Goal: Information Seeking & Learning: Learn about a topic

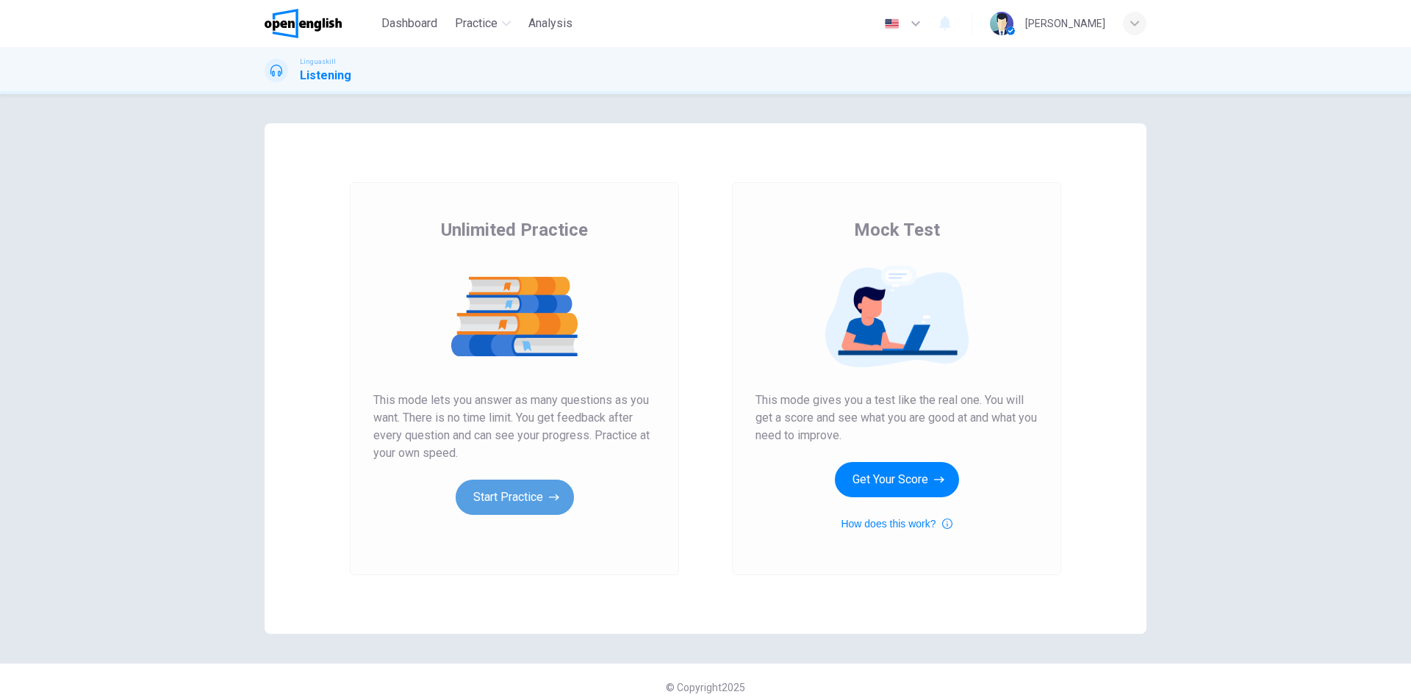
click at [531, 498] on button "Start Practice" at bounding box center [515, 497] width 118 height 35
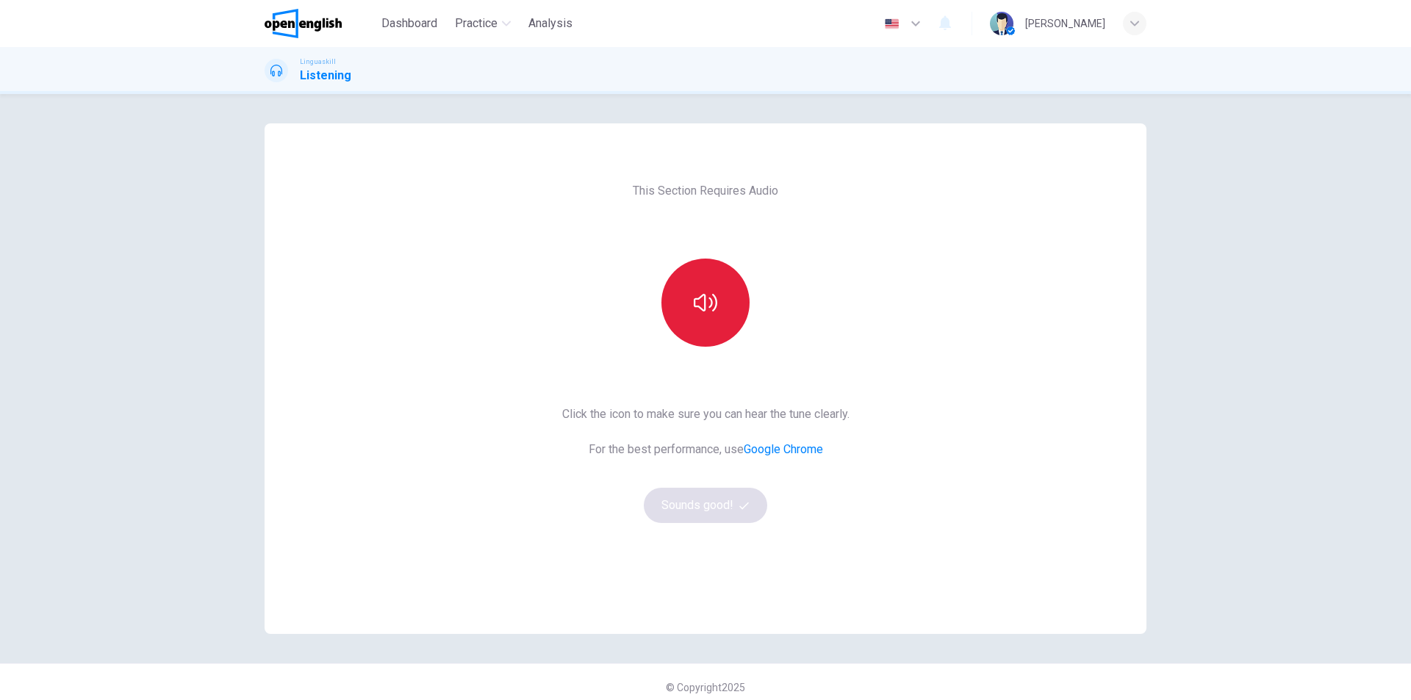
click at [705, 313] on icon "button" at bounding box center [706, 303] width 24 height 24
click at [708, 503] on button "Sounds good!" at bounding box center [705, 505] width 123 height 35
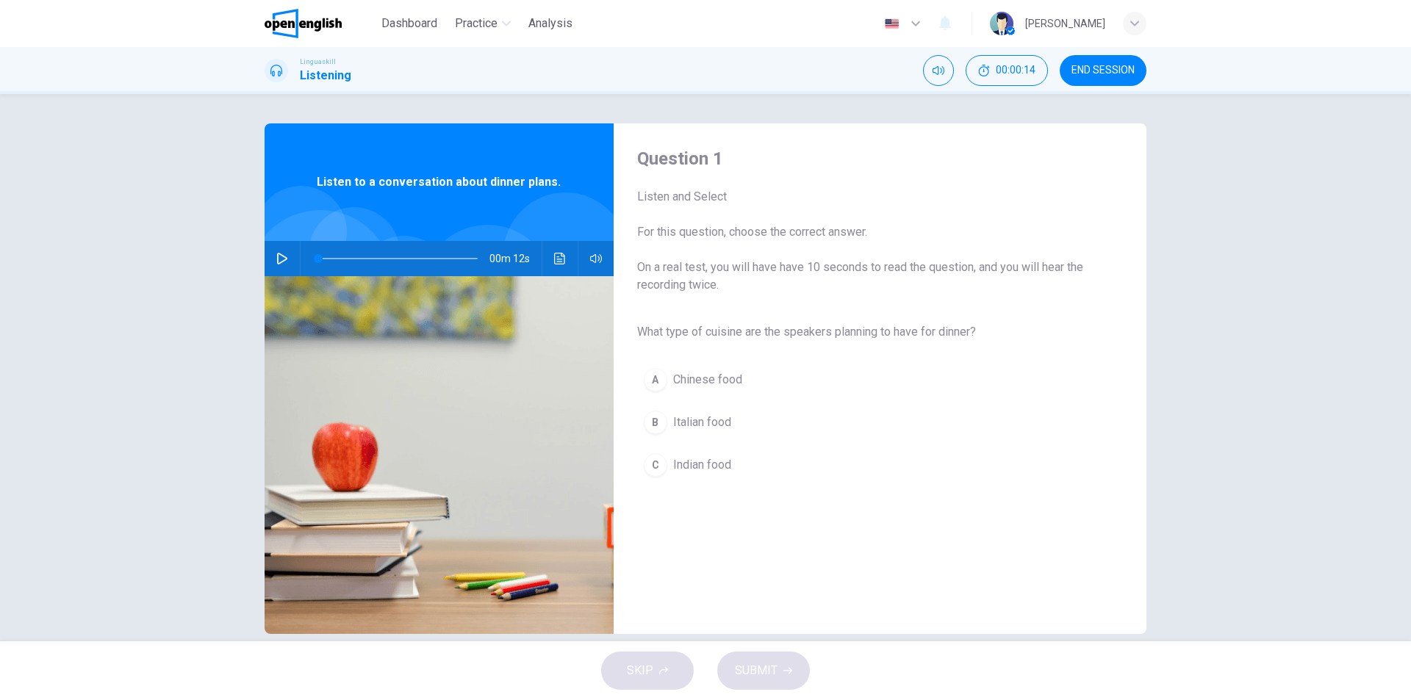
click at [234, 253] on div "Question 1 Listen and Select For this question, choose the correct answer. On a…" at bounding box center [705, 367] width 1411 height 547
click at [276, 259] on icon "button" at bounding box center [282, 259] width 12 height 12
type input "*"
click at [653, 423] on div "B" at bounding box center [656, 423] width 24 height 24
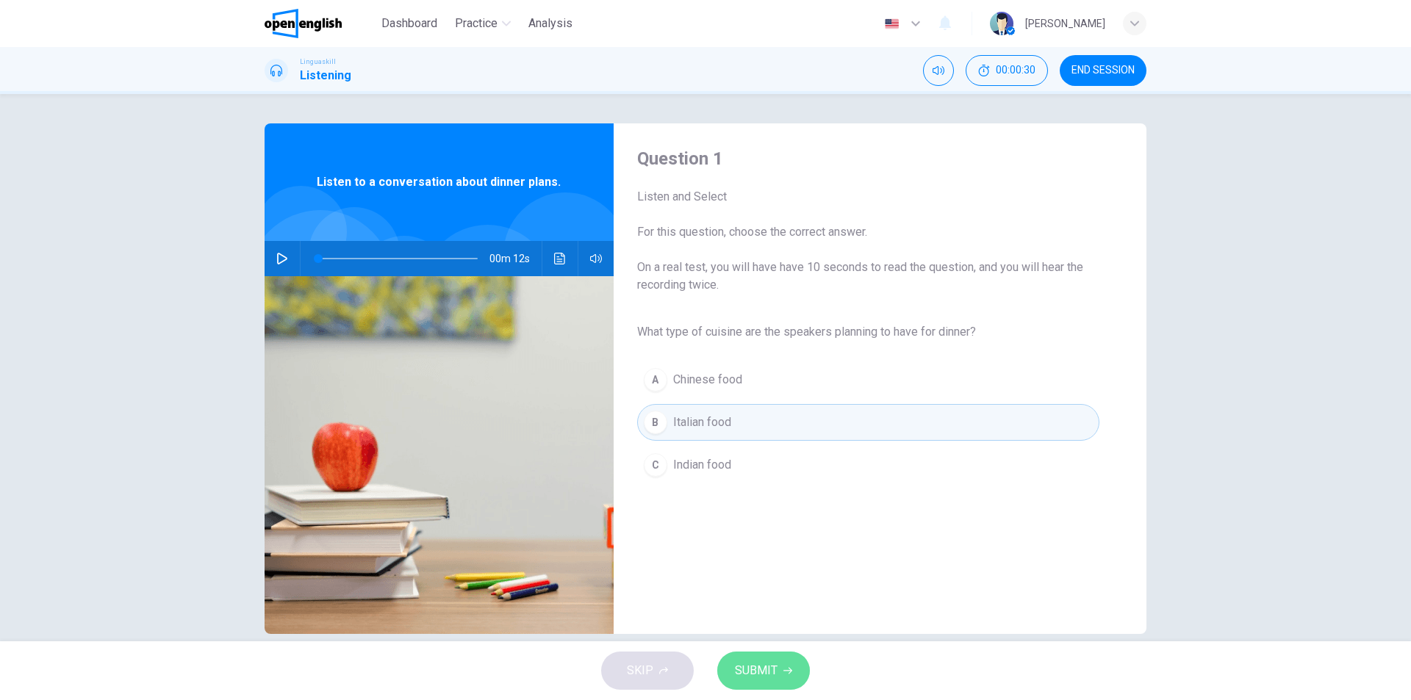
click at [768, 667] on span "SUBMIT" at bounding box center [756, 671] width 43 height 21
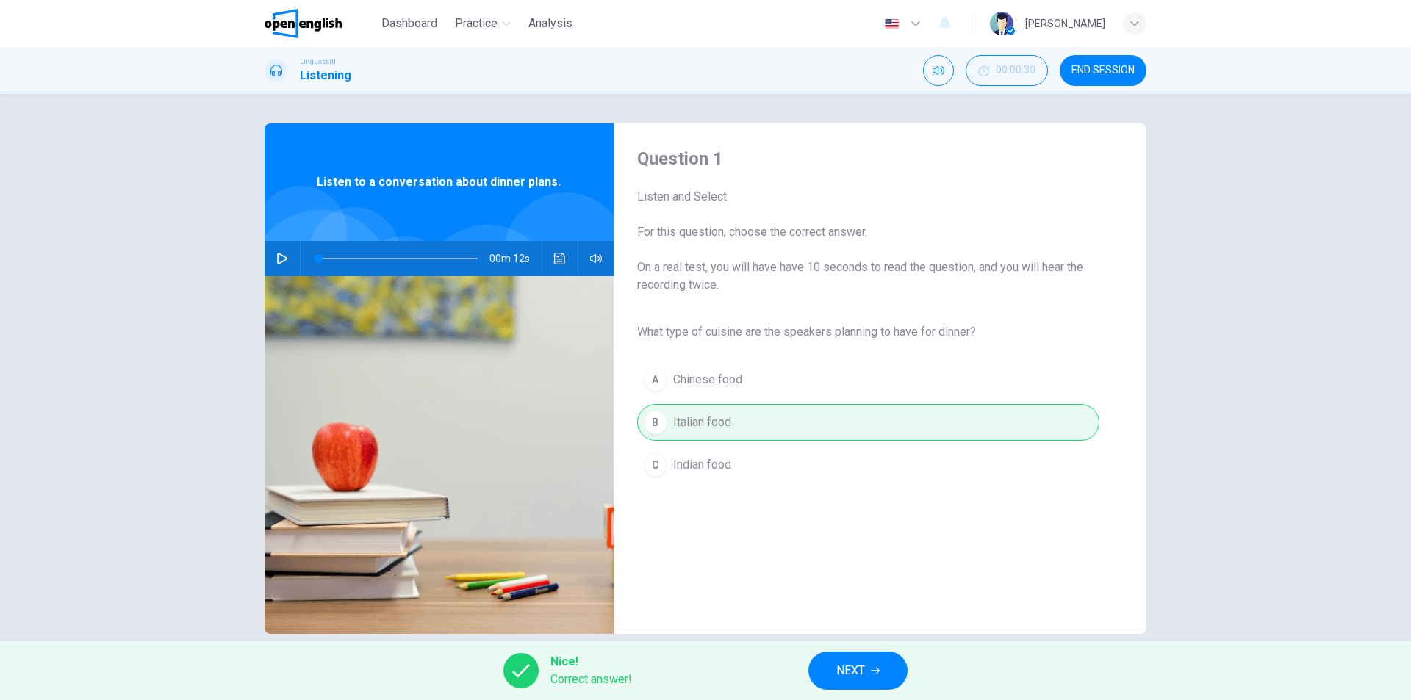
click at [858, 663] on span "NEXT" at bounding box center [850, 671] width 29 height 21
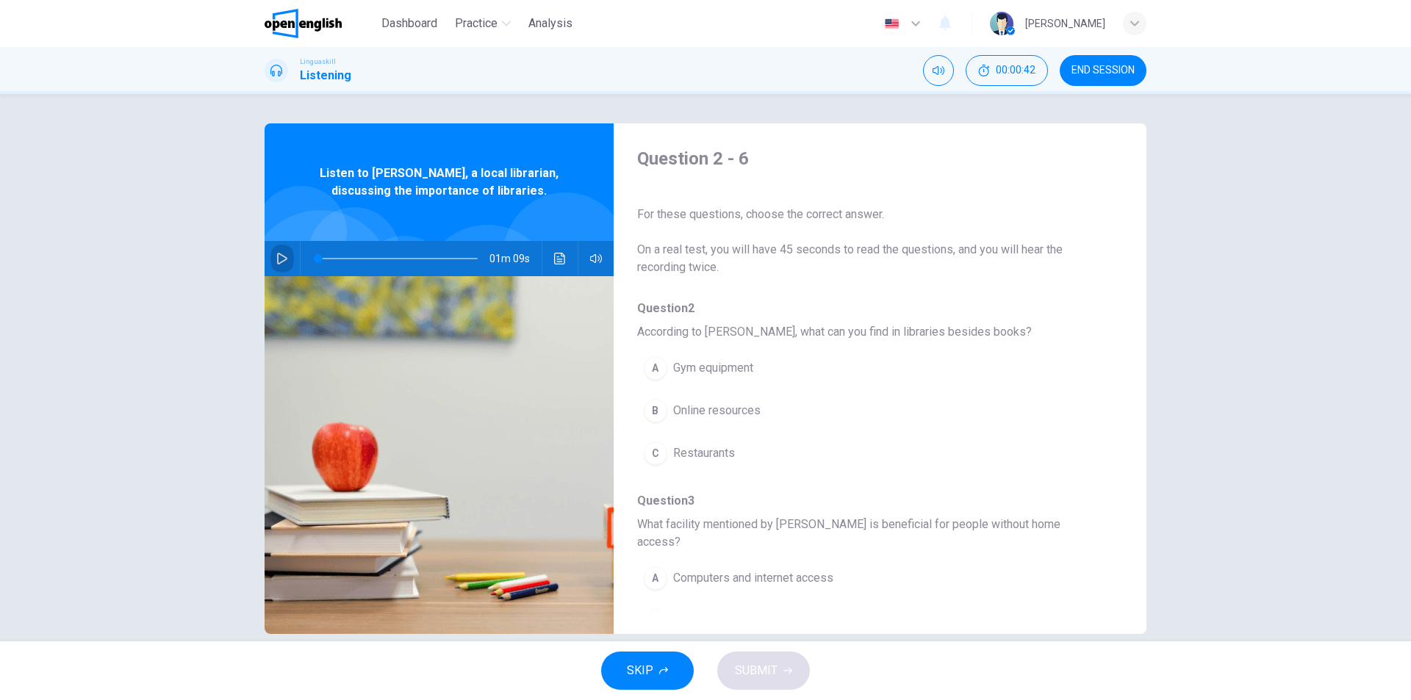
click at [284, 260] on icon "button" at bounding box center [282, 259] width 12 height 12
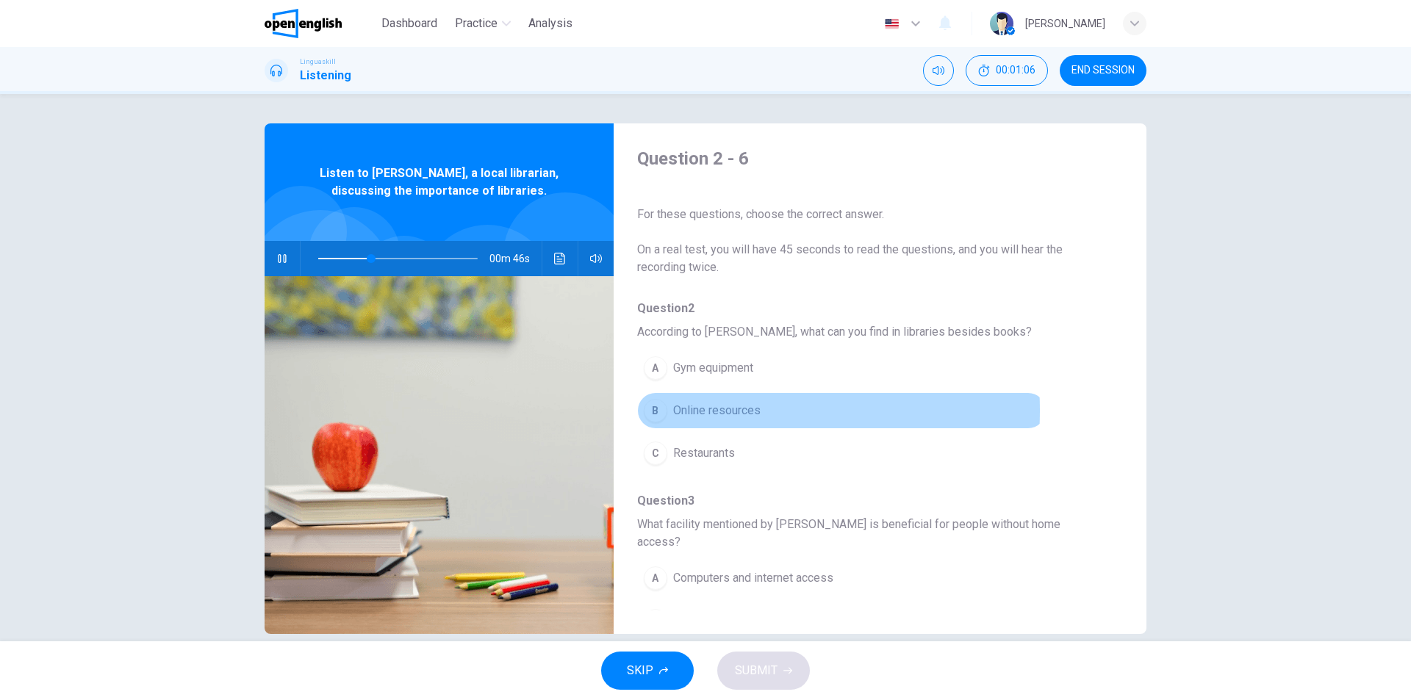
click at [652, 411] on div "B" at bounding box center [656, 411] width 24 height 24
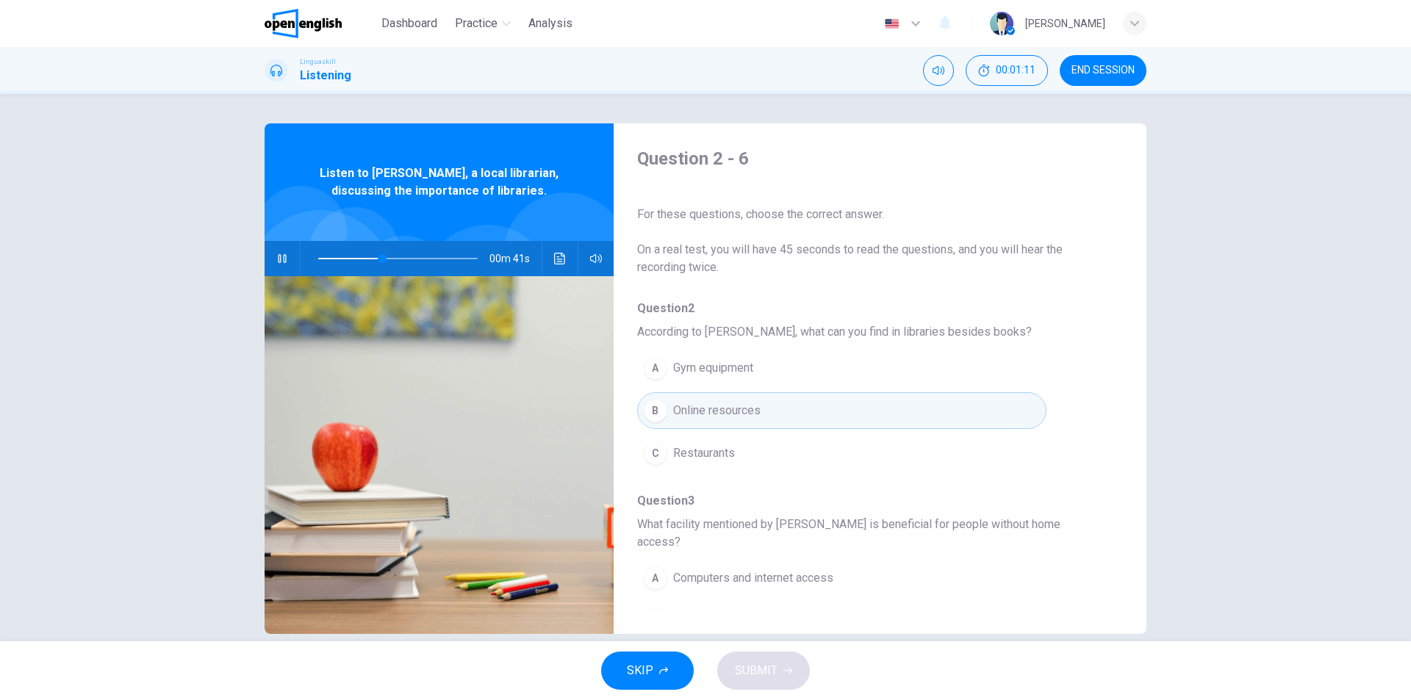
click at [652, 567] on div "A" at bounding box center [656, 579] width 24 height 24
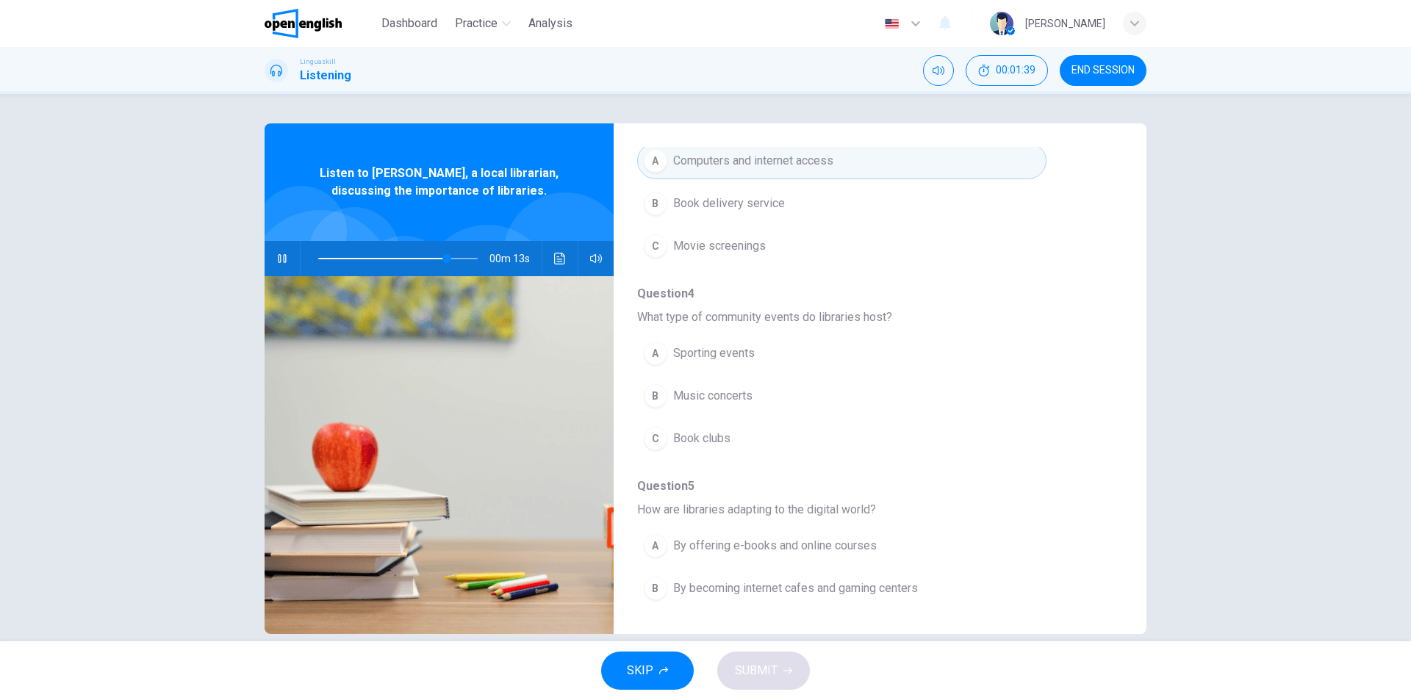
scroll to position [431, 0]
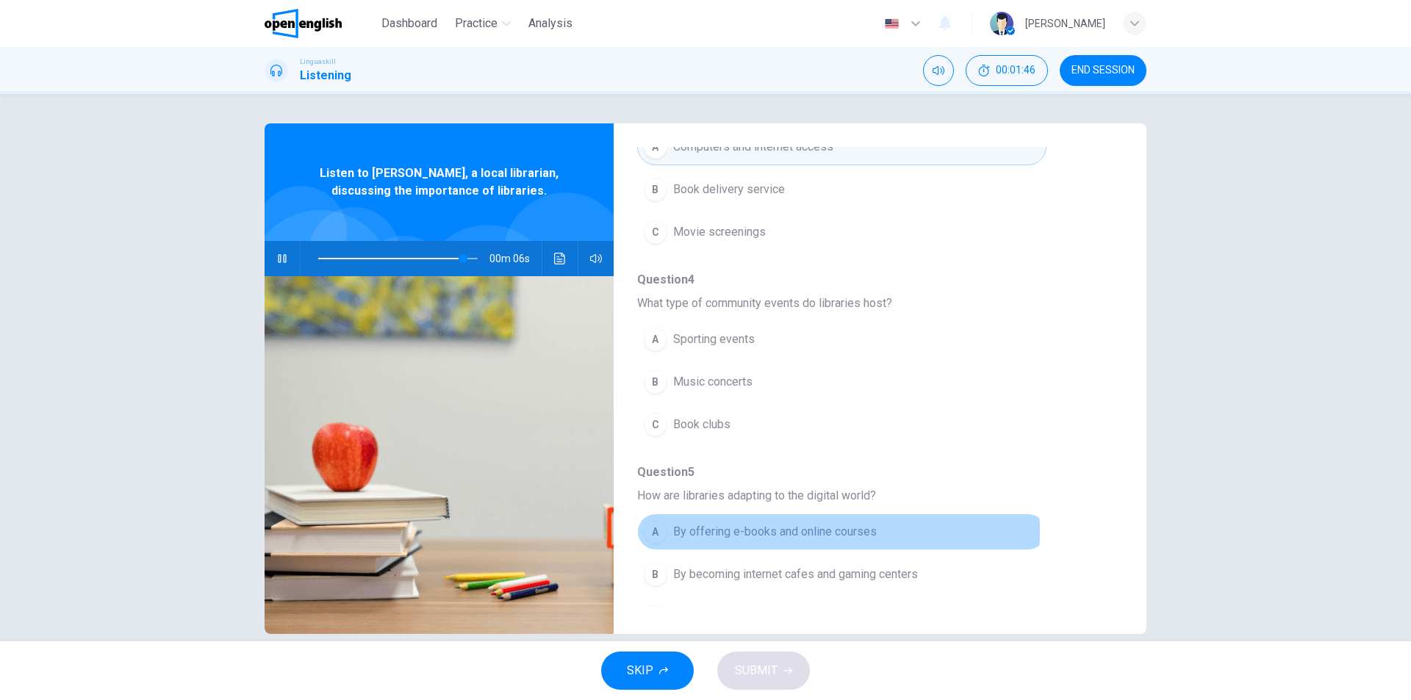
click at [644, 520] on div "A" at bounding box center [656, 532] width 24 height 24
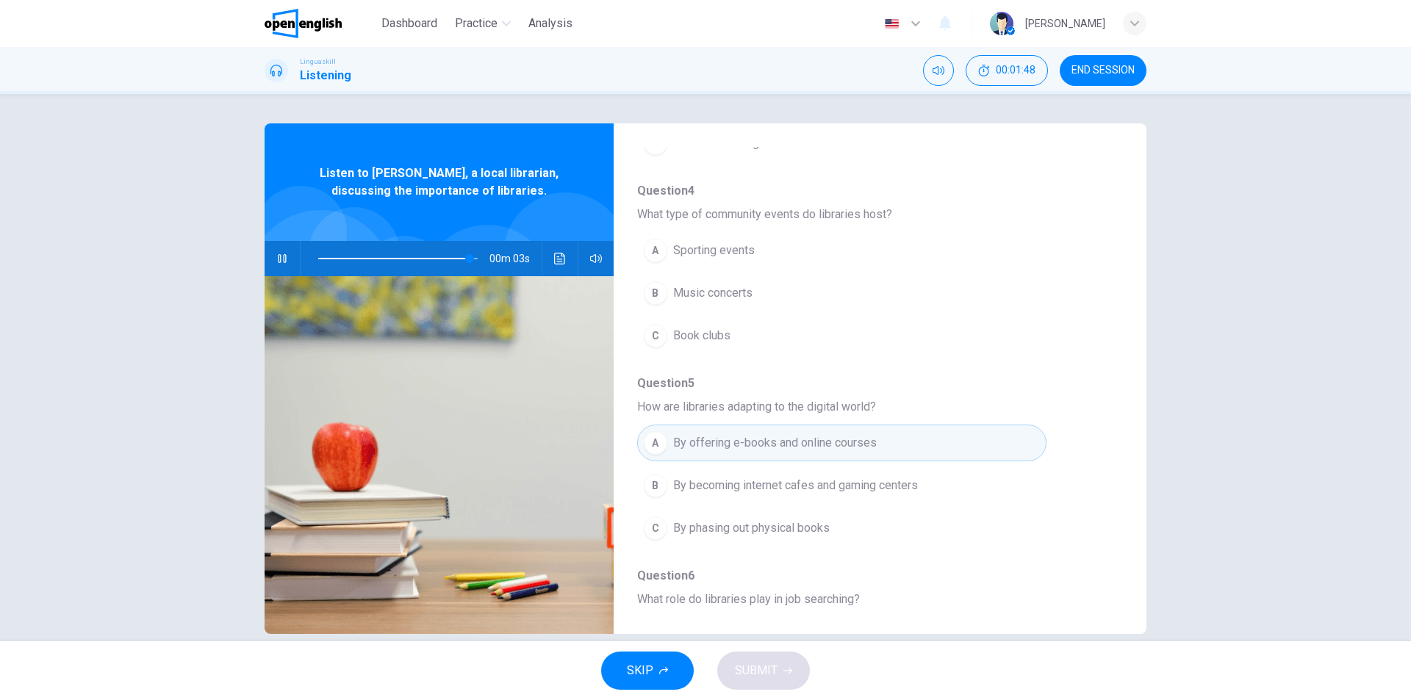
scroll to position [549, 0]
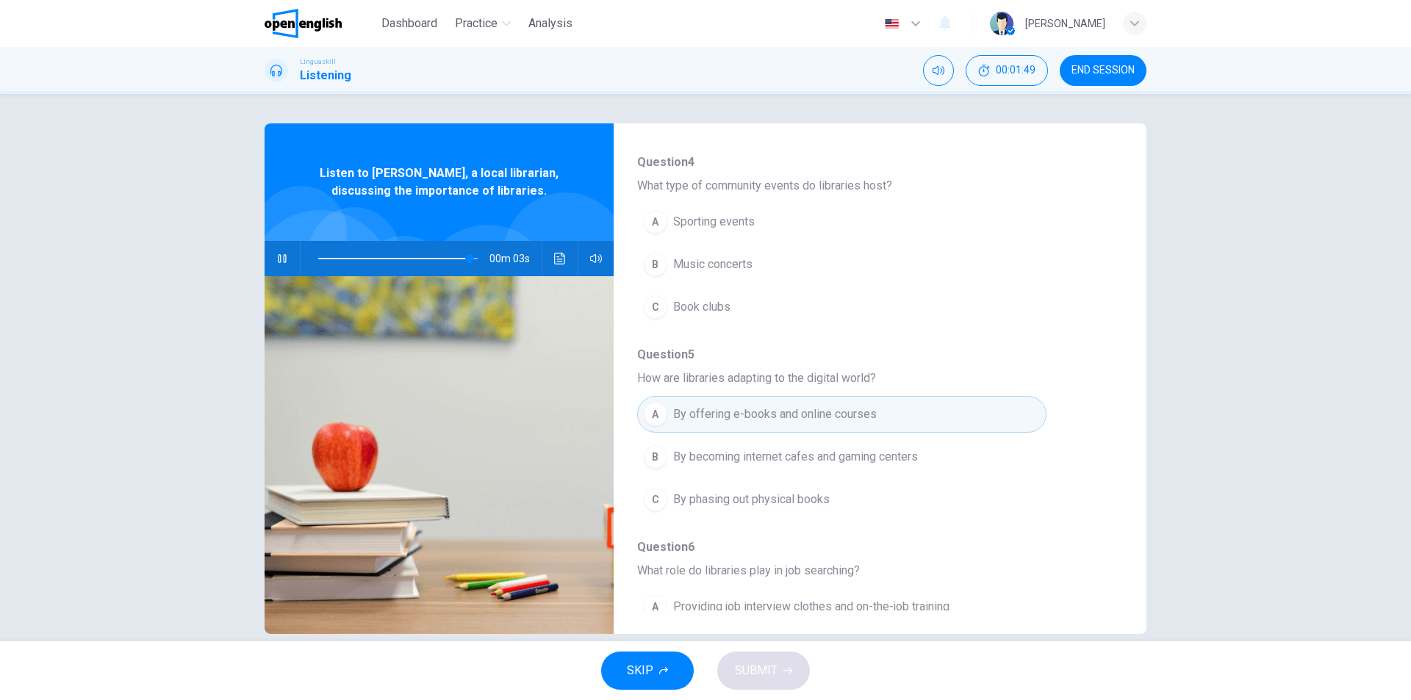
click at [1110, 606] on div "Question 2 - 6 For these questions, choose the correct answer. On a real test, …" at bounding box center [868, 379] width 509 height 464
click at [1107, 606] on div "Question 2 - 6 For these questions, choose the correct answer. On a real test, …" at bounding box center [868, 379] width 509 height 464
click at [1103, 603] on div "Question 2 - 6 For these questions, choose the correct answer. On a real test, …" at bounding box center [868, 379] width 509 height 464
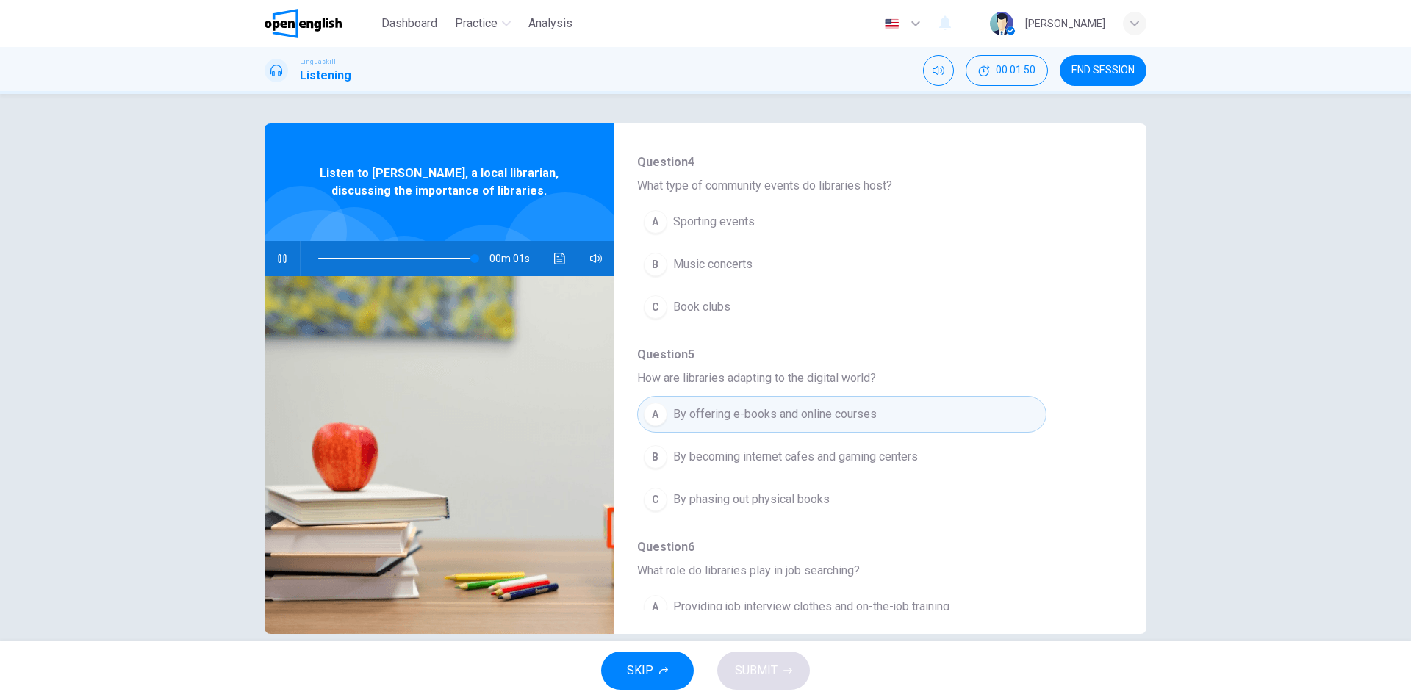
click at [1103, 603] on div "Question 2 - 6 For these questions, choose the correct answer. On a real test, …" at bounding box center [868, 379] width 509 height 464
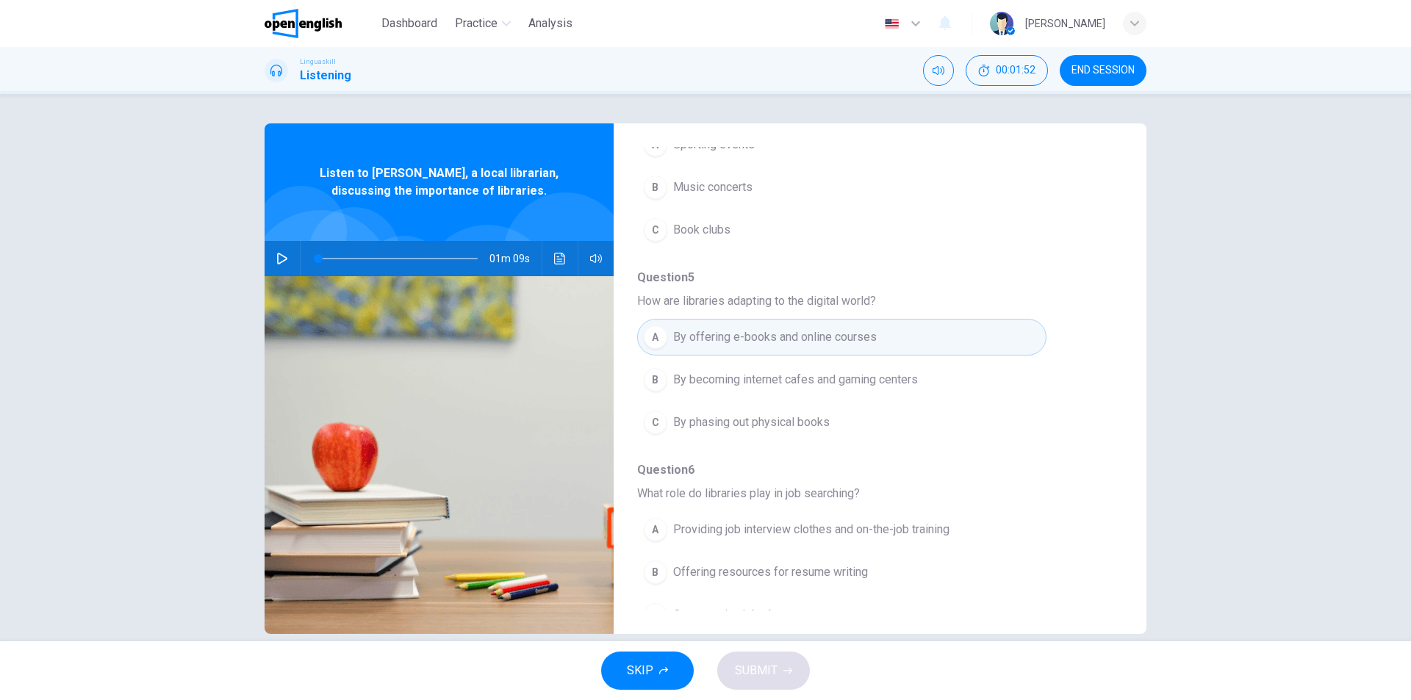
scroll to position [634, 0]
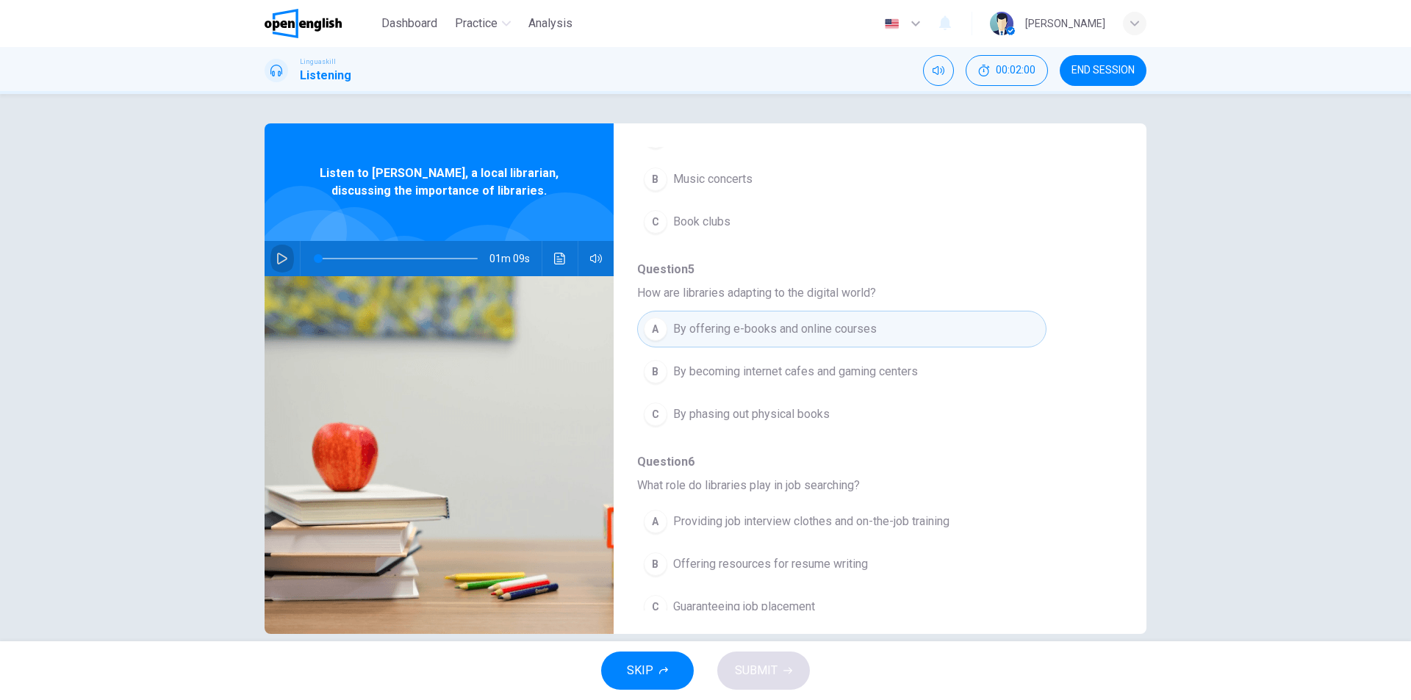
click at [281, 259] on icon "button" at bounding box center [282, 259] width 12 height 12
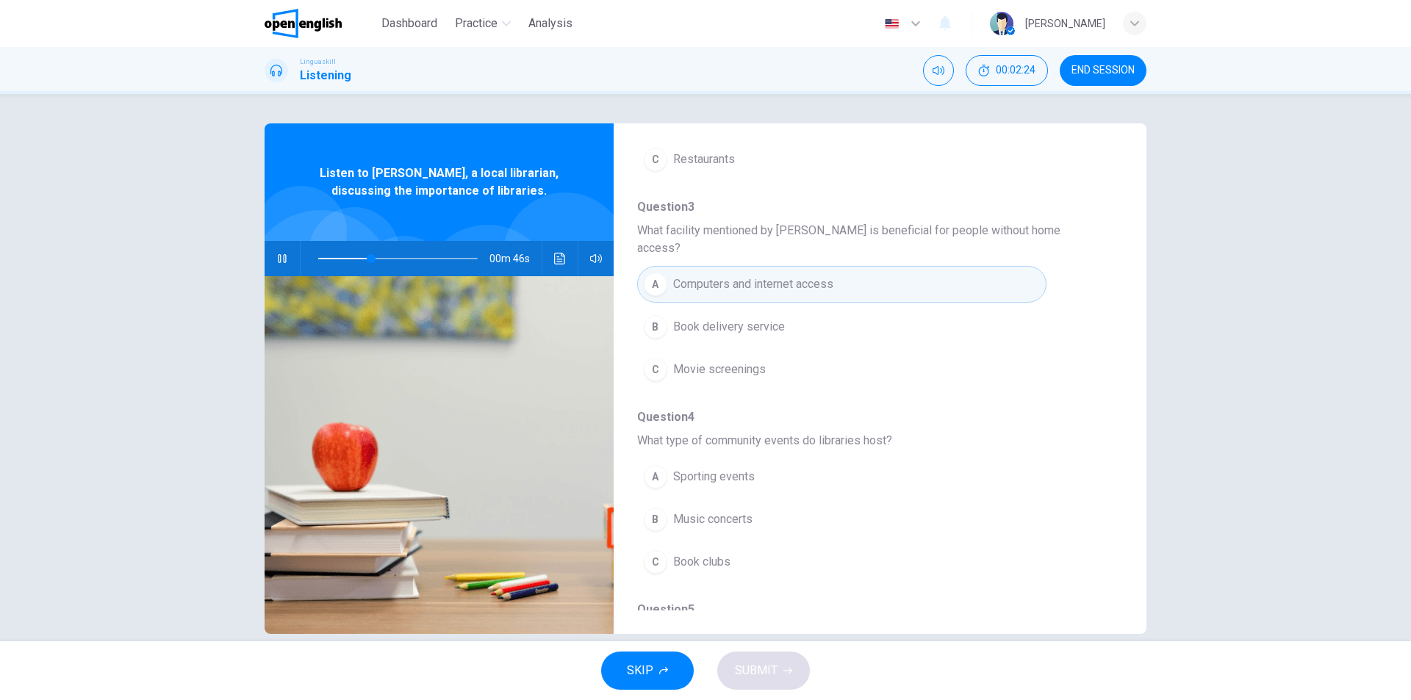
scroll to position [367, 0]
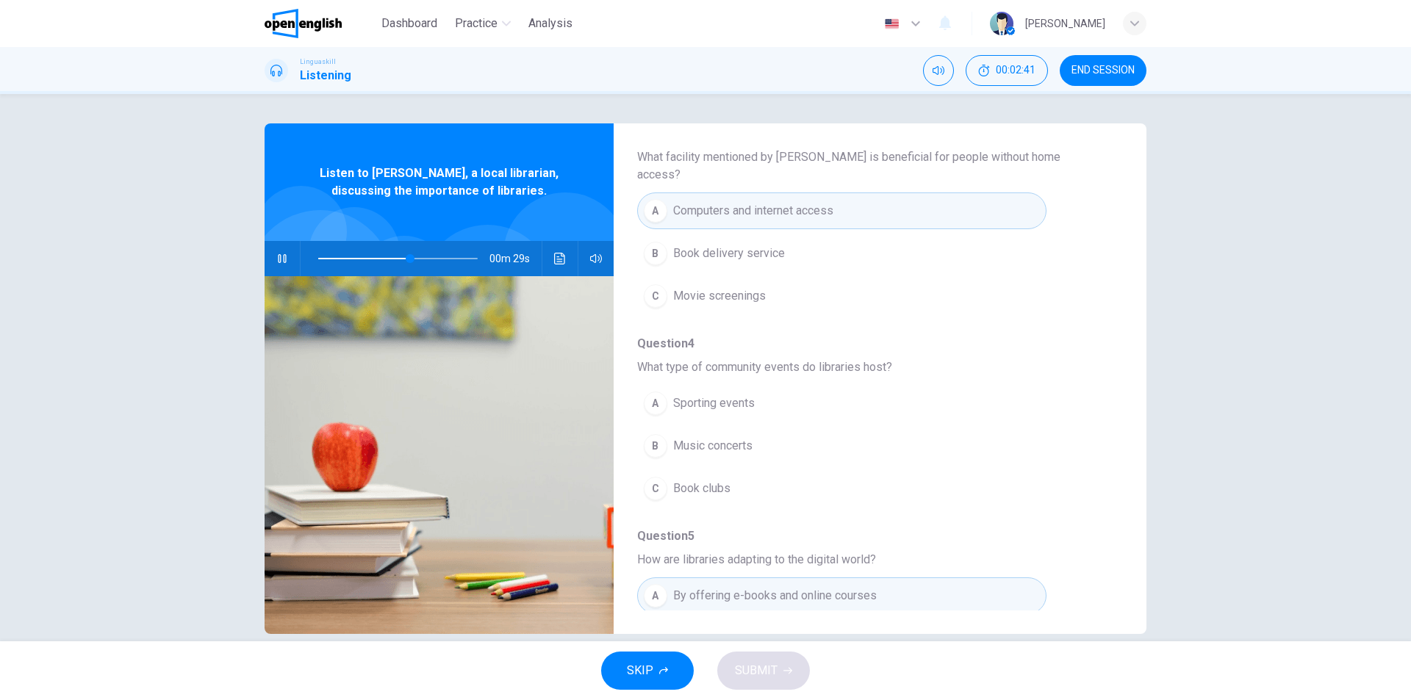
click at [653, 477] on div "C" at bounding box center [656, 489] width 24 height 24
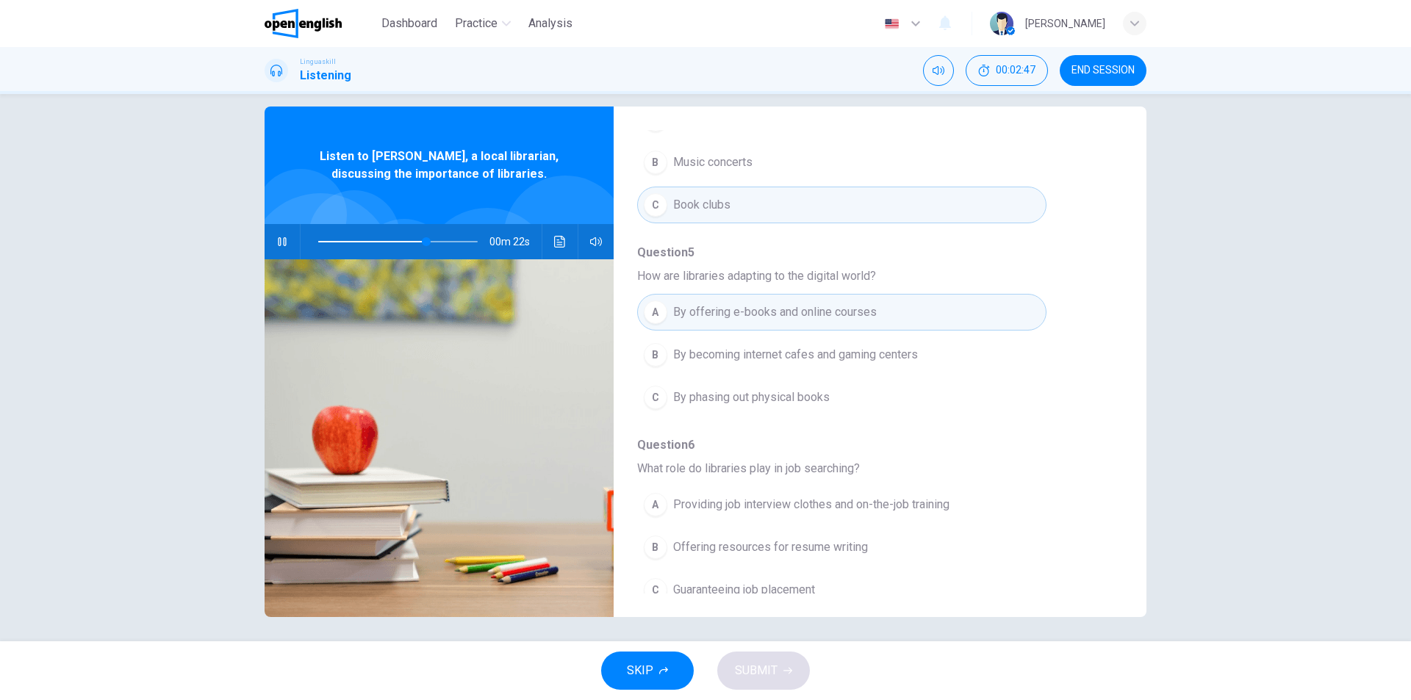
scroll to position [22, 0]
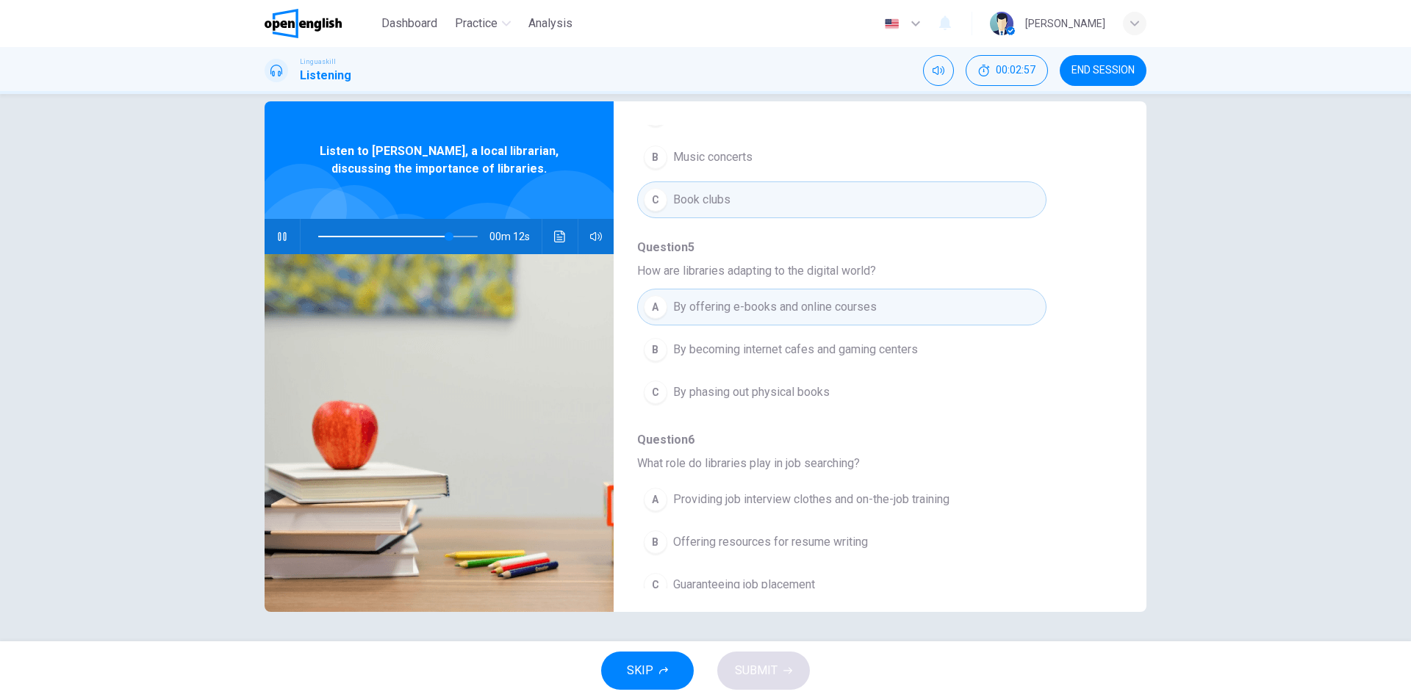
click at [656, 531] on div "B" at bounding box center [656, 543] width 24 height 24
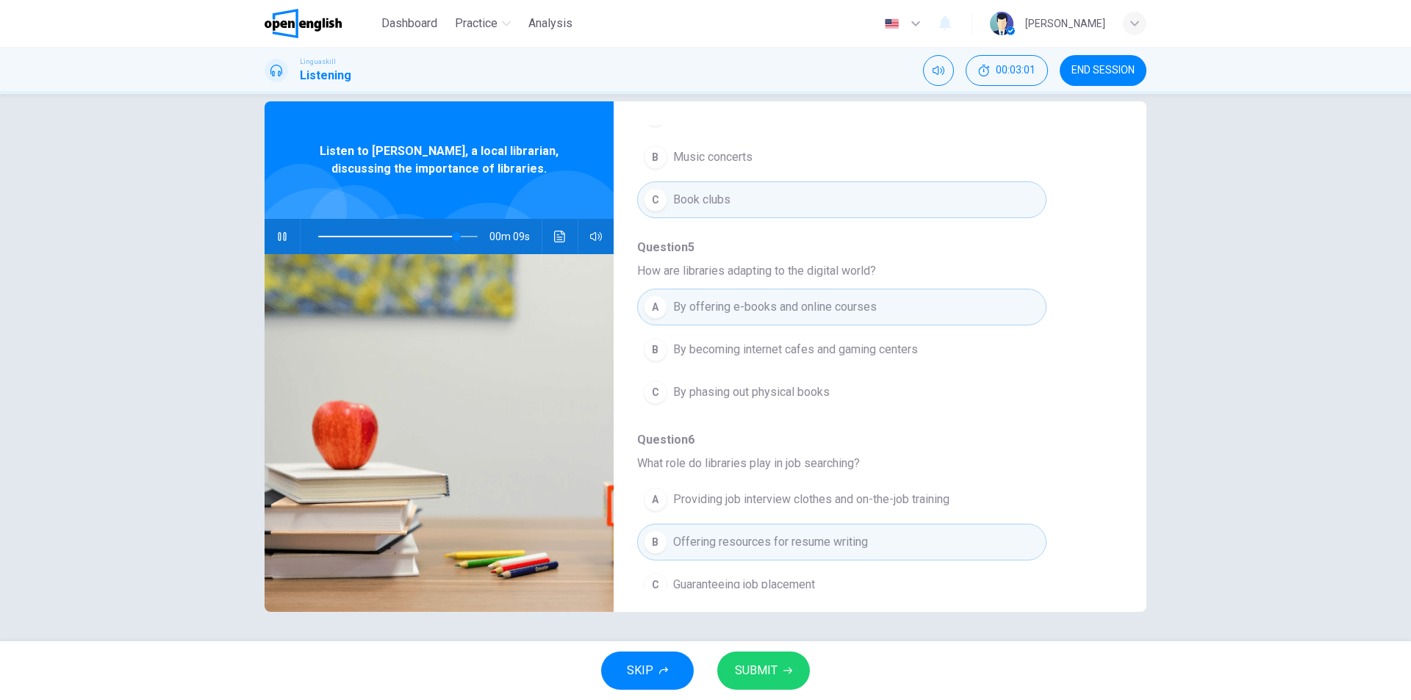
click at [652, 488] on div "A" at bounding box center [656, 500] width 24 height 24
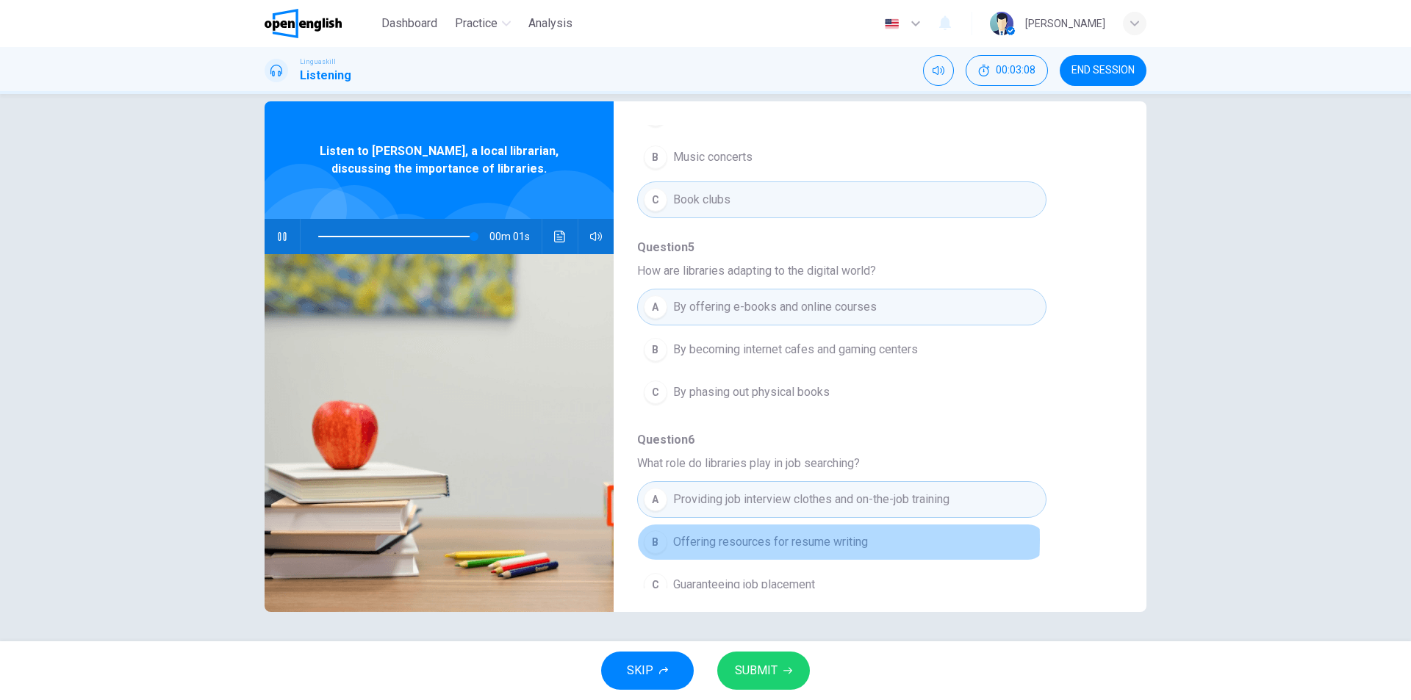
click at [717, 534] on span "Offering resources for resume writing" at bounding box center [770, 543] width 195 height 18
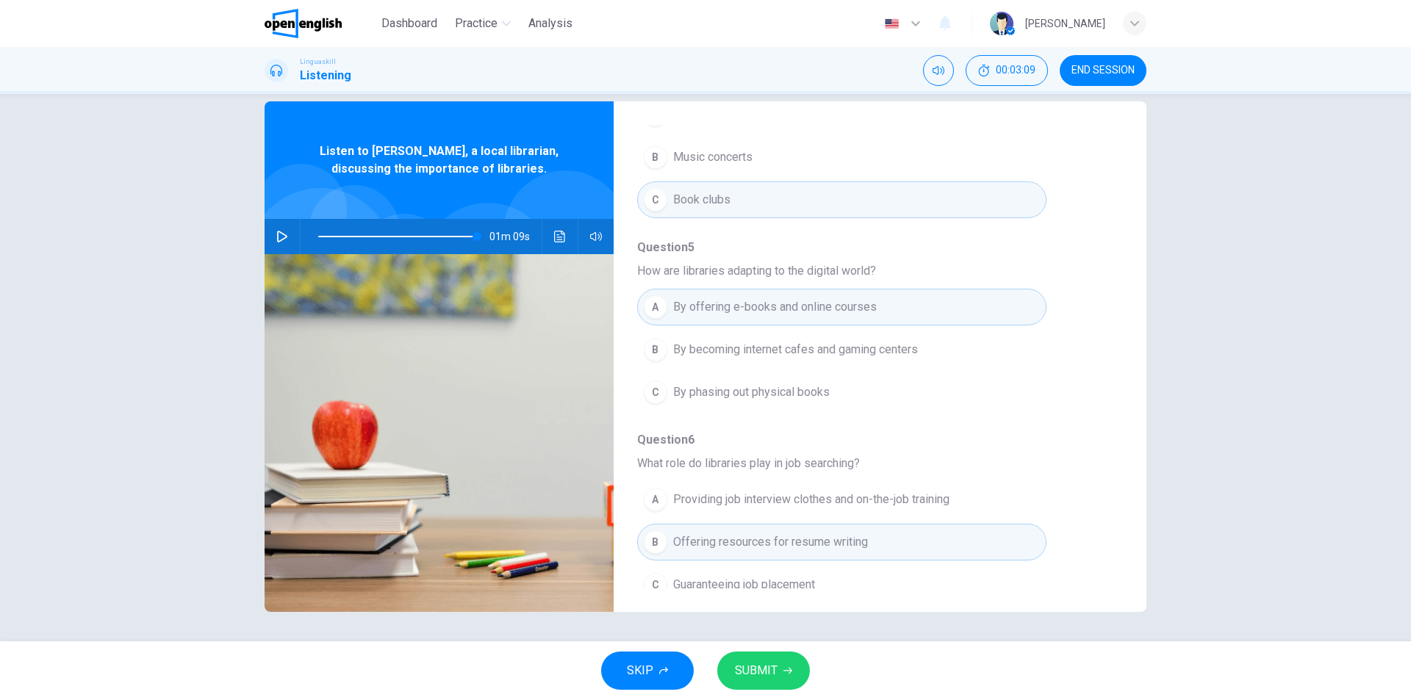
type input "*"
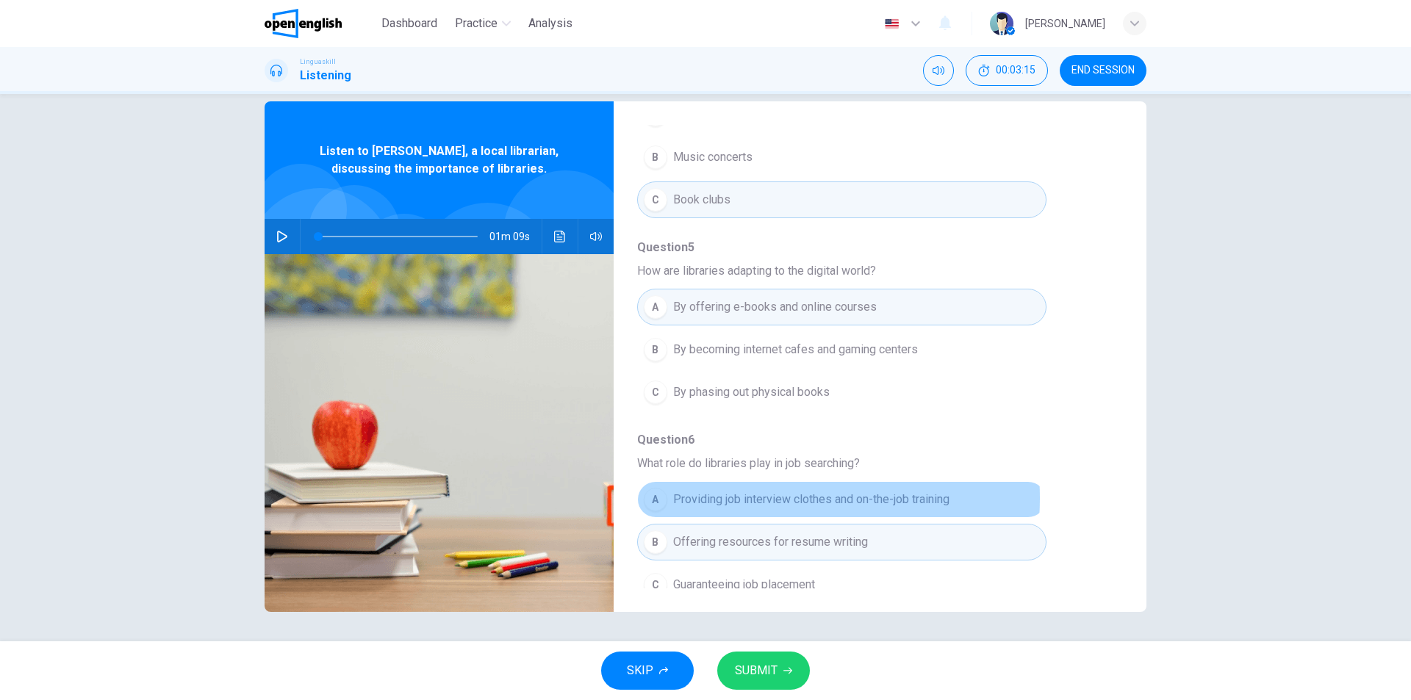
click at [729, 491] on span "Providing job interview clothes and on-the-job training" at bounding box center [811, 500] width 276 height 18
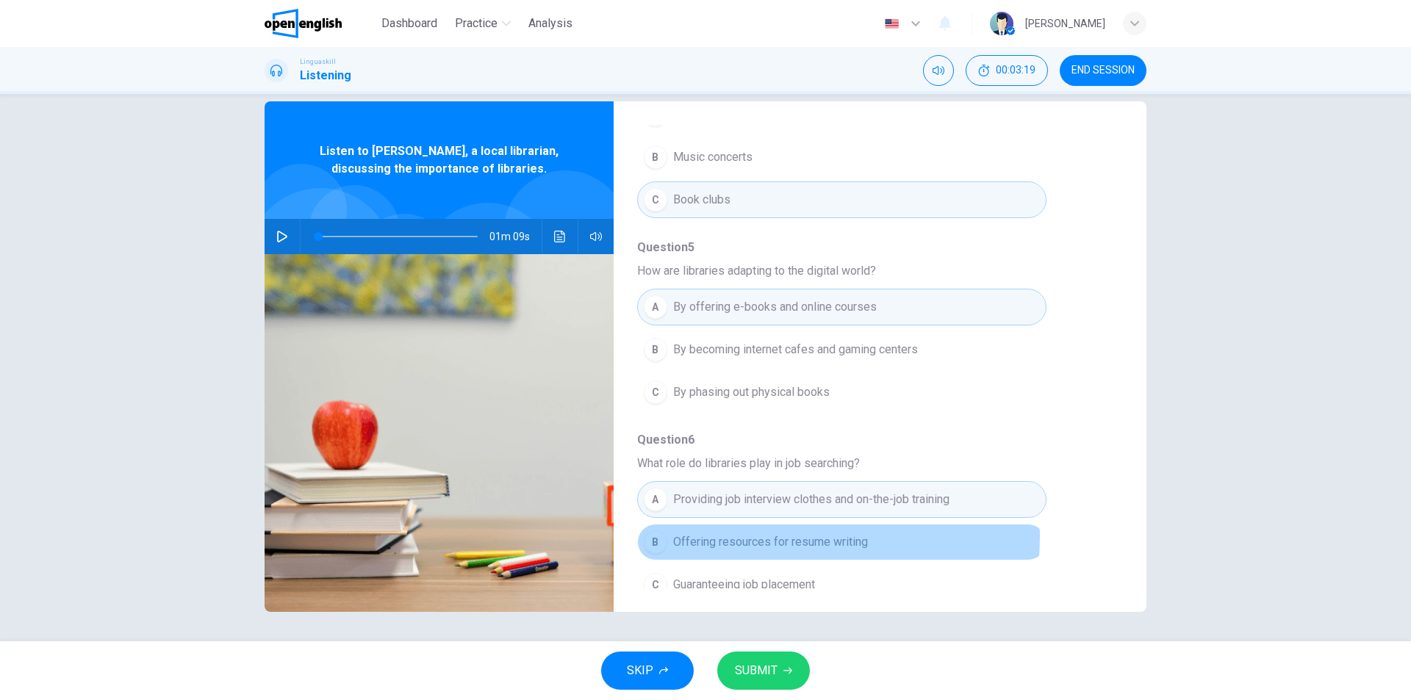
click at [786, 534] on span "Offering resources for resume writing" at bounding box center [770, 543] width 195 height 18
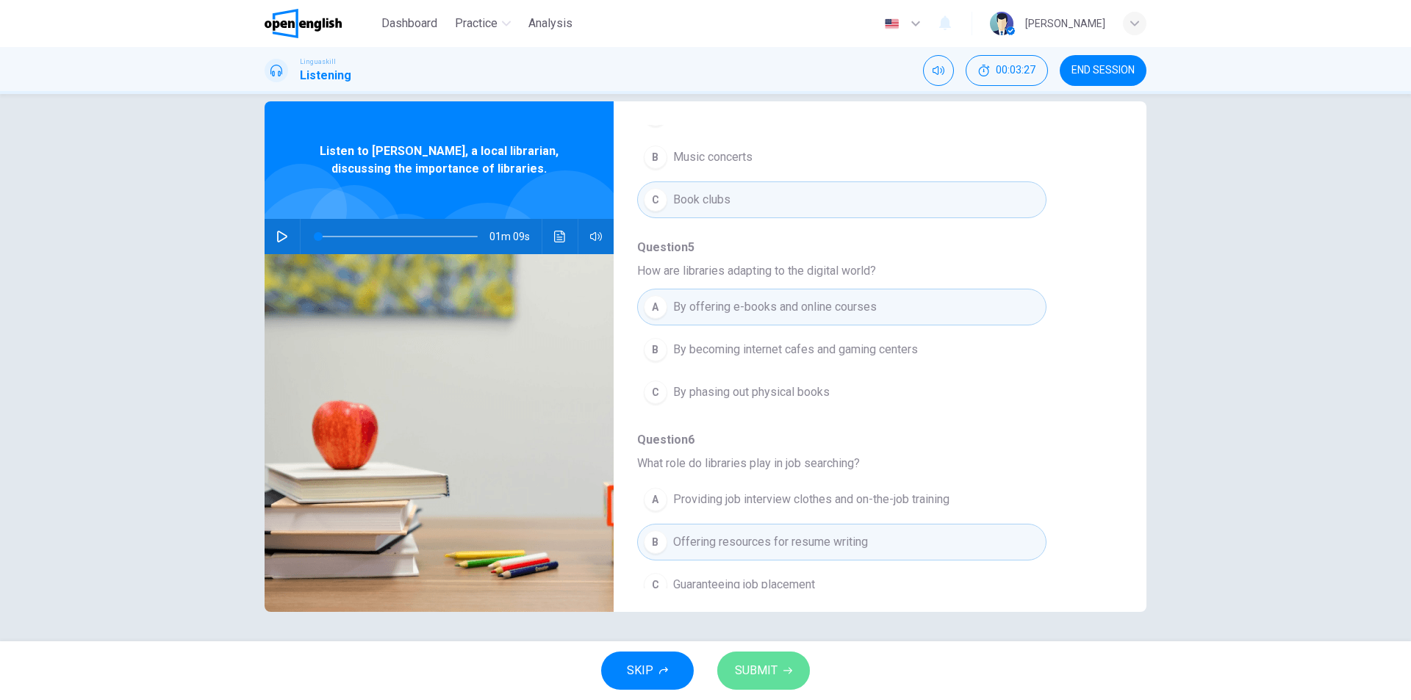
click at [775, 669] on span "SUBMIT" at bounding box center [756, 671] width 43 height 21
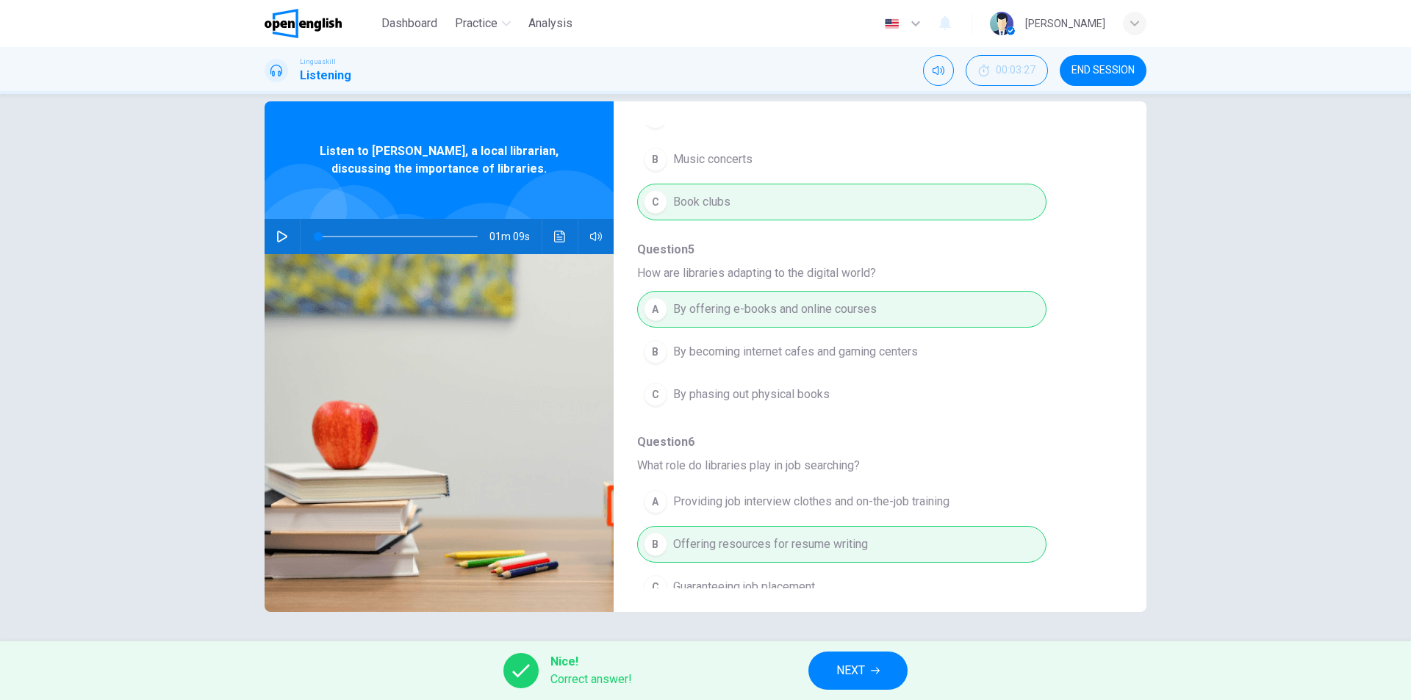
scroll to position [634, 0]
click at [869, 675] on button "NEXT" at bounding box center [857, 671] width 99 height 38
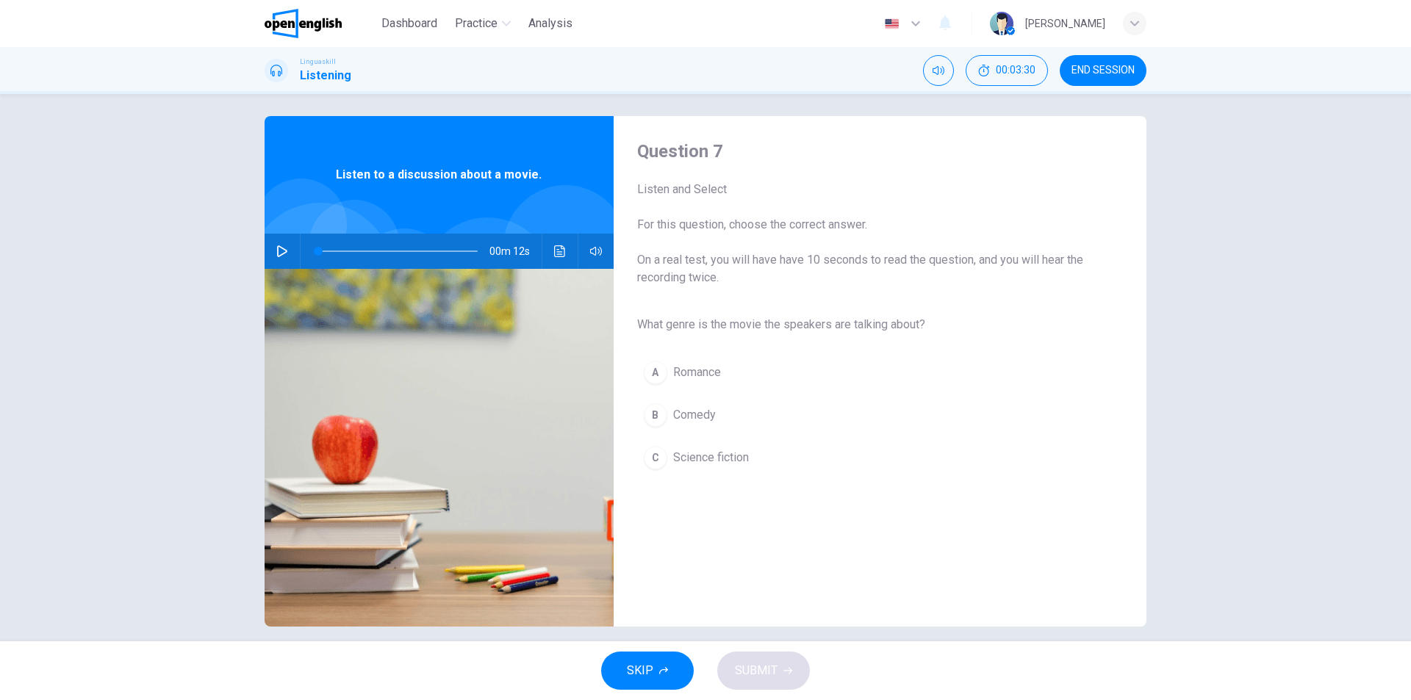
scroll to position [0, 0]
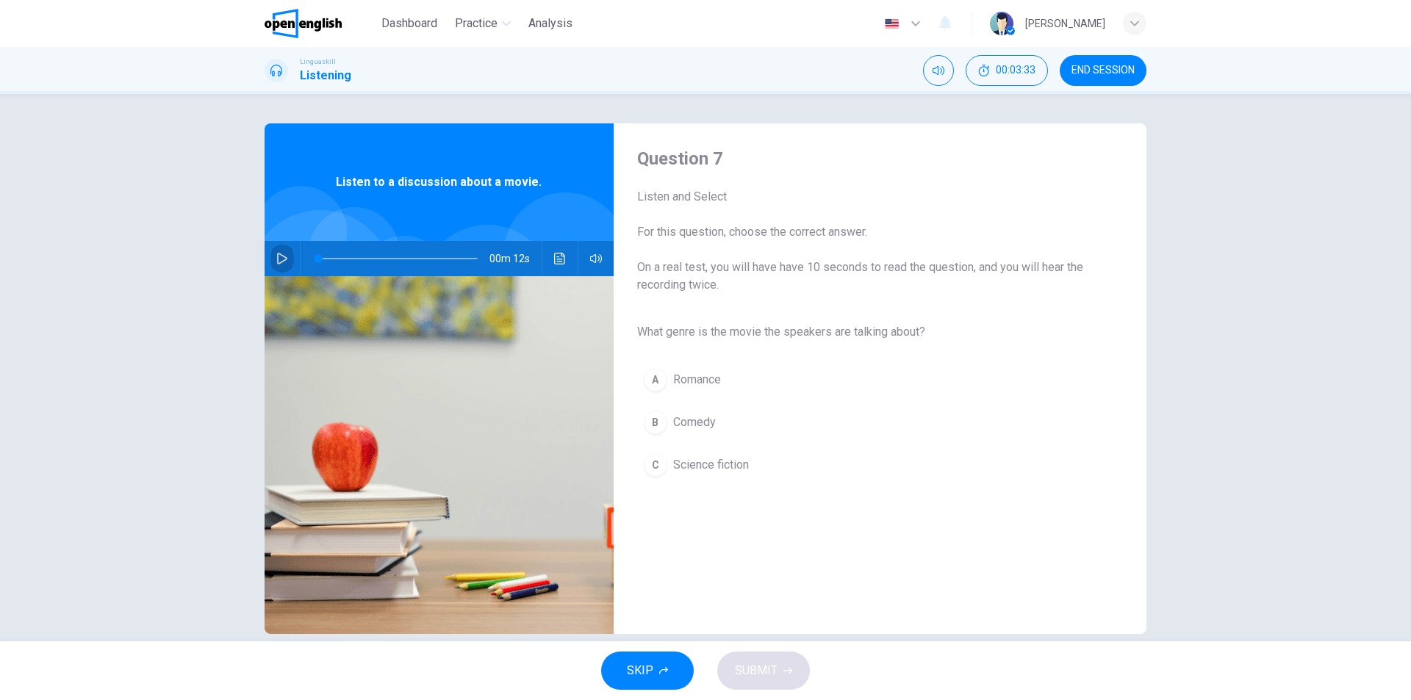
click at [270, 257] on button "button" at bounding box center [282, 258] width 24 height 35
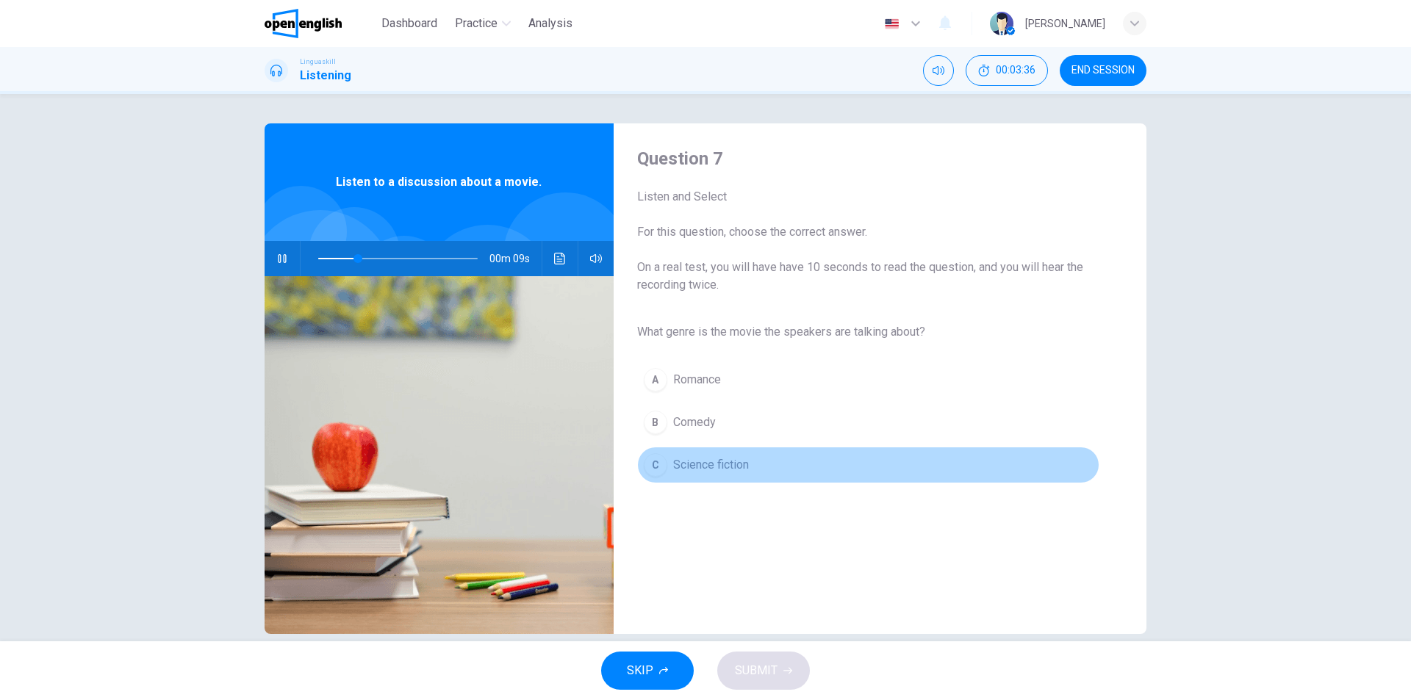
click at [655, 467] on div "C" at bounding box center [656, 465] width 24 height 24
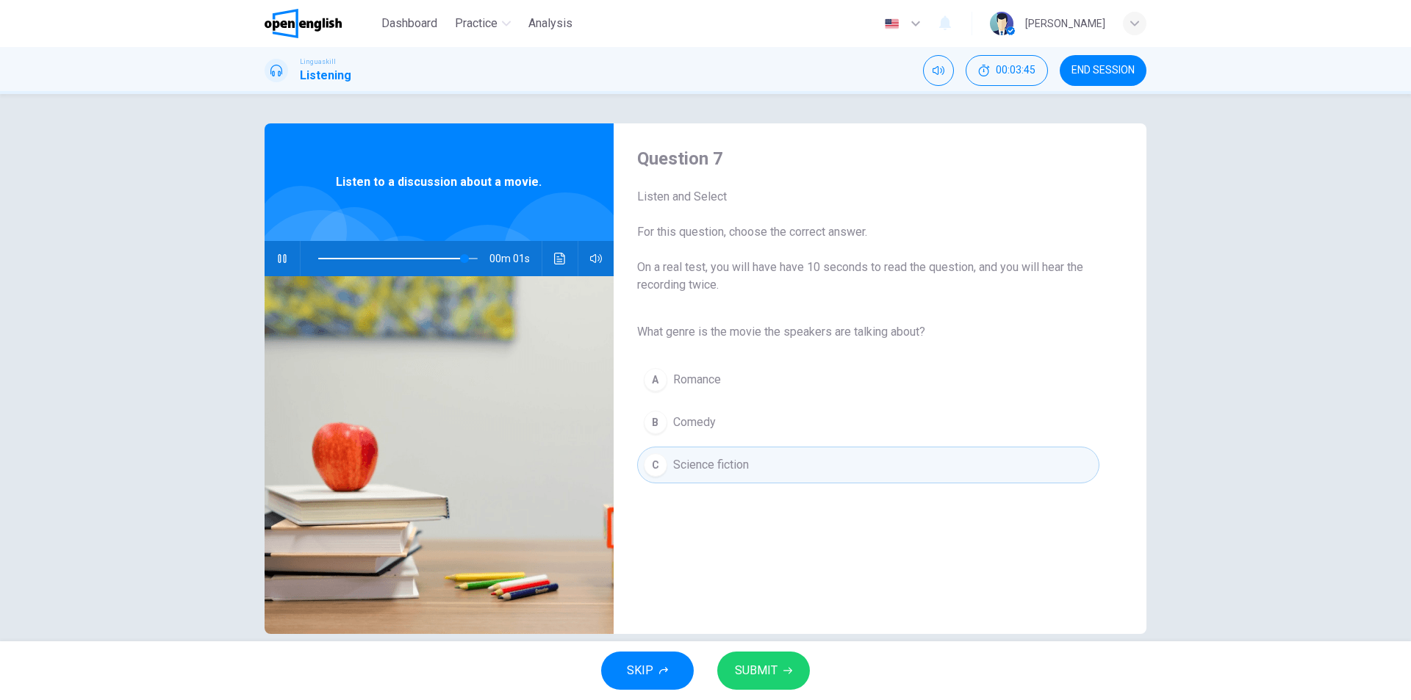
type input "*"
click at [775, 674] on span "SUBMIT" at bounding box center [756, 671] width 43 height 21
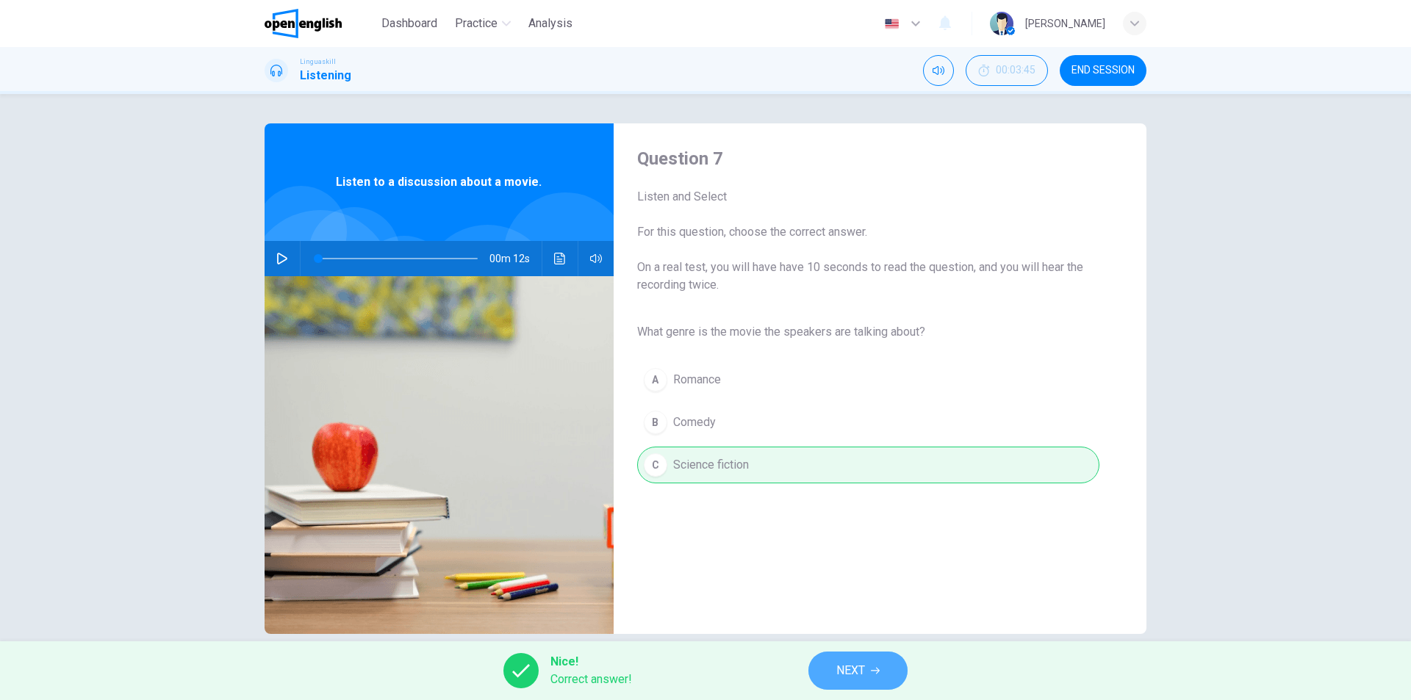
click at [839, 672] on span "NEXT" at bounding box center [850, 671] width 29 height 21
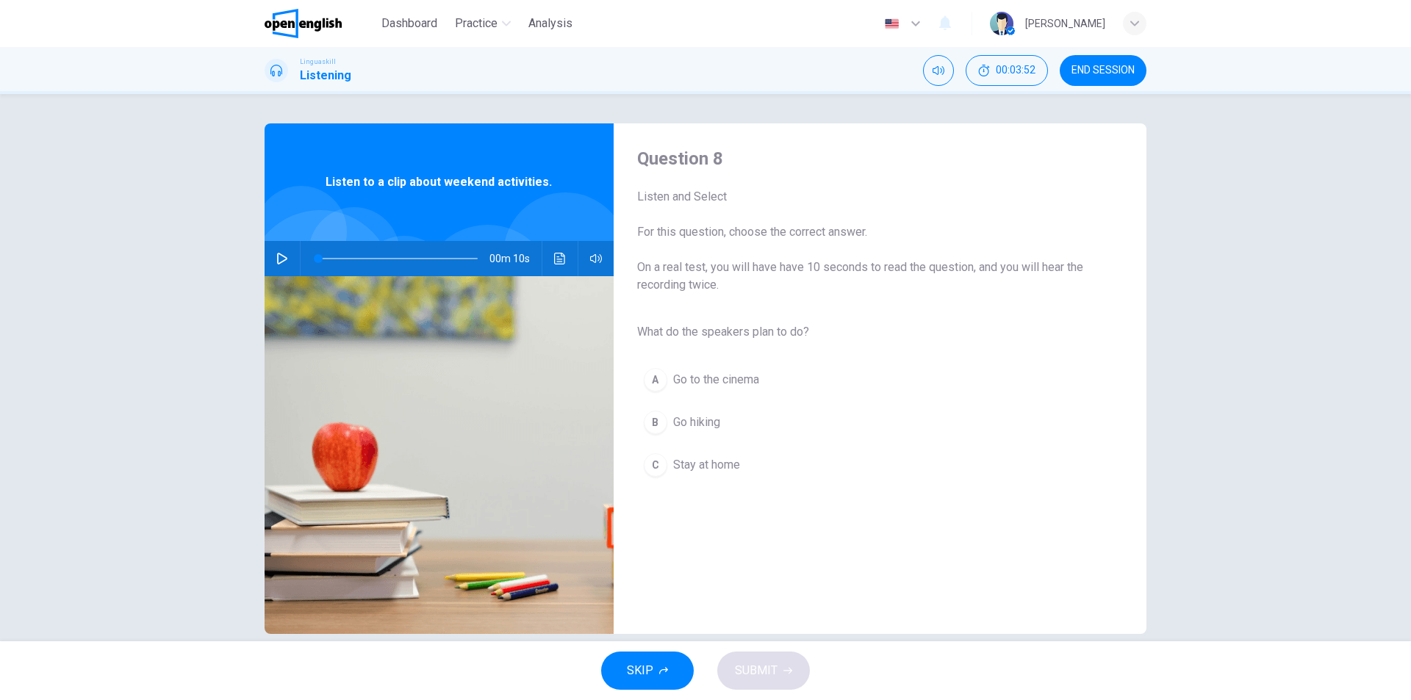
click at [284, 255] on button "button" at bounding box center [282, 258] width 24 height 35
type input "*"
click at [655, 422] on div "B" at bounding box center [656, 423] width 24 height 24
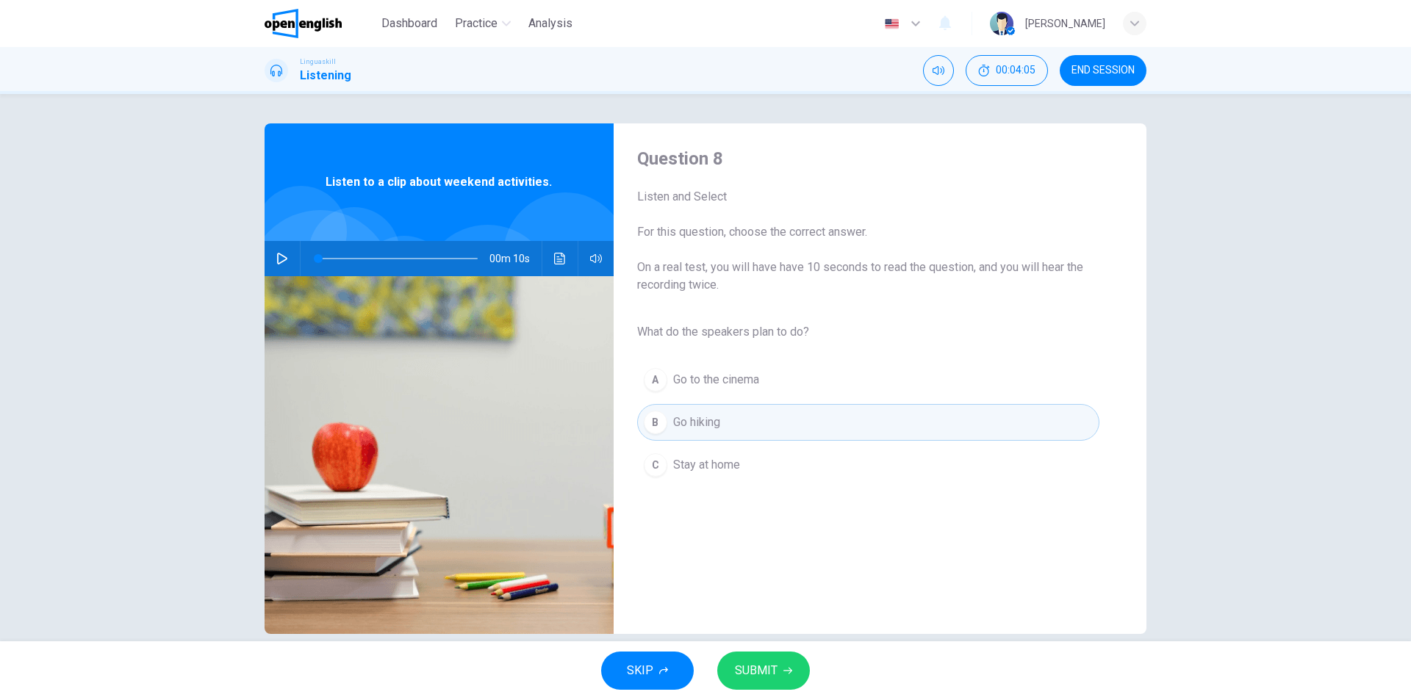
click at [772, 681] on button "SUBMIT" at bounding box center [763, 671] width 93 height 38
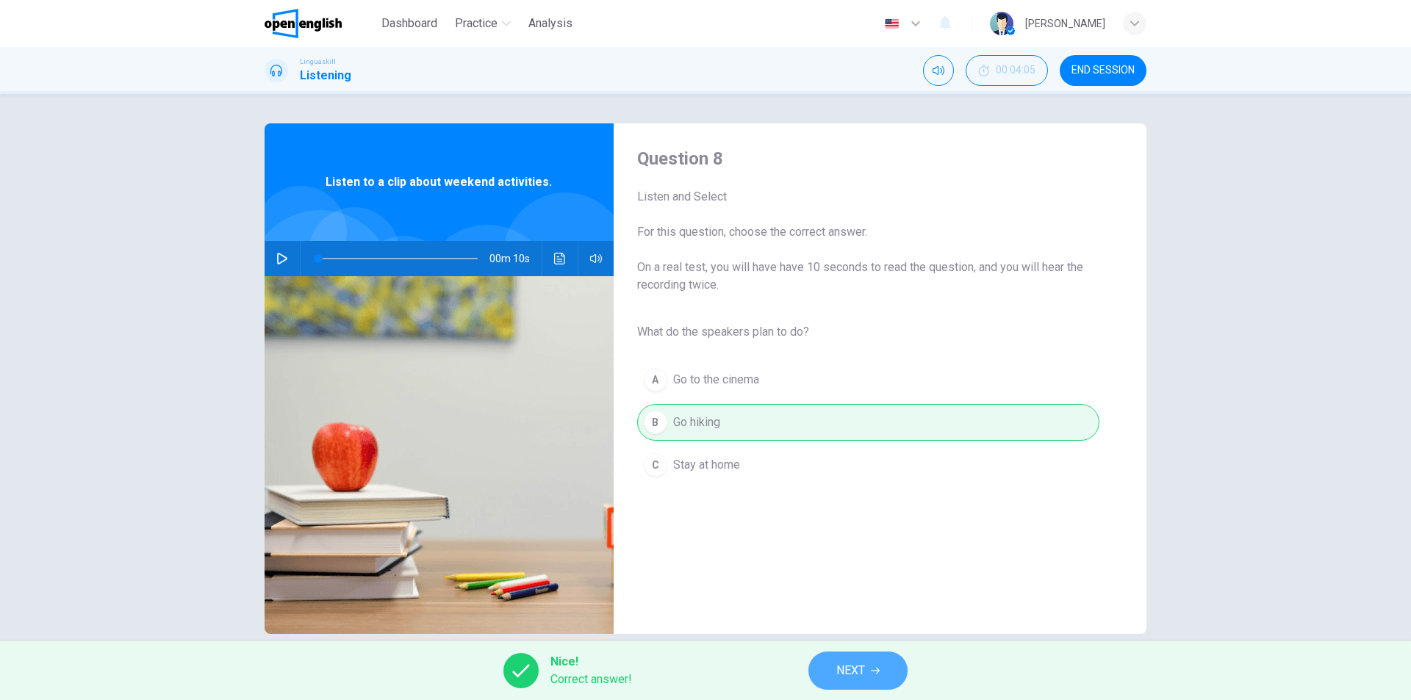
click at [858, 669] on span "NEXT" at bounding box center [850, 671] width 29 height 21
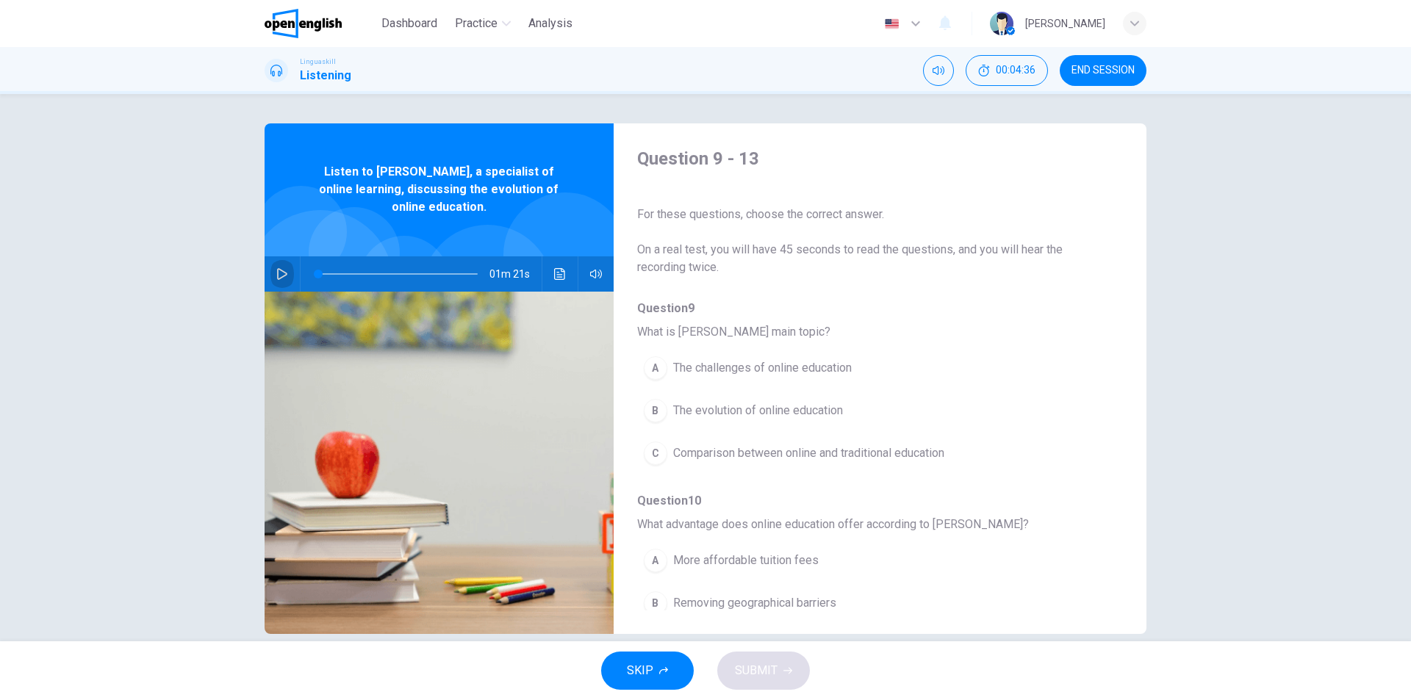
click at [272, 271] on button "button" at bounding box center [282, 273] width 24 height 35
type input "**"
click at [679, 412] on span "The evolution of online education" at bounding box center [758, 411] width 170 height 18
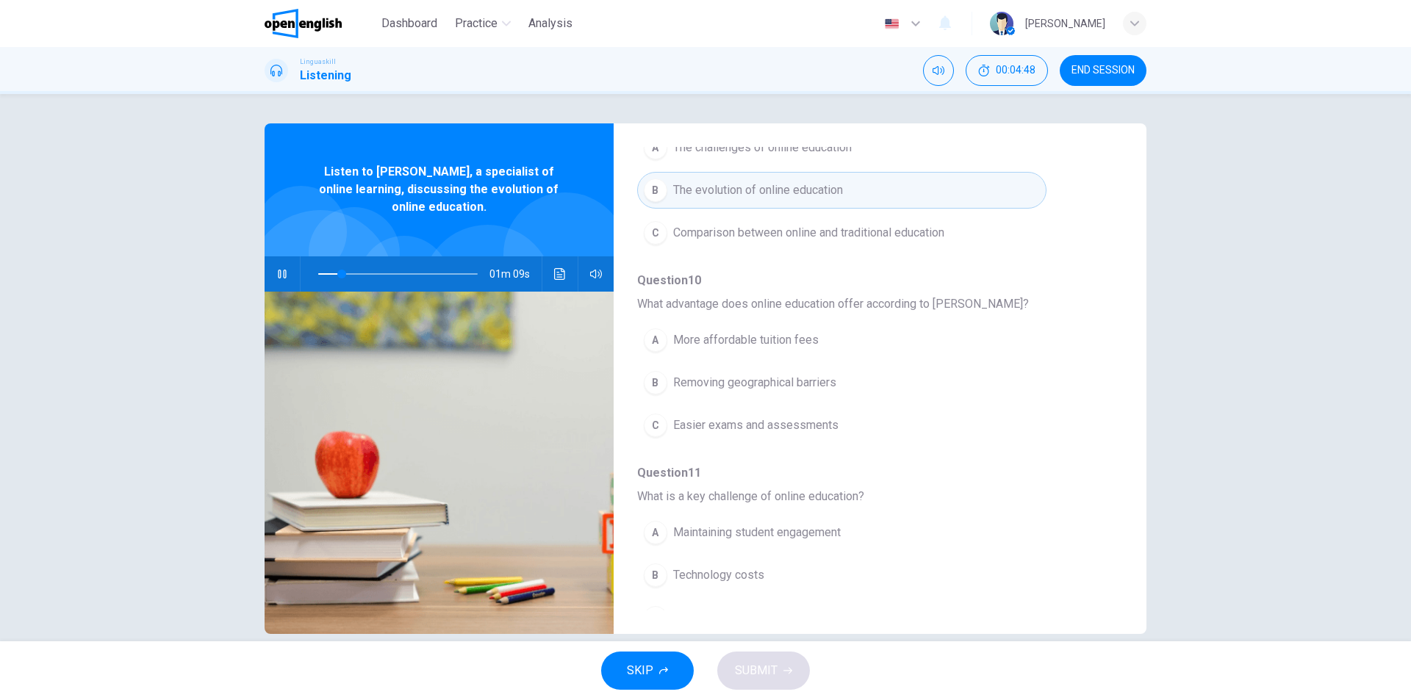
scroll to position [294, 0]
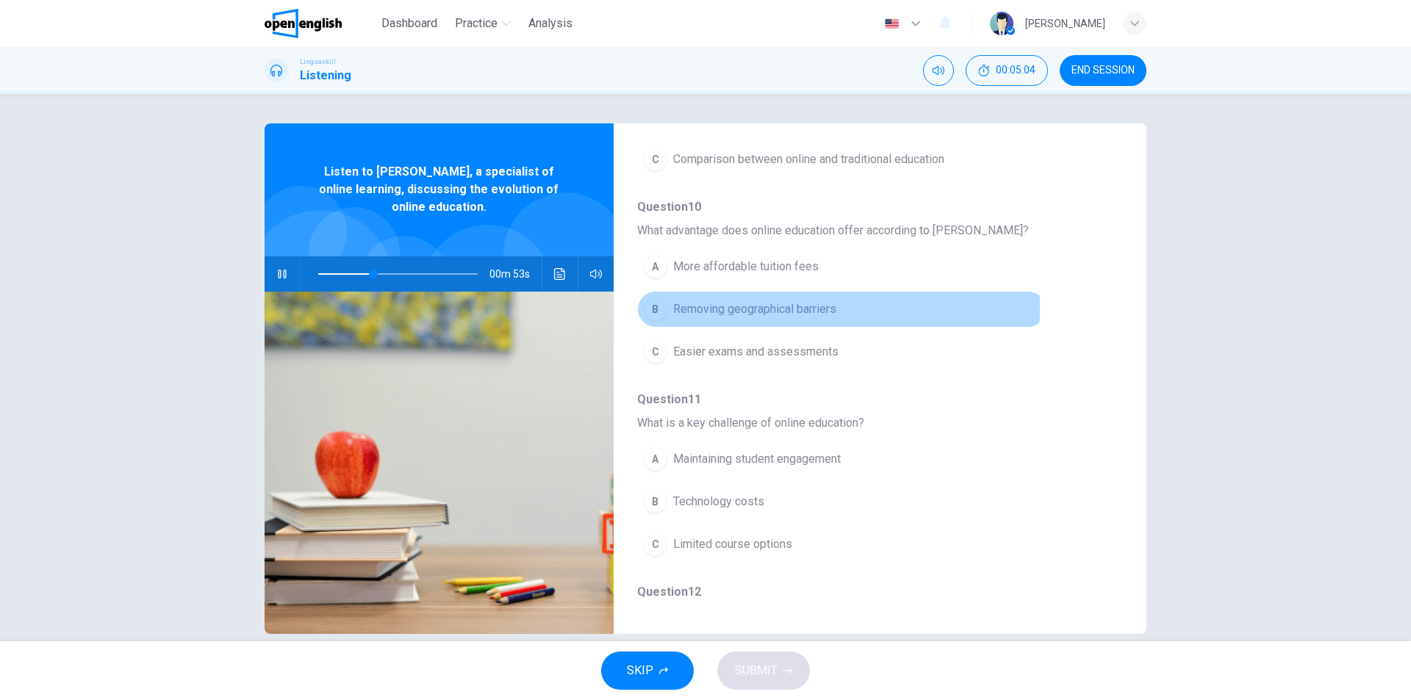
click at [679, 307] on span "Removing geographical barriers" at bounding box center [754, 310] width 163 height 18
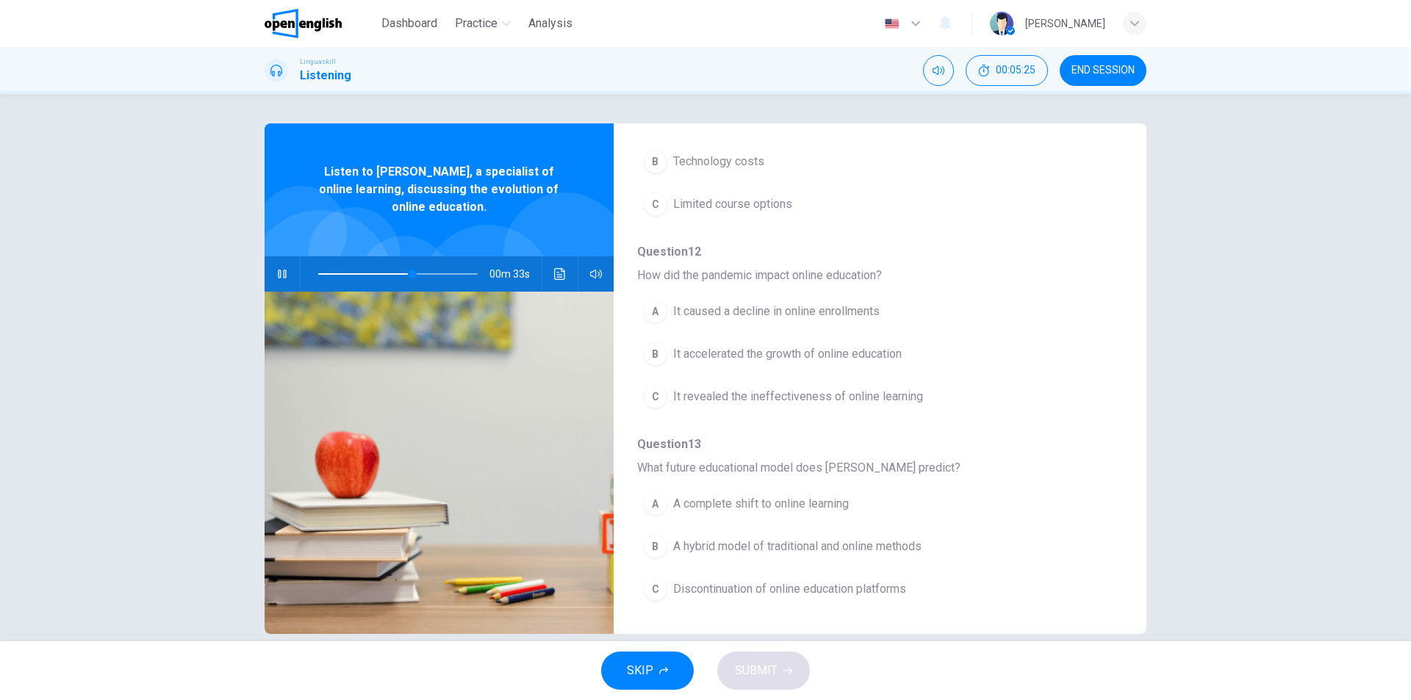
scroll to position [561, 0]
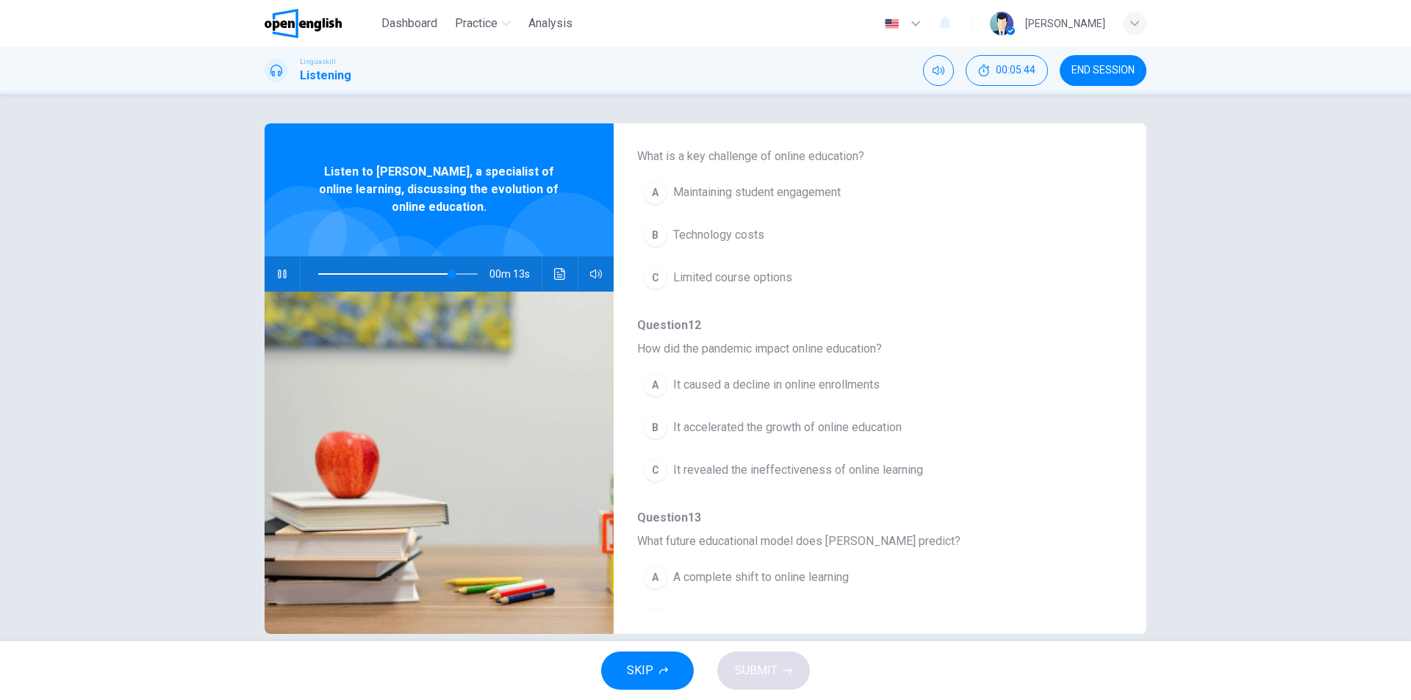
click at [673, 428] on span "It accelerated the growth of online education" at bounding box center [787, 428] width 229 height 18
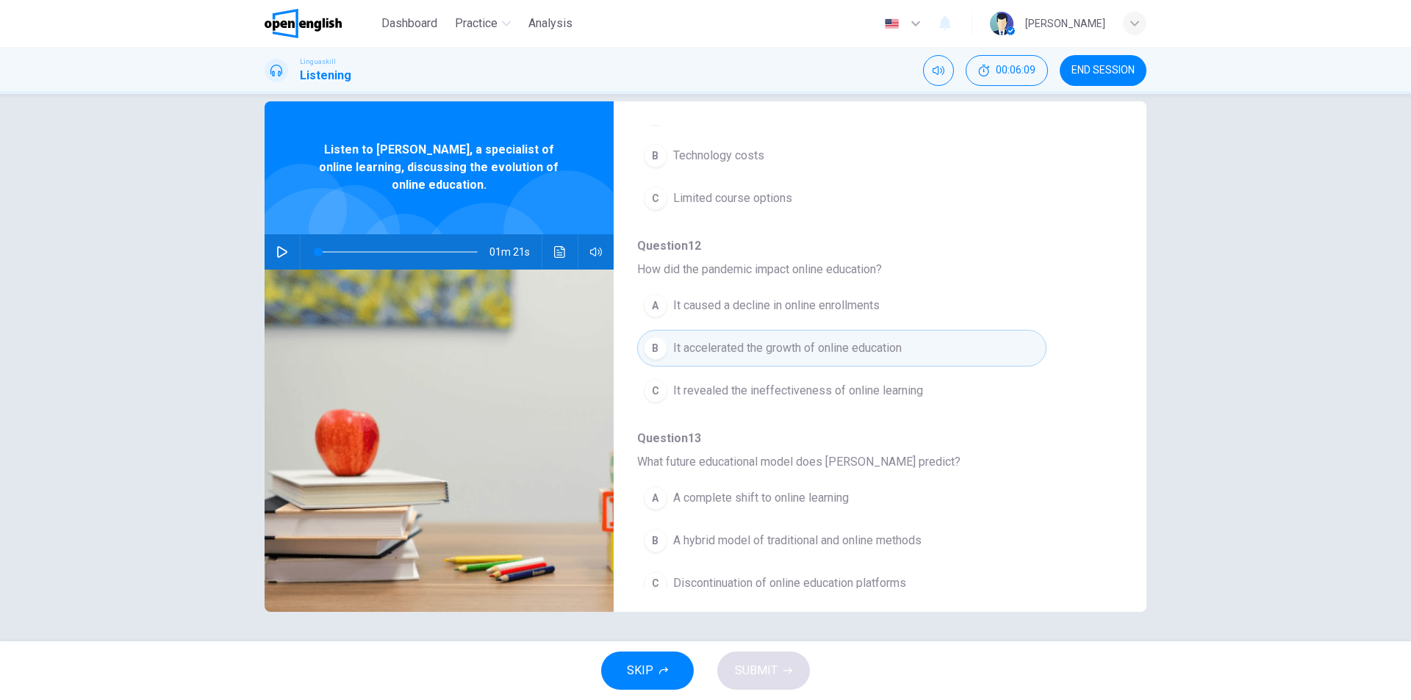
scroll to position [634, 0]
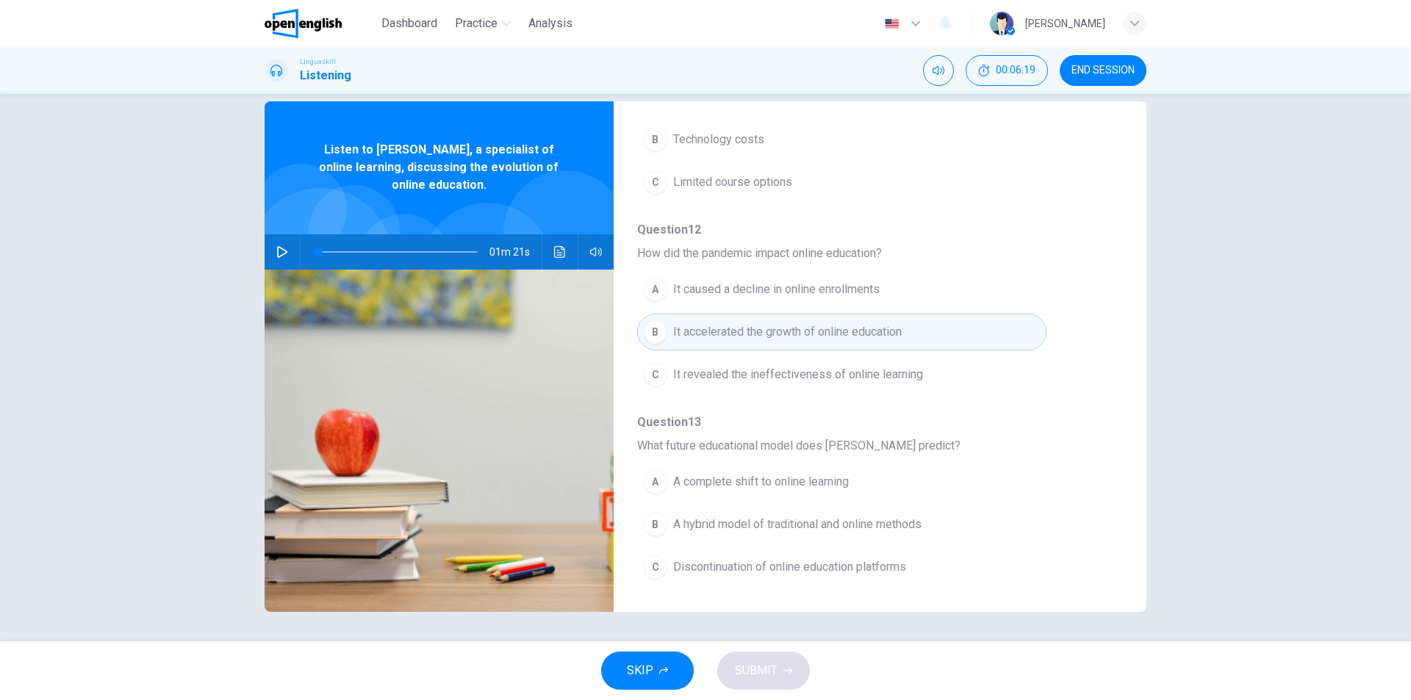
click at [287, 252] on button "button" at bounding box center [282, 251] width 24 height 35
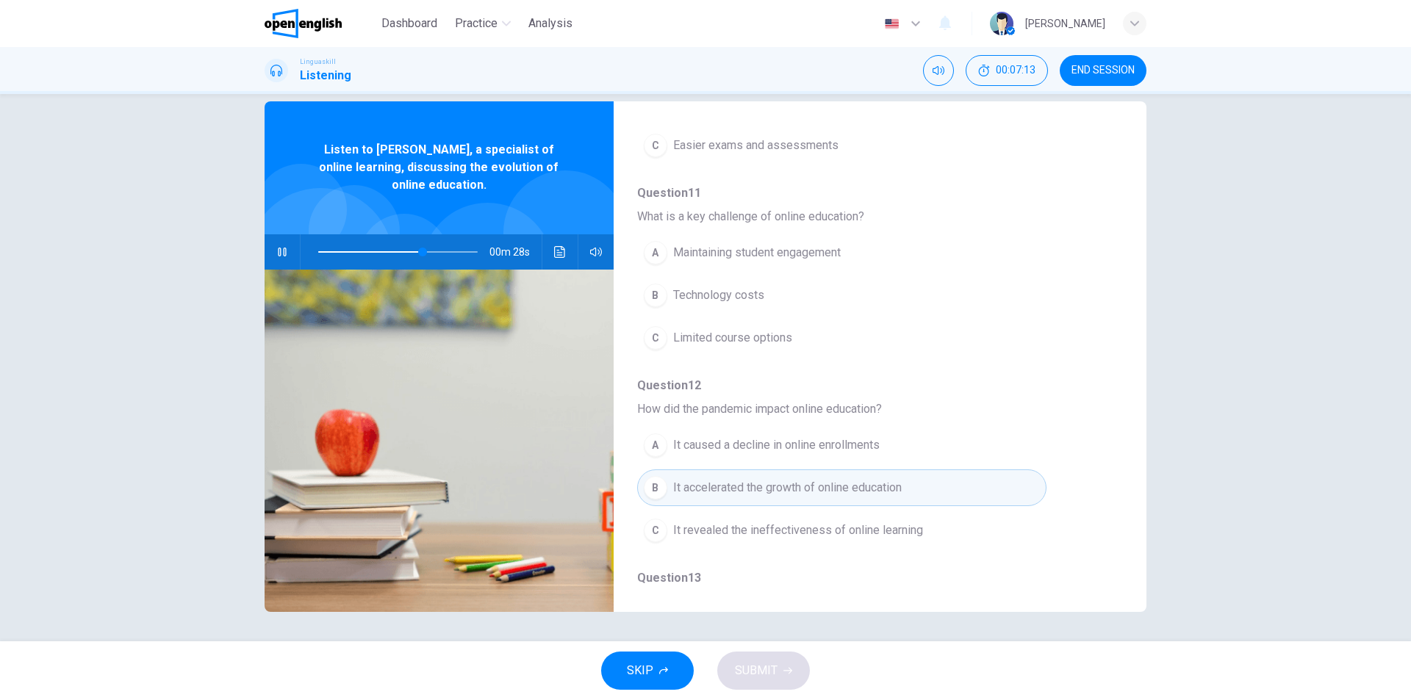
scroll to position [487, 0]
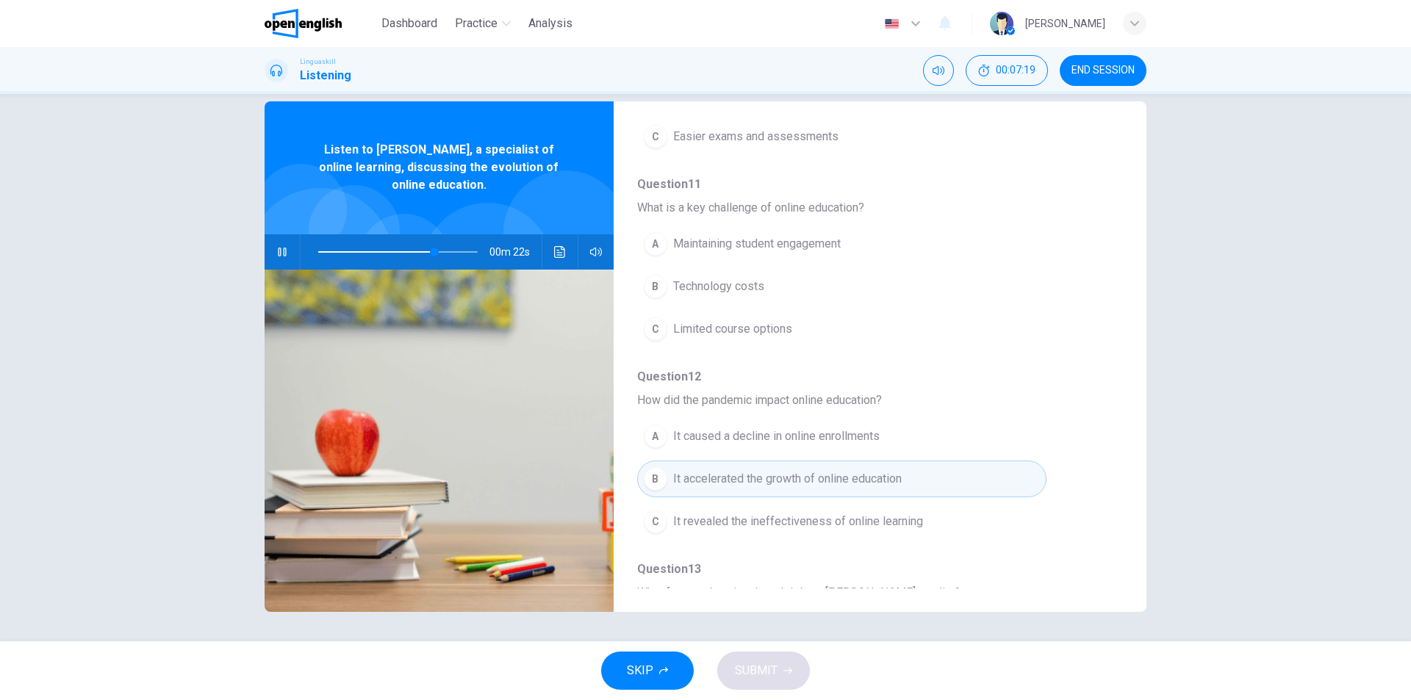
click at [675, 240] on span "Maintaining student engagement" at bounding box center [757, 244] width 168 height 18
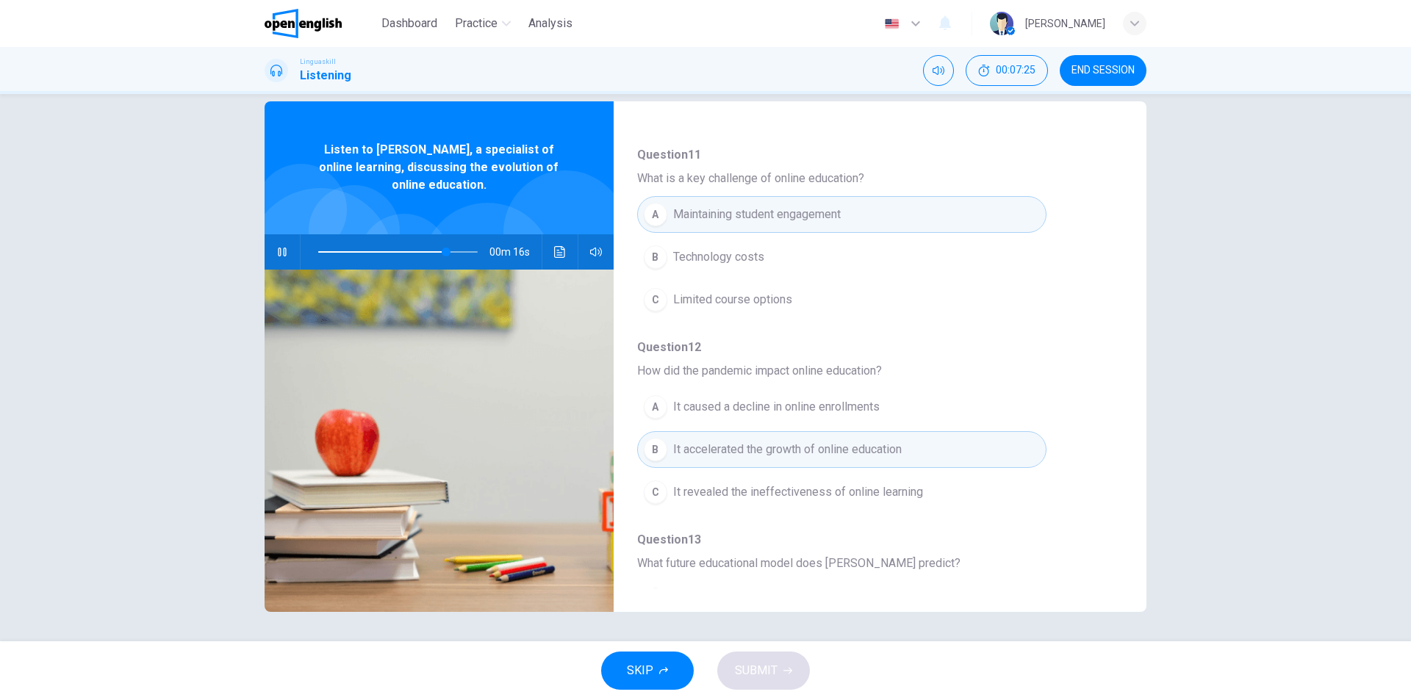
scroll to position [634, 0]
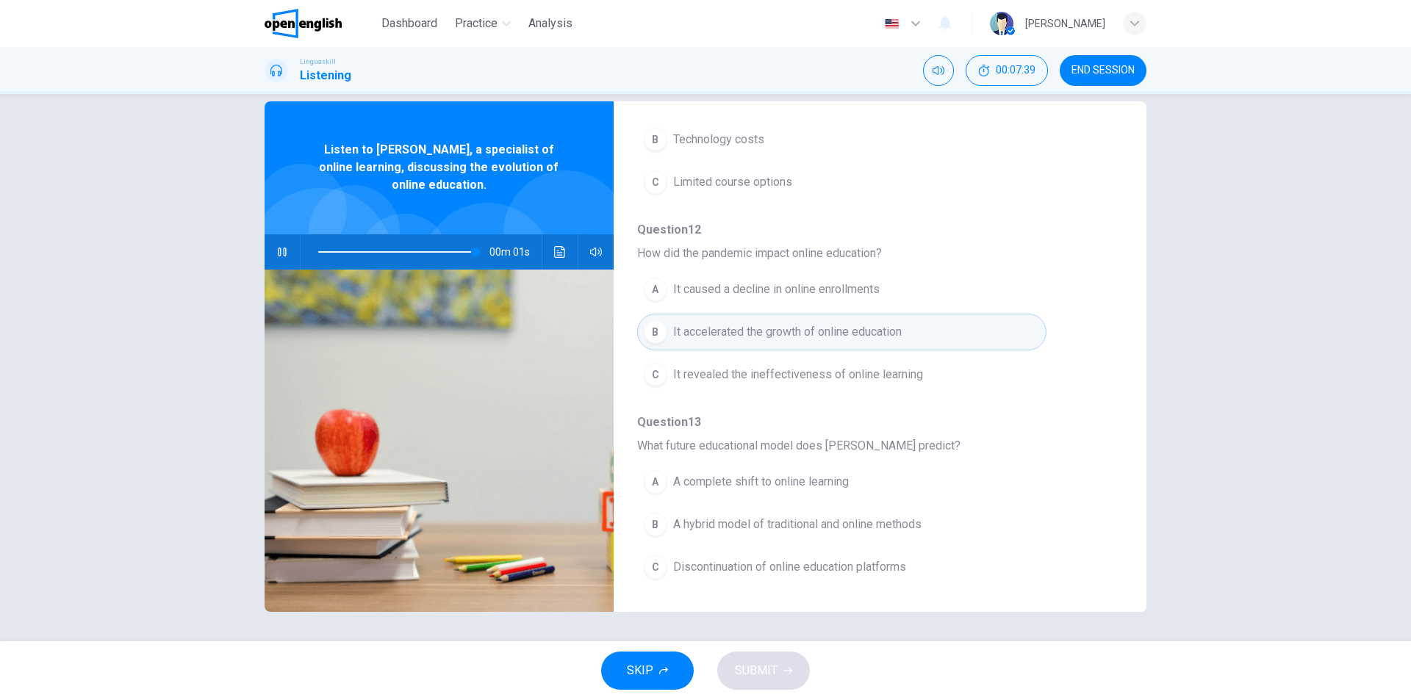
click at [696, 522] on span "A hybrid model of traditional and online methods" at bounding box center [797, 525] width 248 height 18
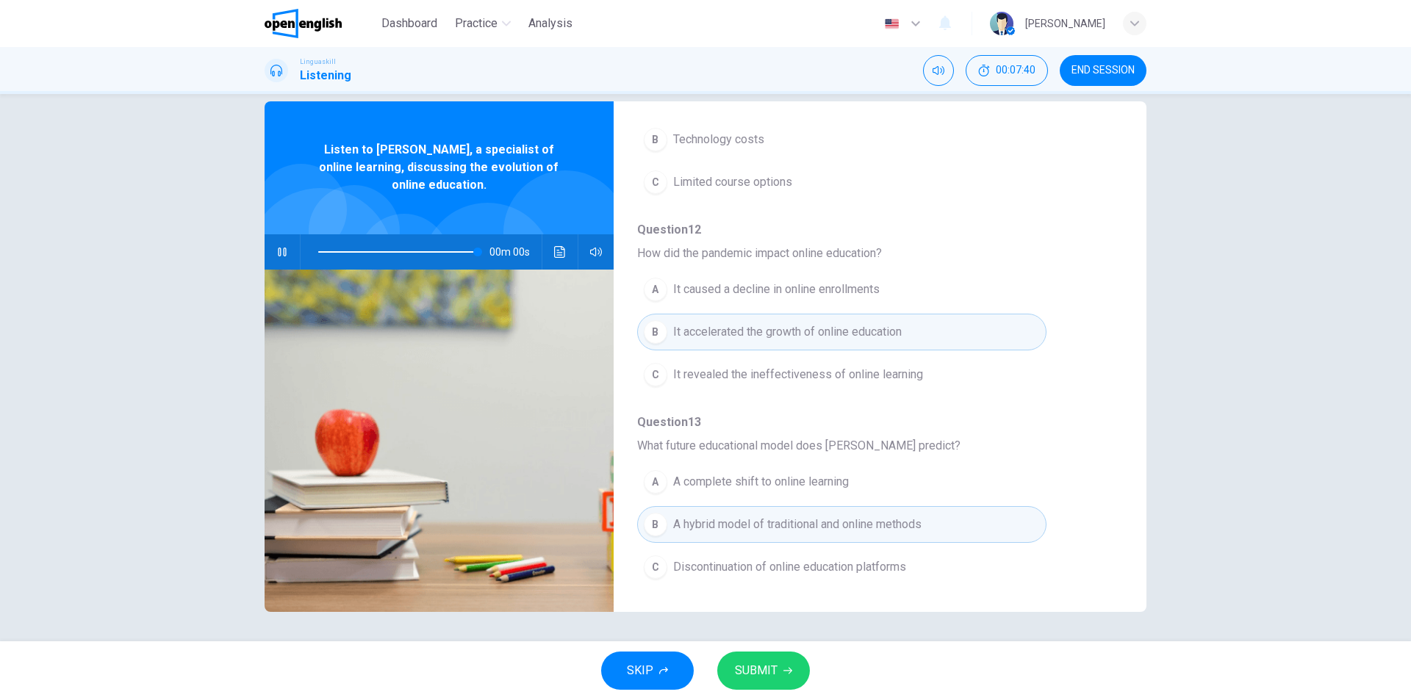
type input "*"
click at [751, 669] on span "SUBMIT" at bounding box center [756, 671] width 43 height 21
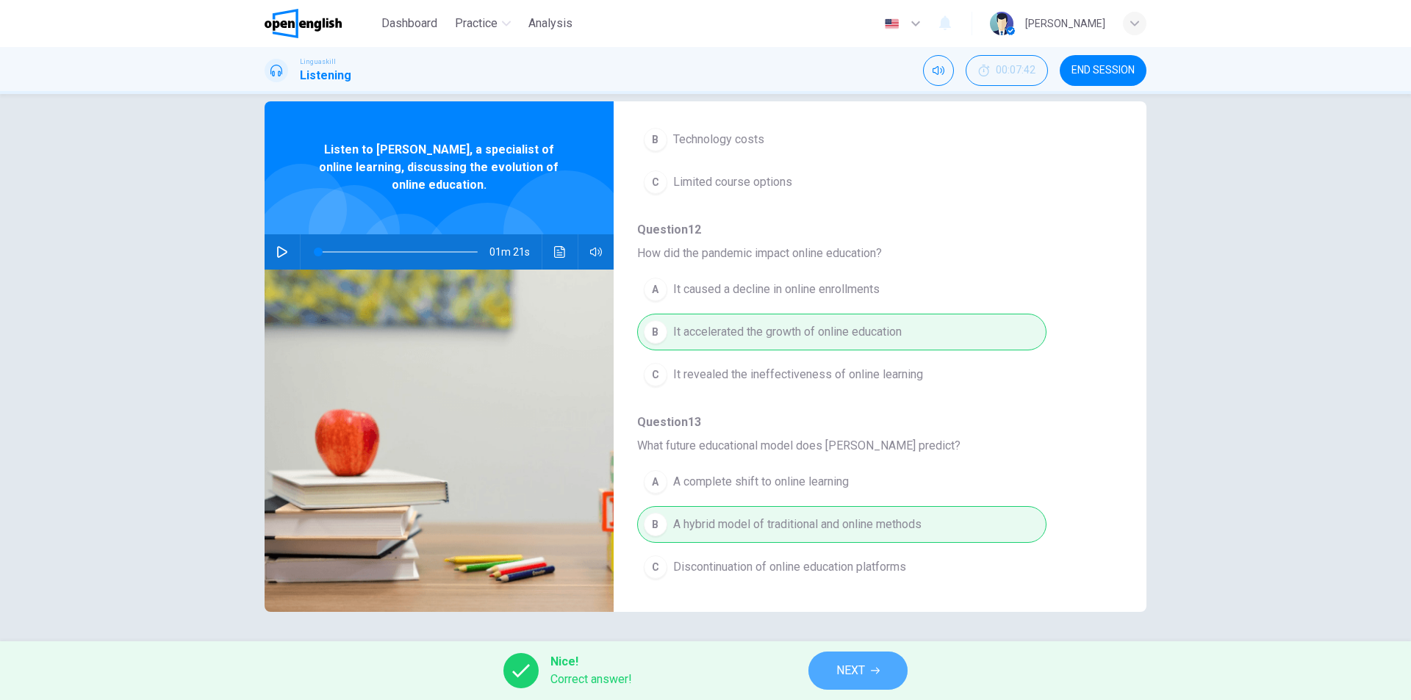
click at [874, 664] on button "NEXT" at bounding box center [857, 671] width 99 height 38
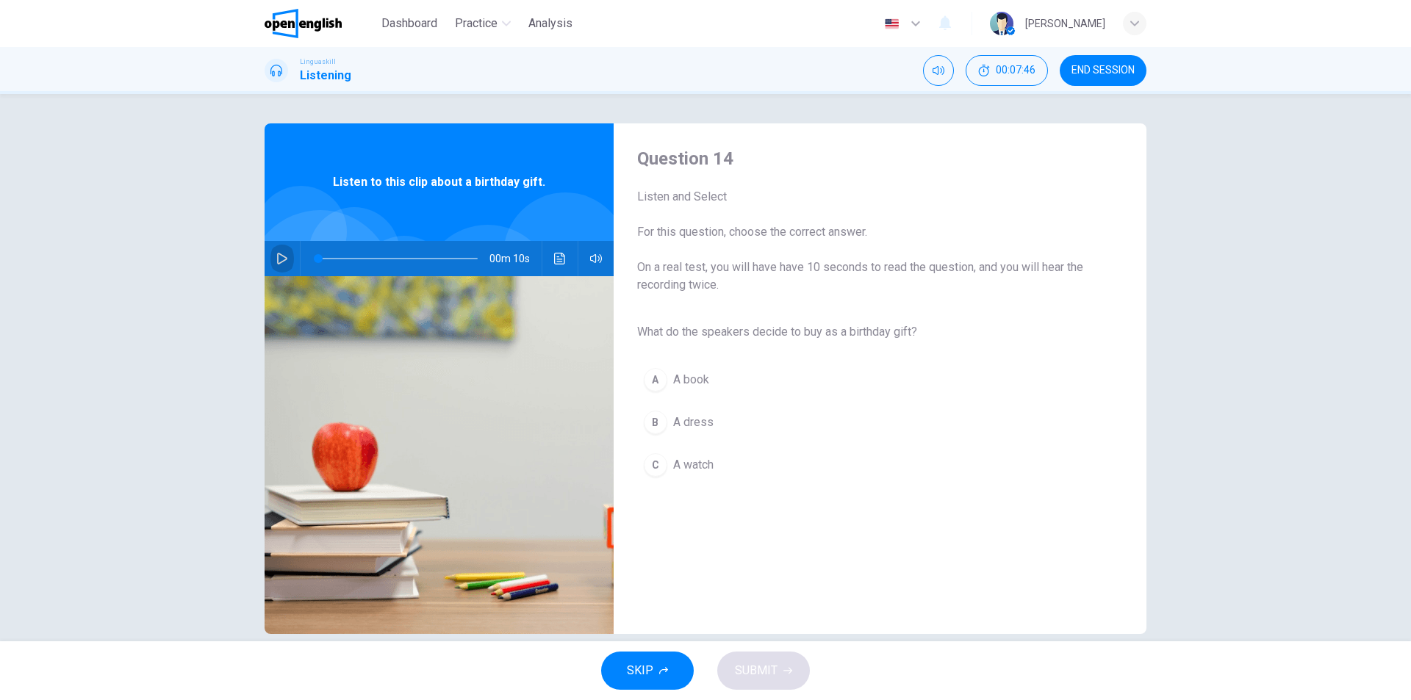
click at [279, 249] on button "button" at bounding box center [282, 258] width 24 height 35
click at [675, 381] on span "A book" at bounding box center [691, 380] width 36 height 18
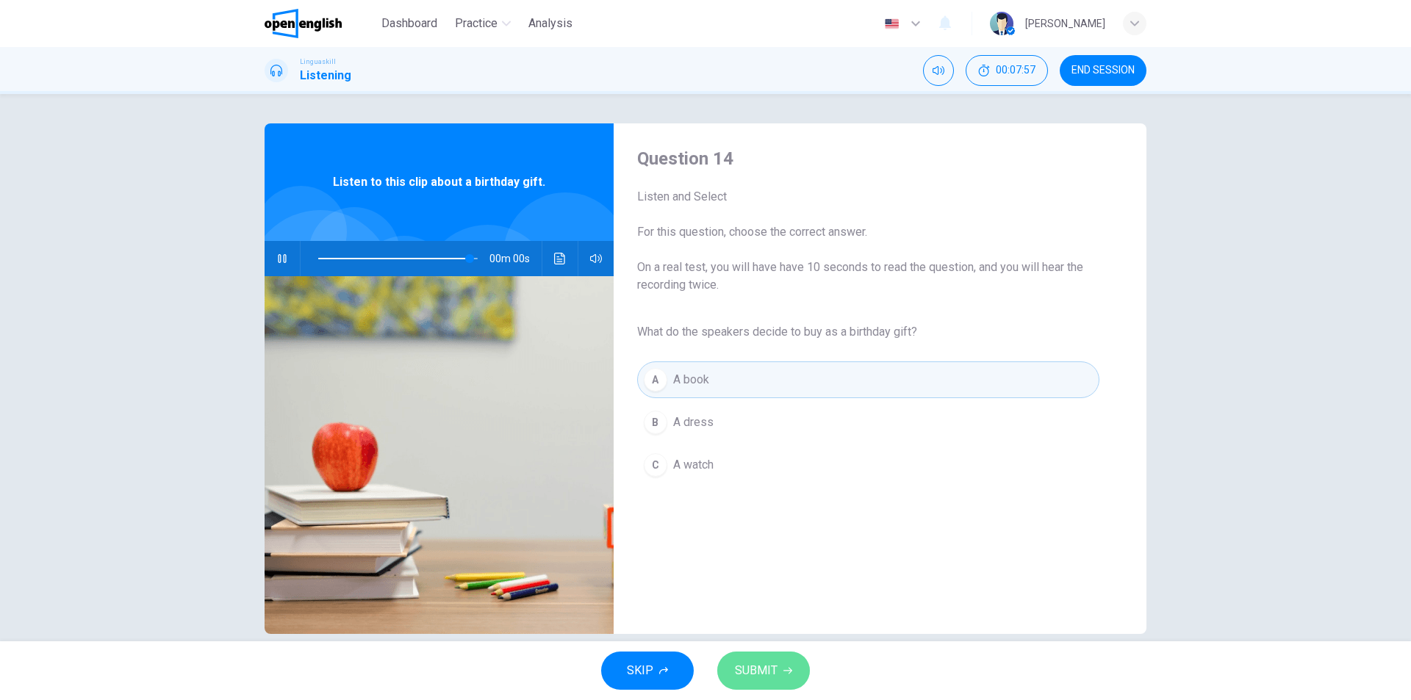
click at [771, 678] on span "SUBMIT" at bounding box center [756, 671] width 43 height 21
type input "*"
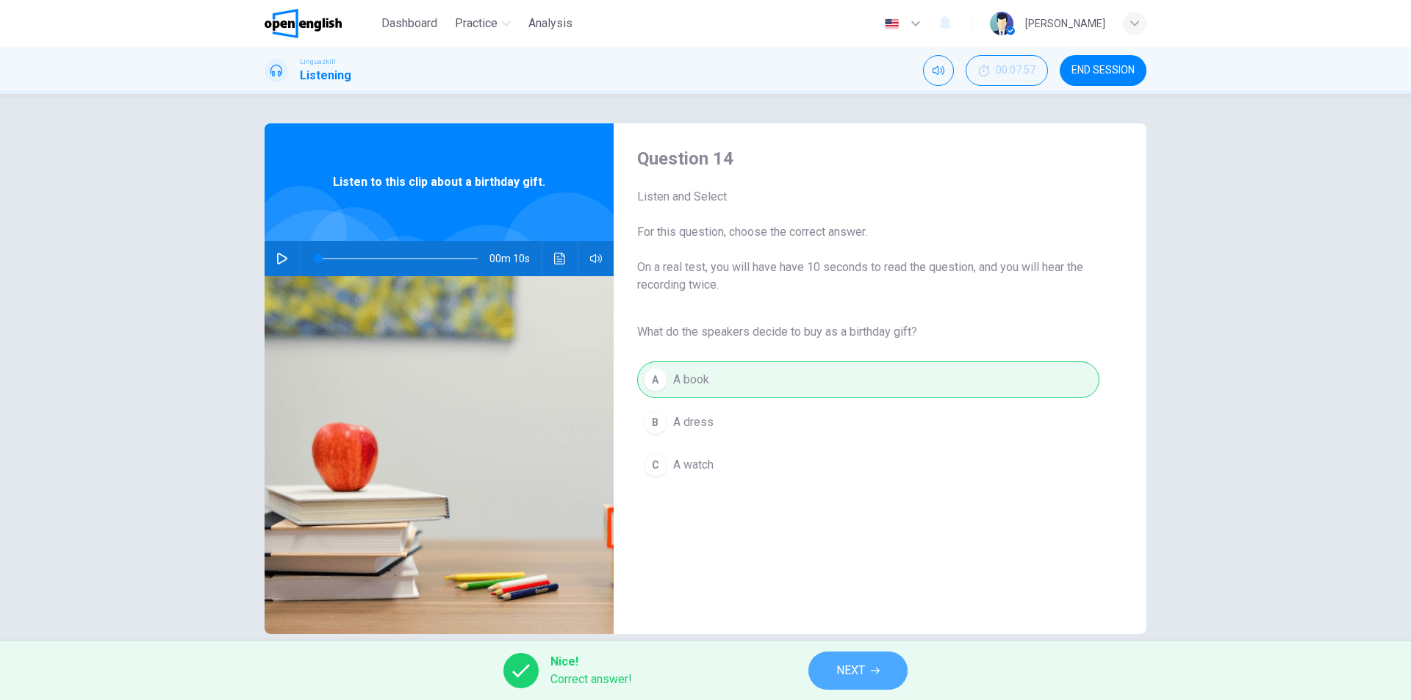
click at [835, 669] on button "NEXT" at bounding box center [857, 671] width 99 height 38
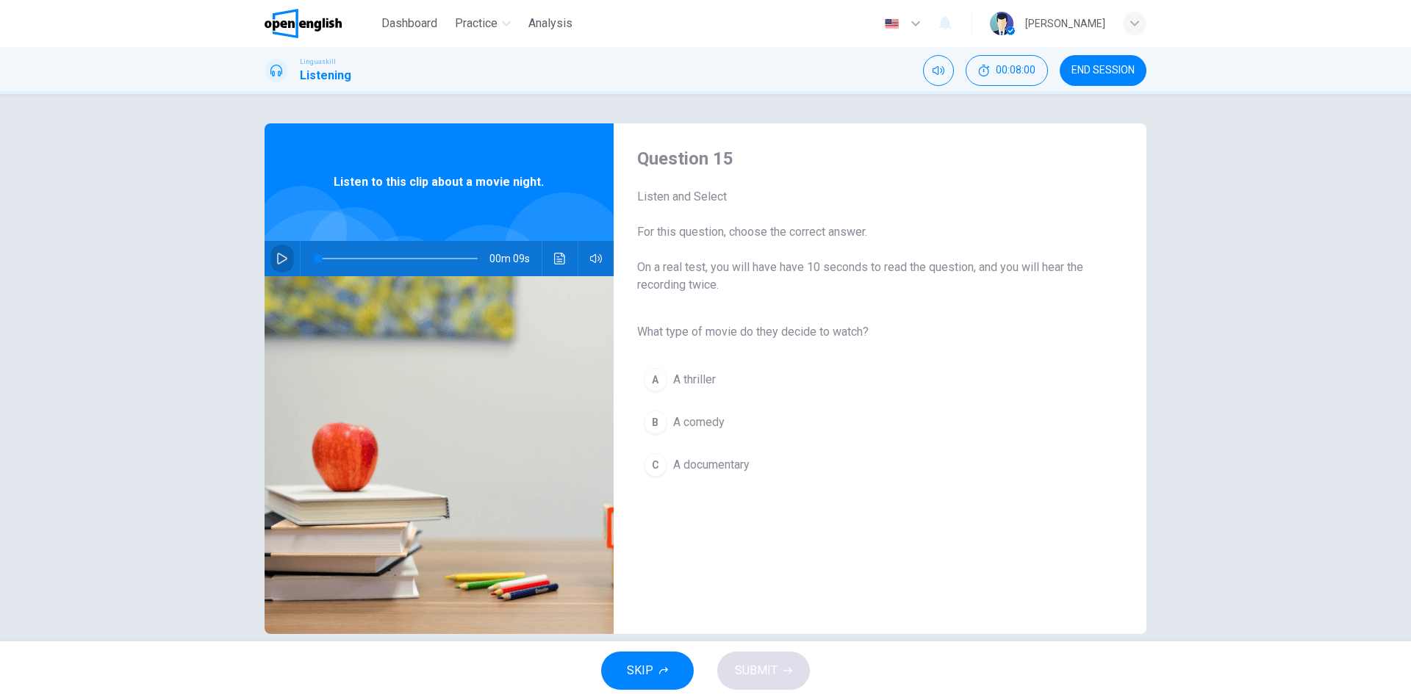
click at [278, 259] on icon "button" at bounding box center [282, 259] width 12 height 12
click at [707, 418] on span "A comedy" at bounding box center [698, 423] width 51 height 18
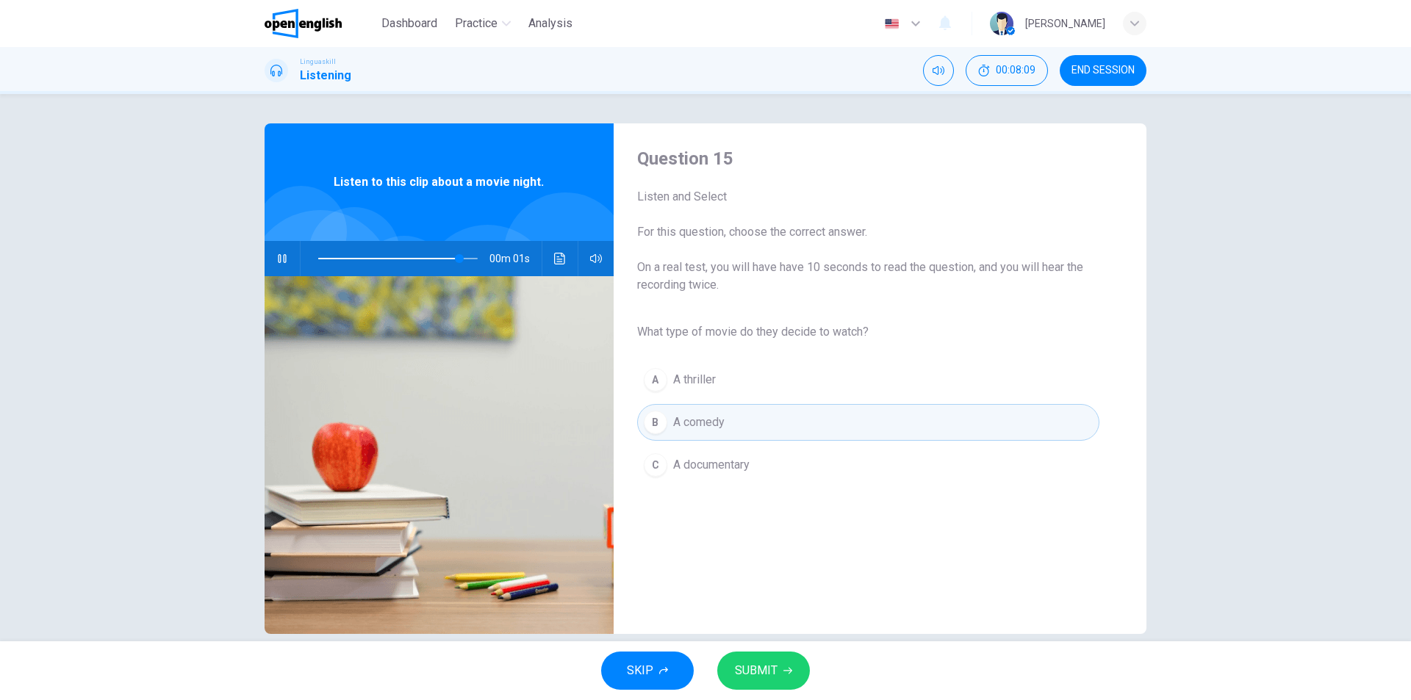
click at [777, 672] on button "SUBMIT" at bounding box center [763, 671] width 93 height 38
type input "*"
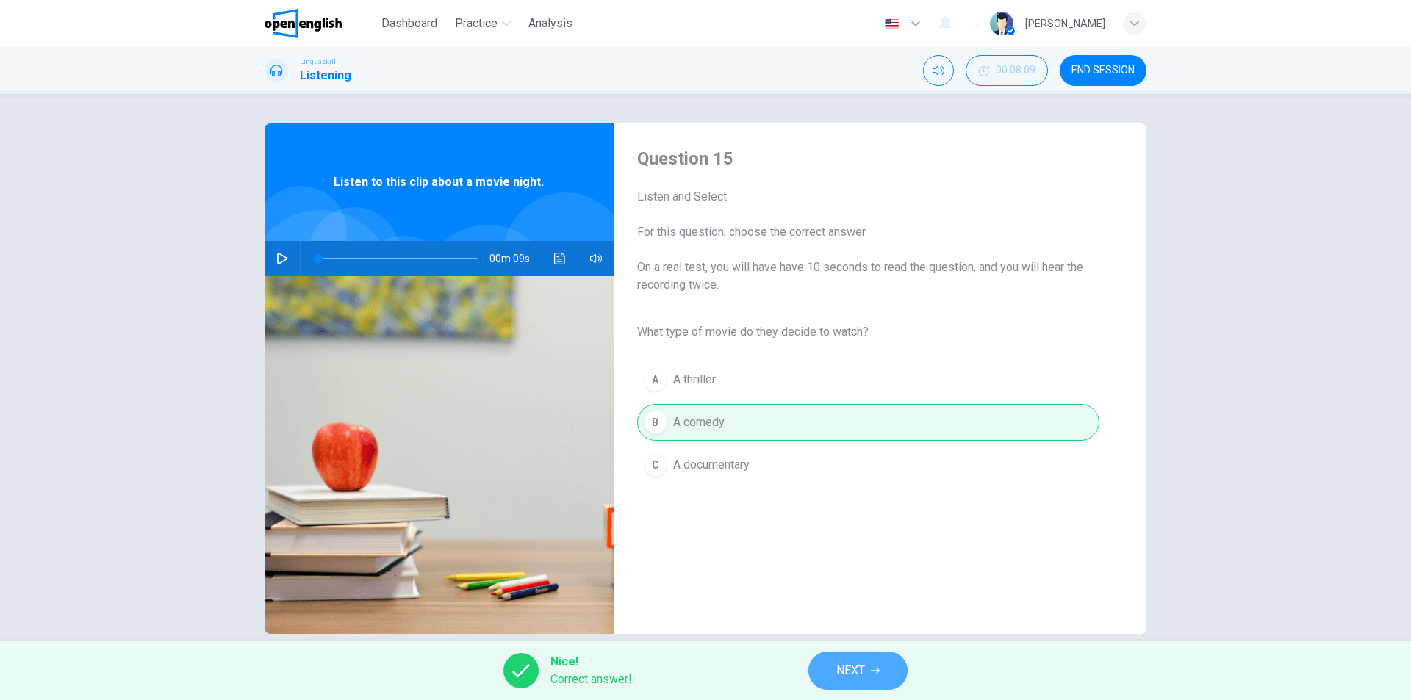
click at [855, 659] on button "NEXT" at bounding box center [857, 671] width 99 height 38
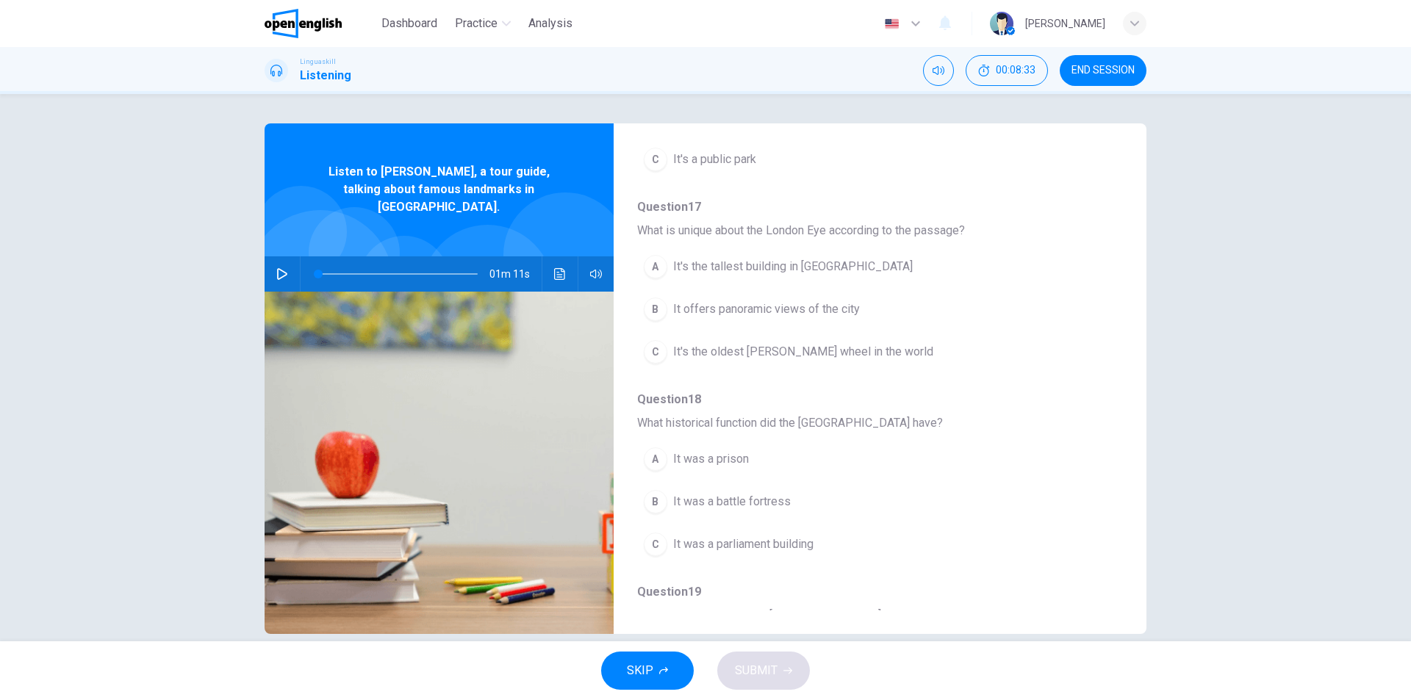
scroll to position [367, 0]
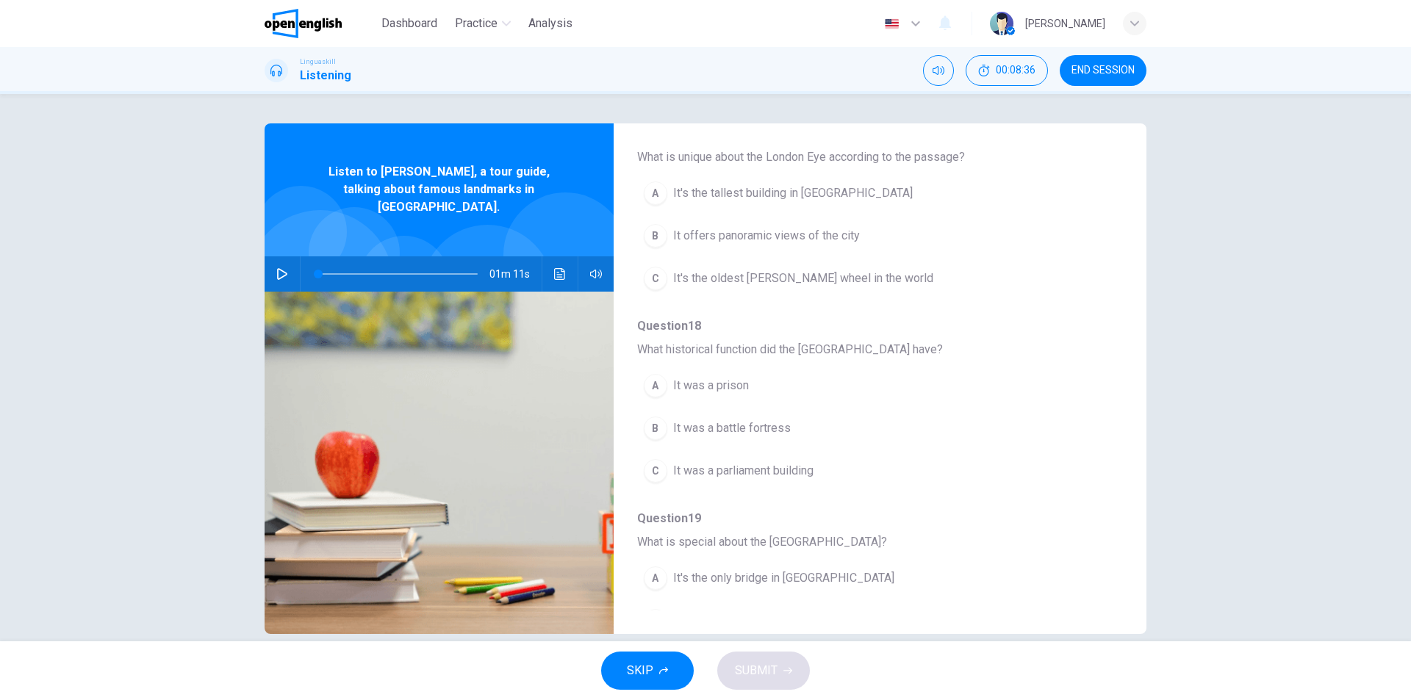
drag, startPoint x: 712, startPoint y: 237, endPoint x: 730, endPoint y: 251, distance: 22.6
click at [713, 237] on span "It offers panoramic views of the city" at bounding box center [766, 236] width 187 height 18
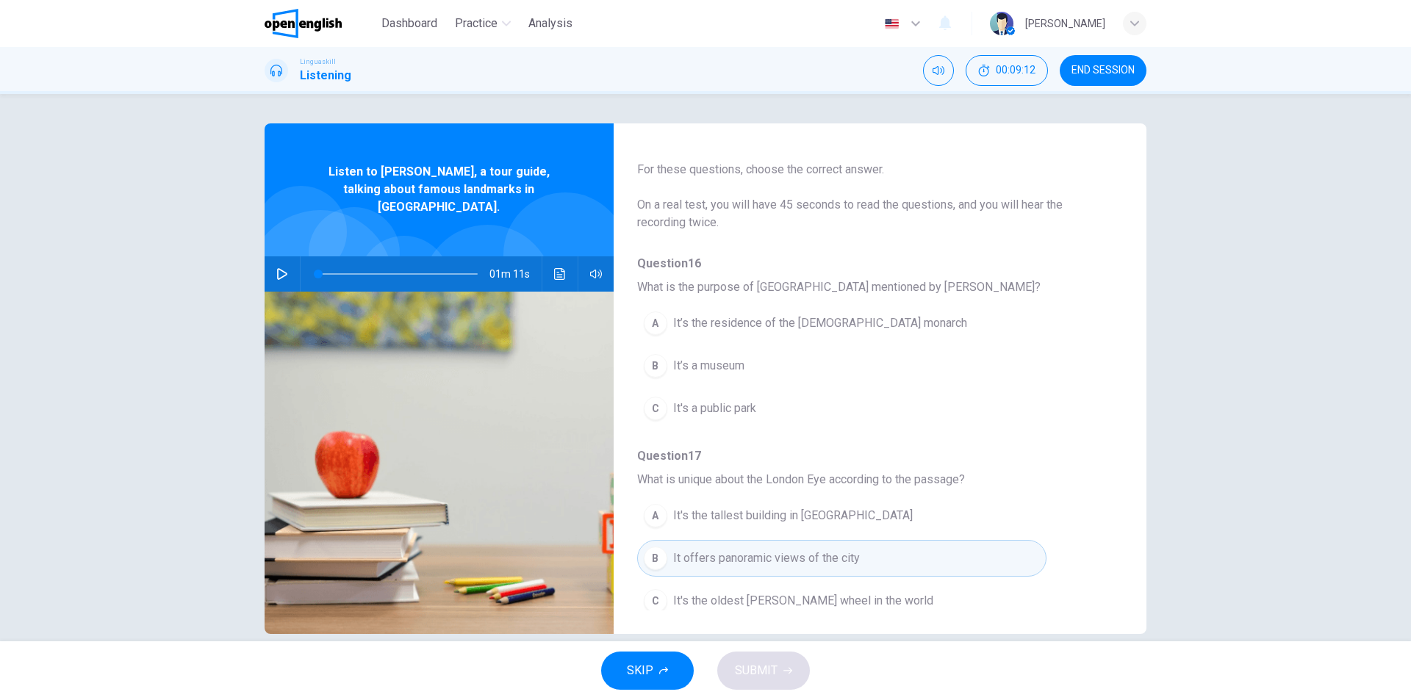
scroll to position [0, 0]
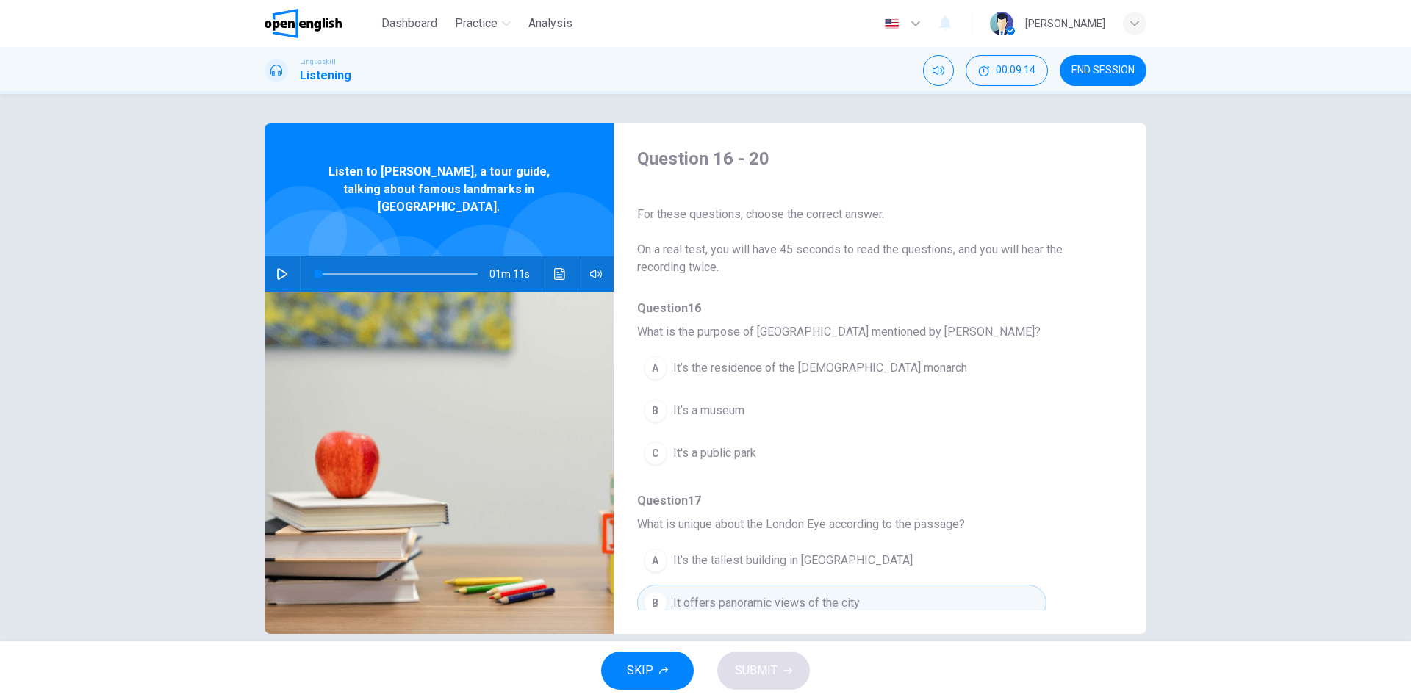
click at [277, 268] on icon "button" at bounding box center [282, 274] width 10 height 12
click at [785, 365] on span "It’s the residence of the [DEMOGRAPHIC_DATA] monarch" at bounding box center [820, 368] width 294 height 18
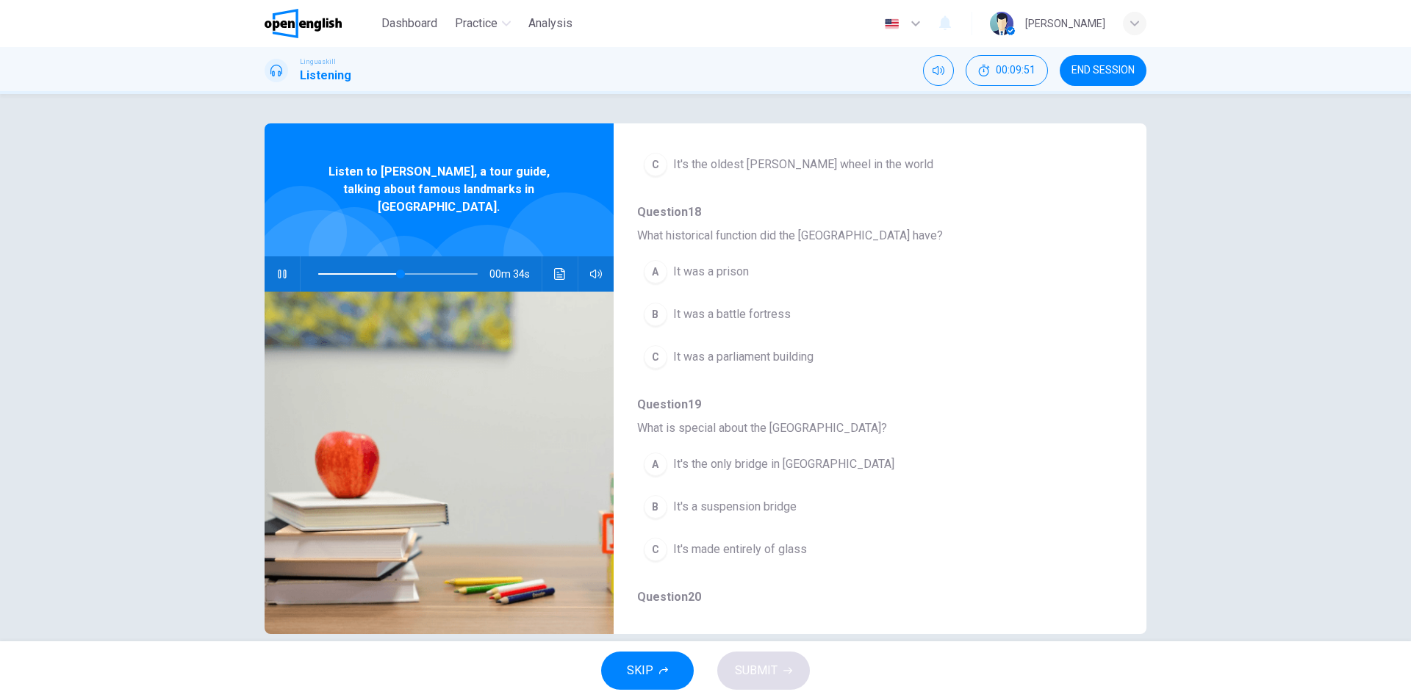
scroll to position [514, 0]
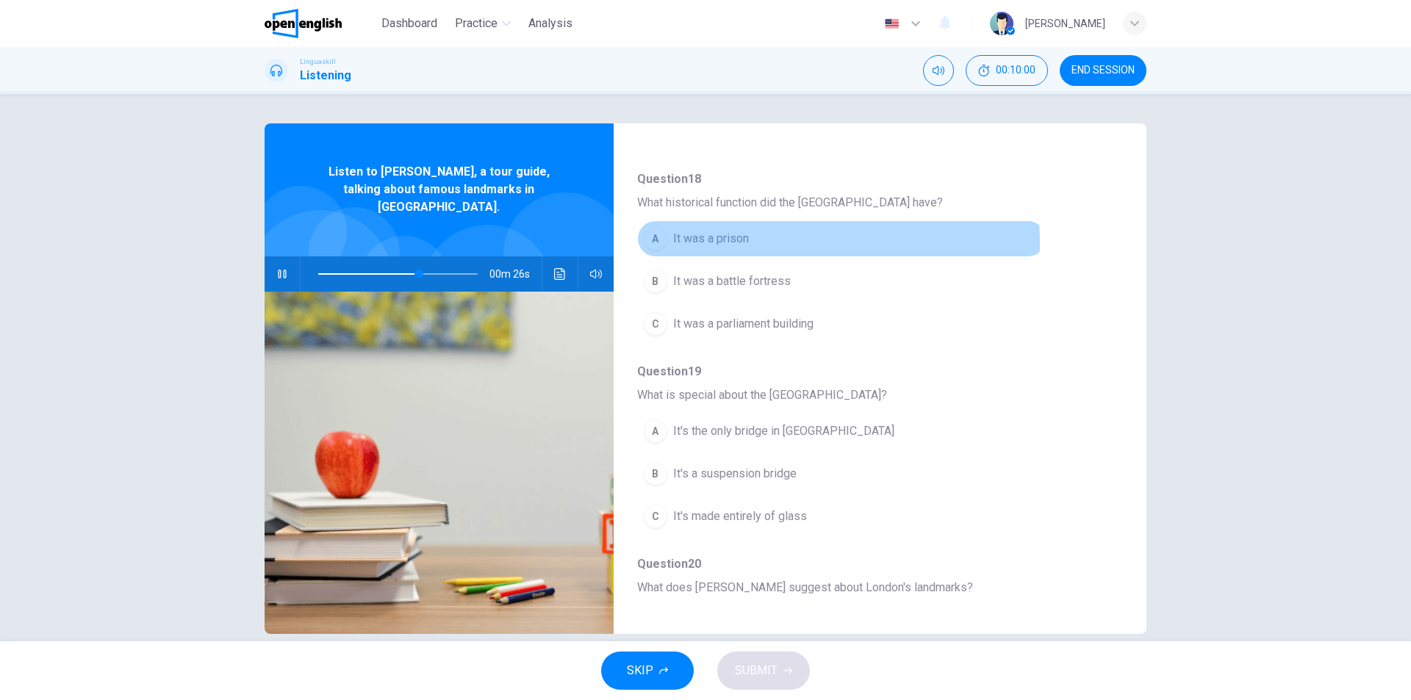
click at [711, 243] on span "It was a prison" at bounding box center [711, 239] width 76 height 18
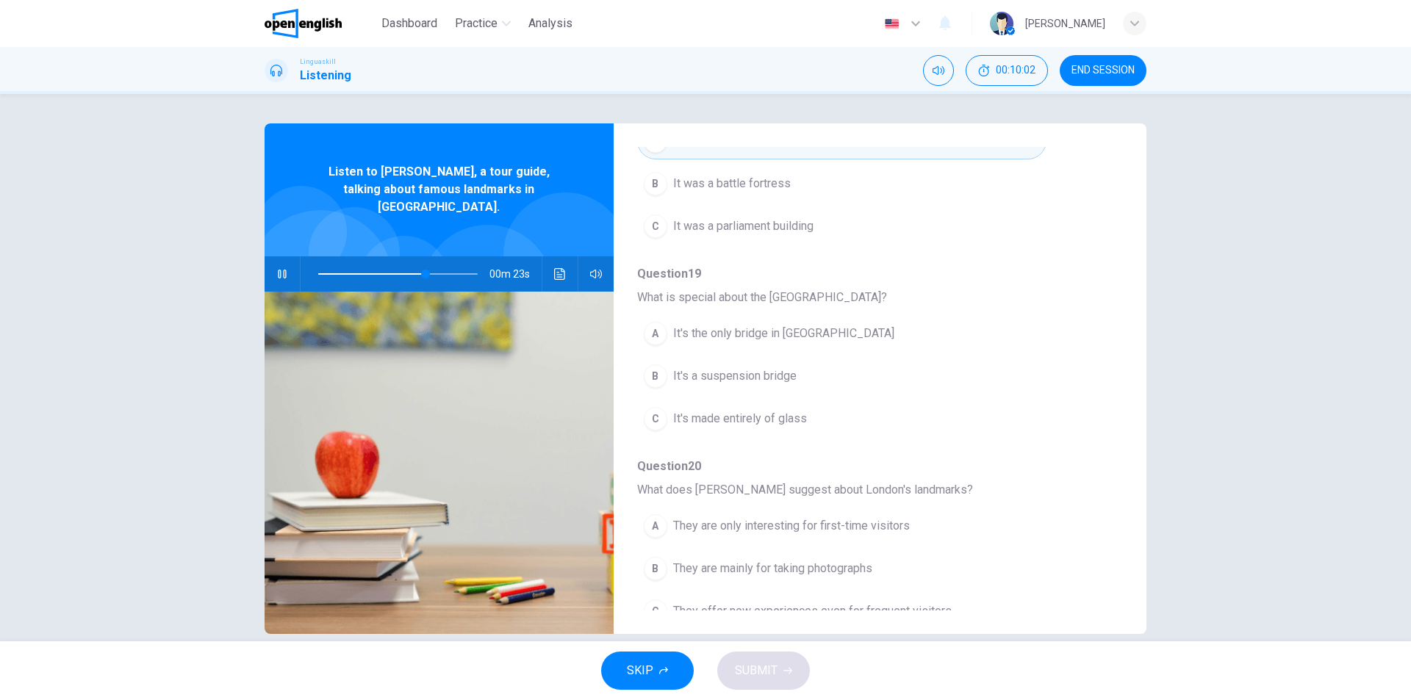
scroll to position [634, 0]
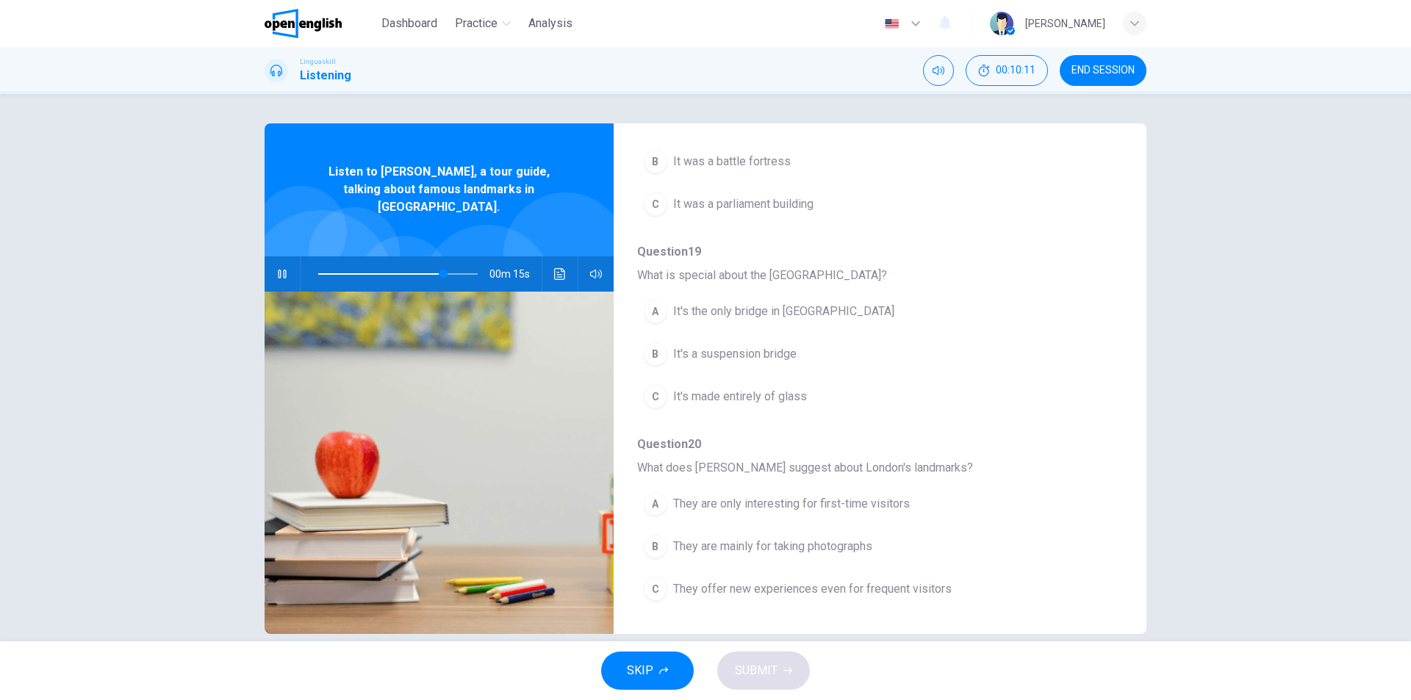
click at [751, 353] on span "It's a suspension bridge" at bounding box center [734, 354] width 123 height 18
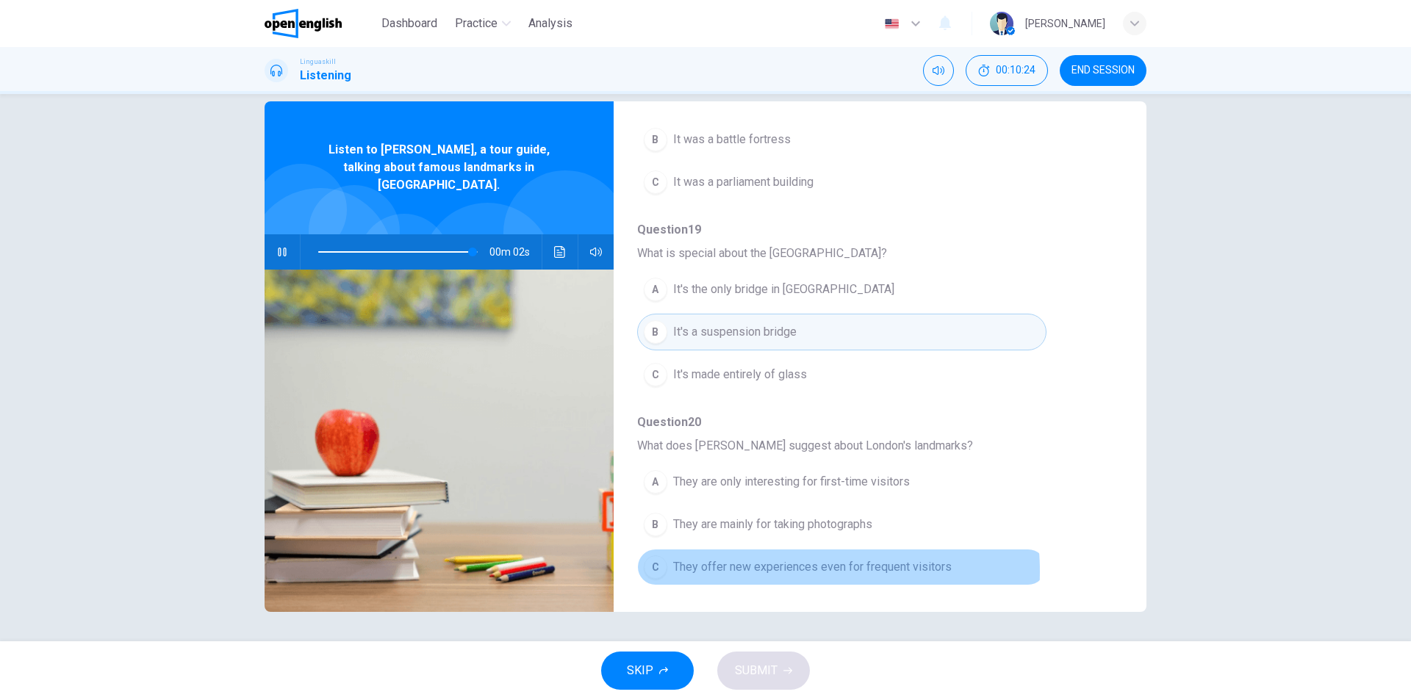
click at [775, 572] on span "They offer new experiences even for frequent visitors" at bounding box center [812, 567] width 279 height 18
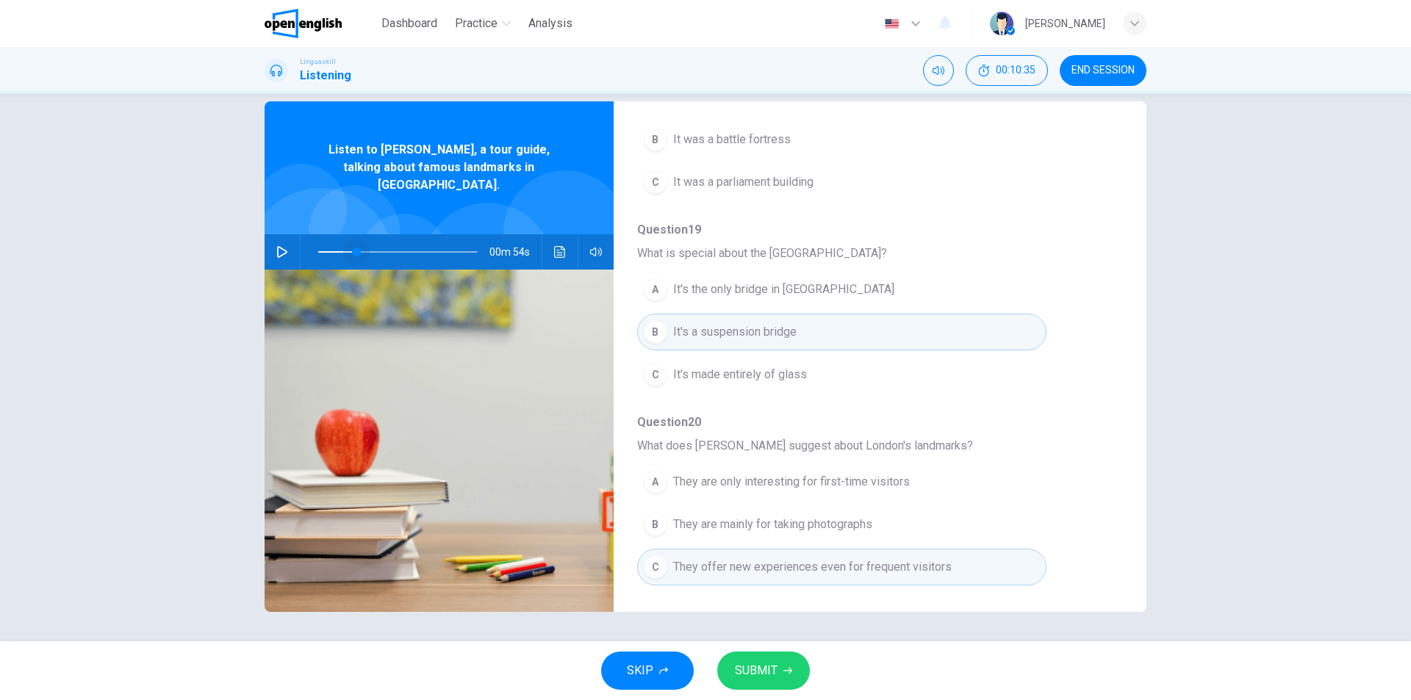
click at [353, 242] on span at bounding box center [397, 252] width 159 height 21
click at [270, 234] on button "button" at bounding box center [282, 251] width 24 height 35
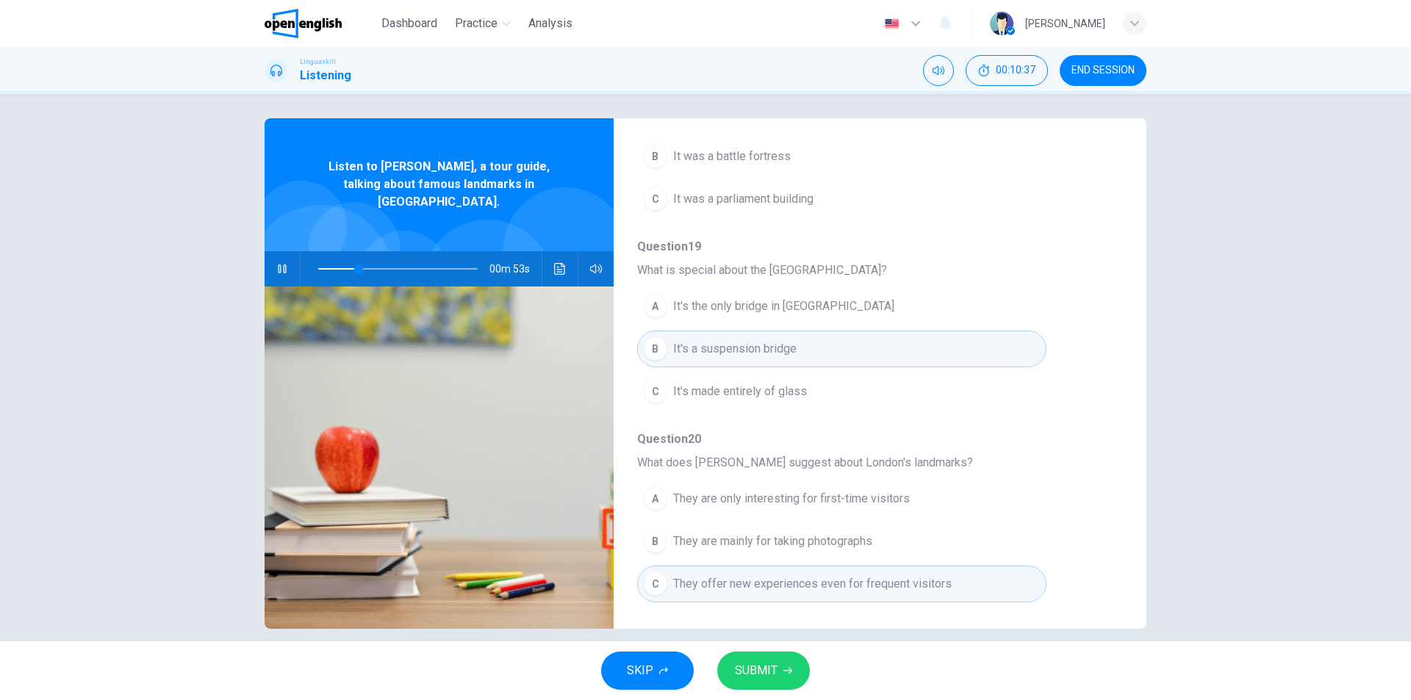
scroll to position [0, 0]
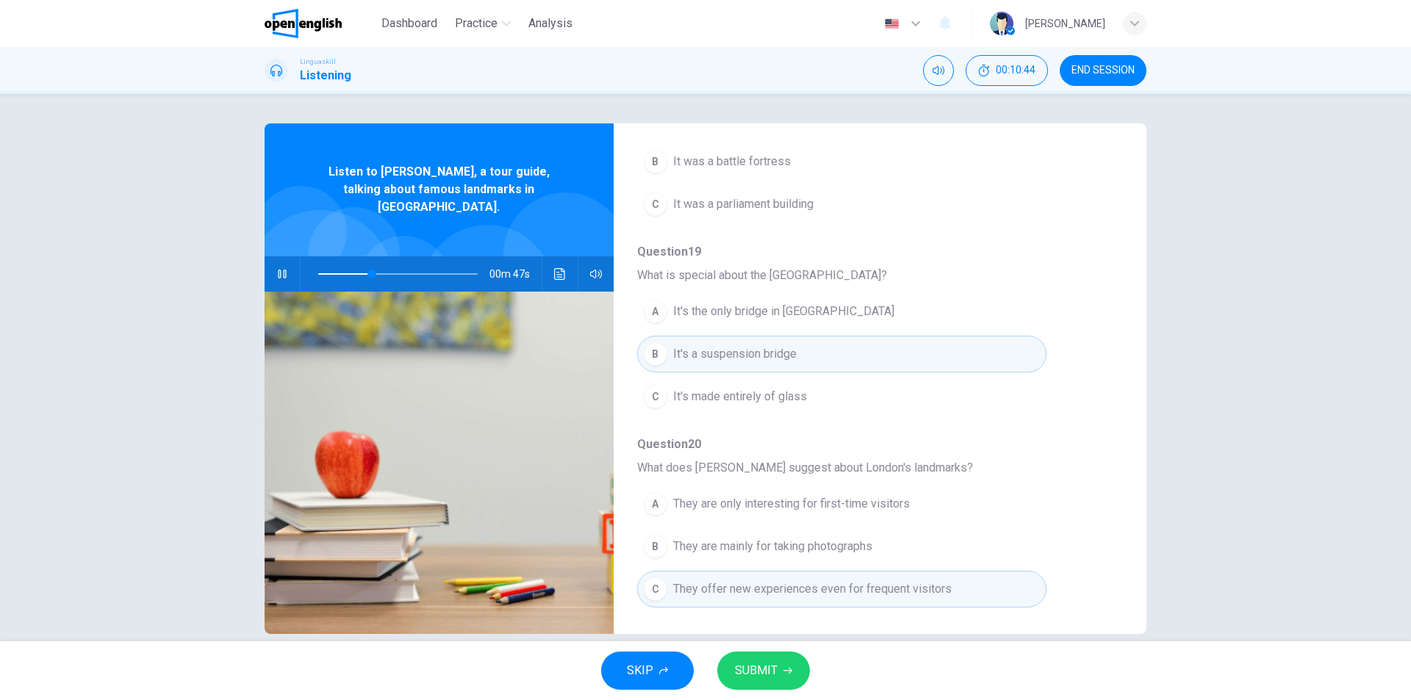
click at [776, 678] on span "SUBMIT" at bounding box center [756, 671] width 43 height 21
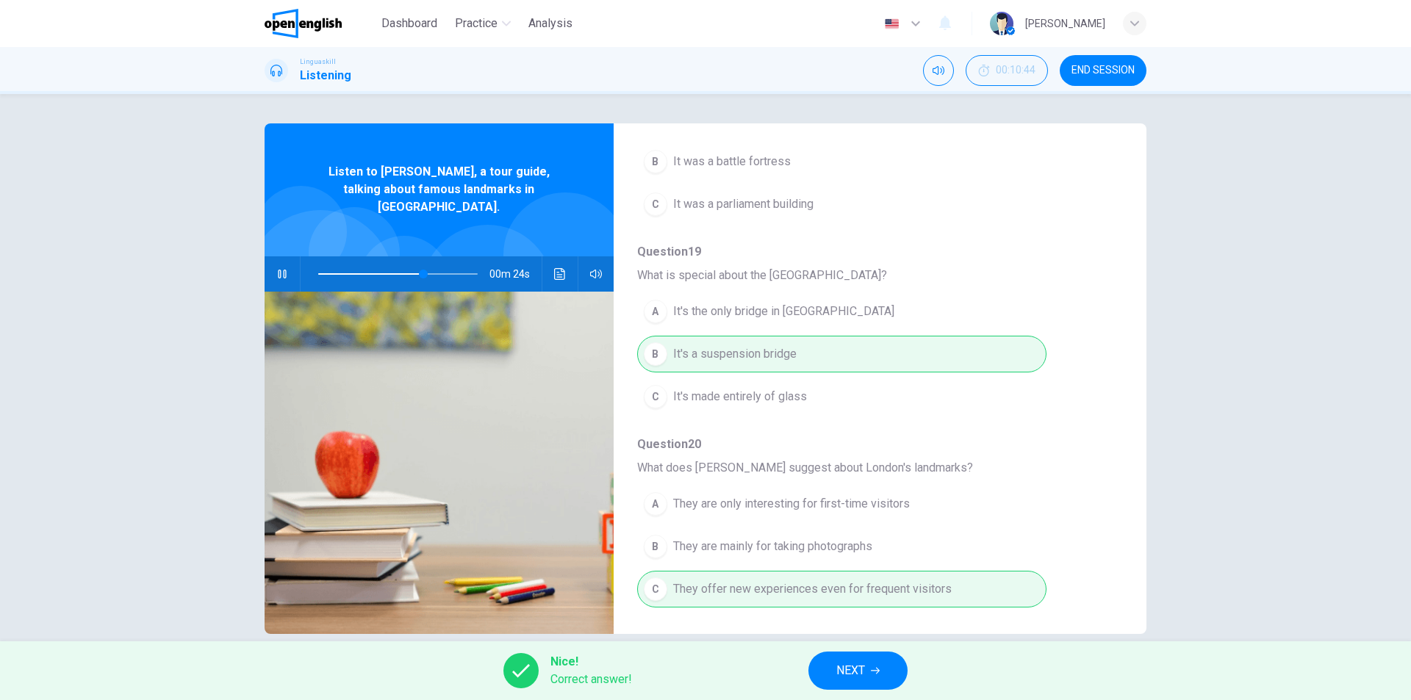
scroll to position [22, 0]
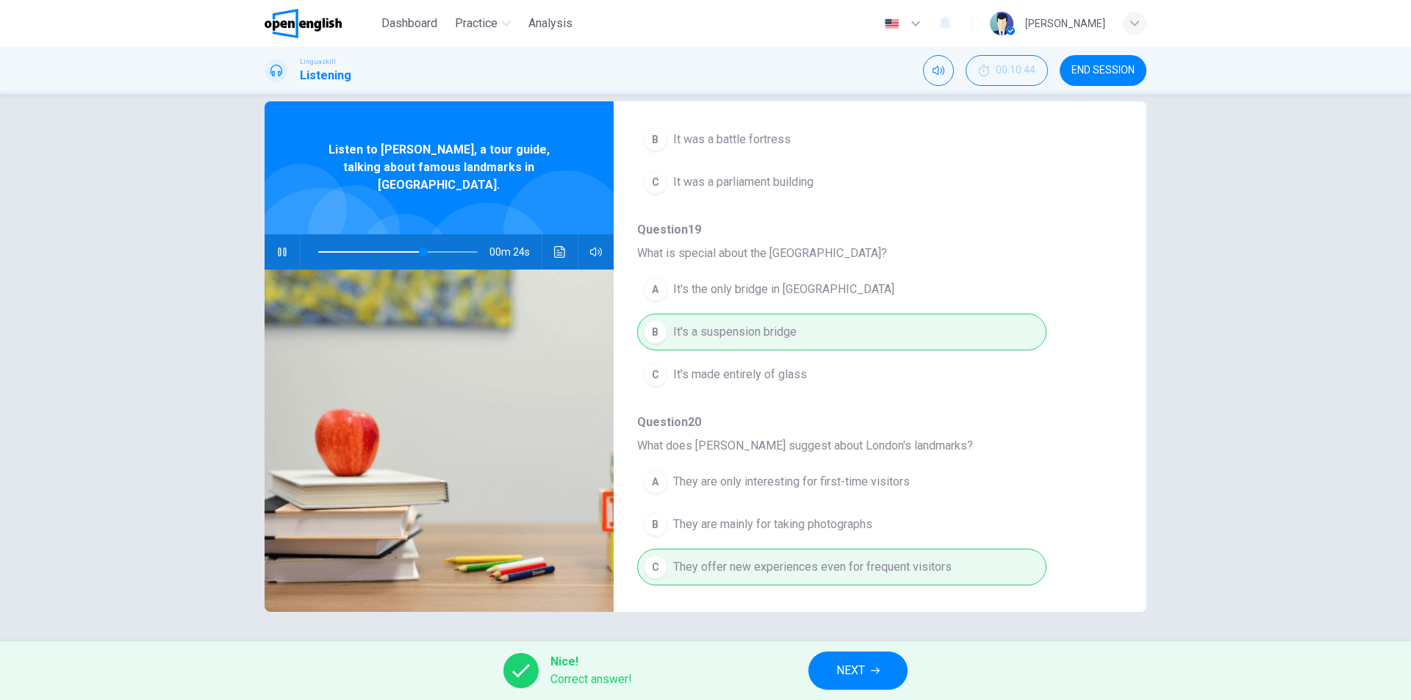
type input "**"
click at [872, 672] on icon "button" at bounding box center [875, 671] width 9 height 9
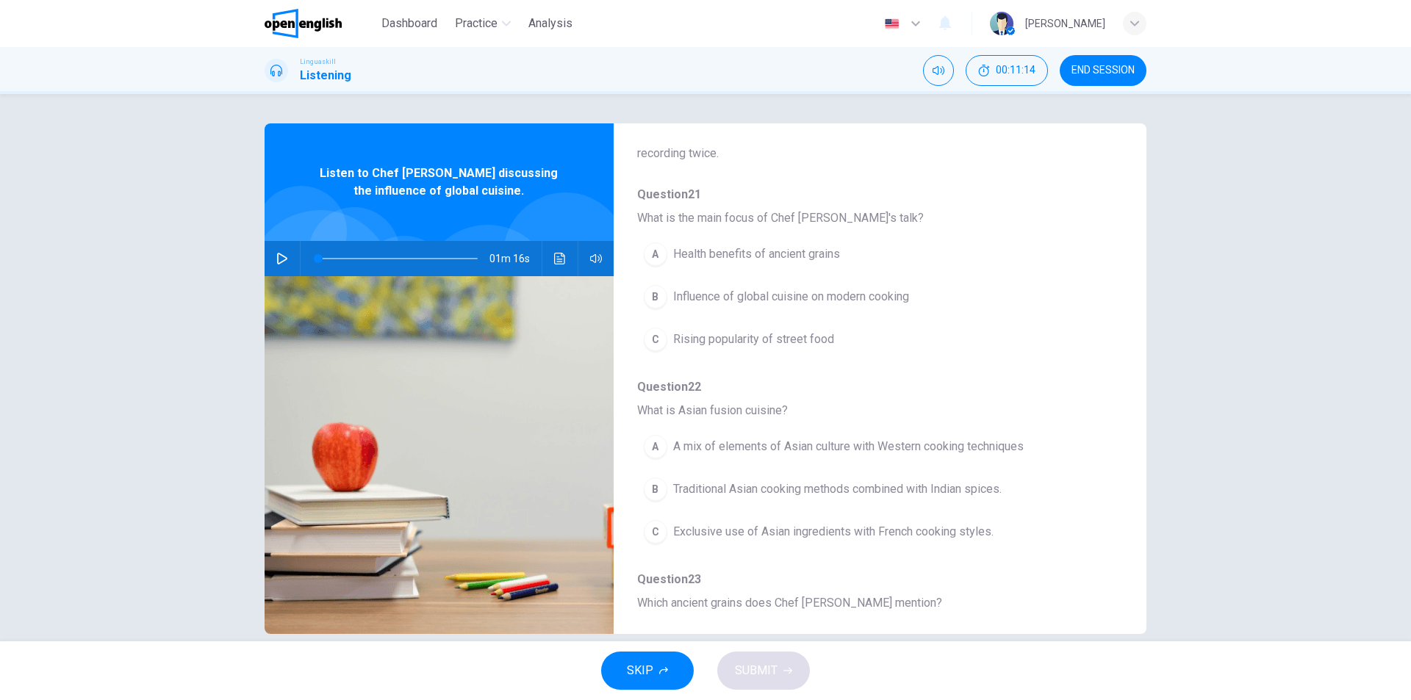
scroll to position [147, 0]
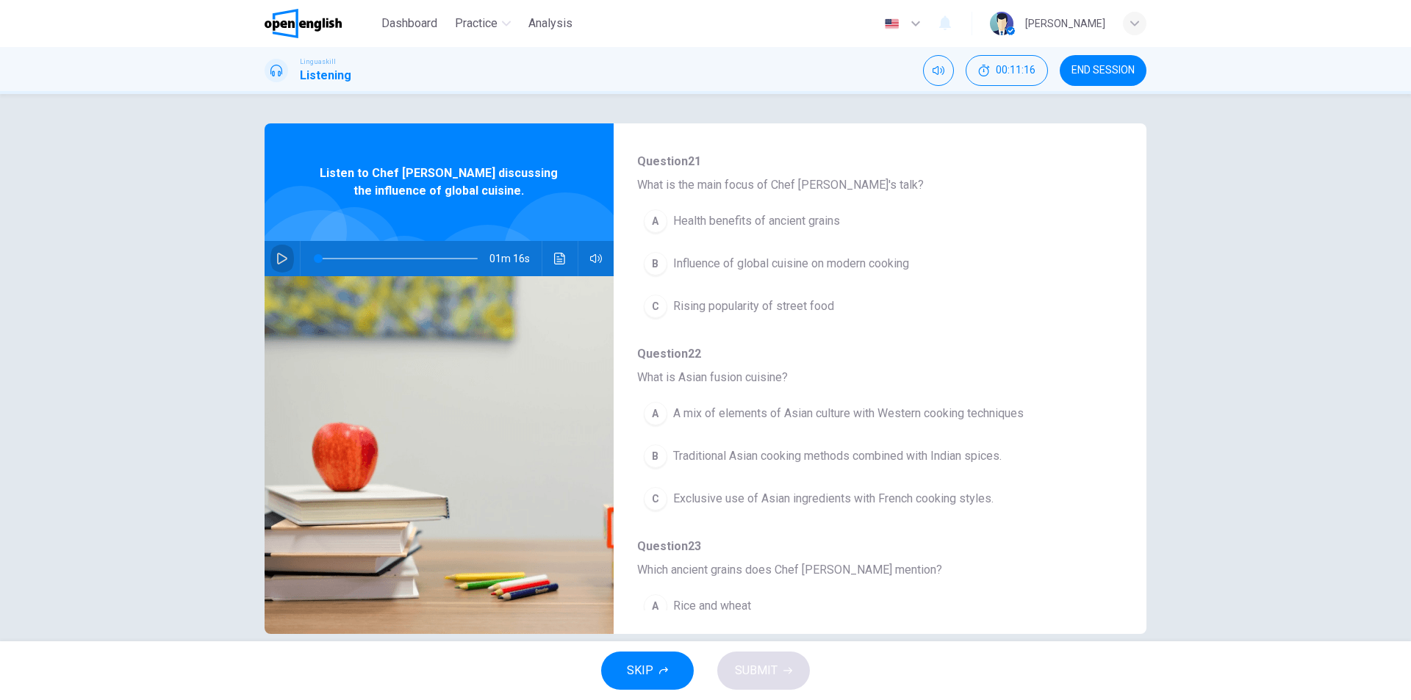
click at [276, 257] on icon "button" at bounding box center [282, 259] width 12 height 12
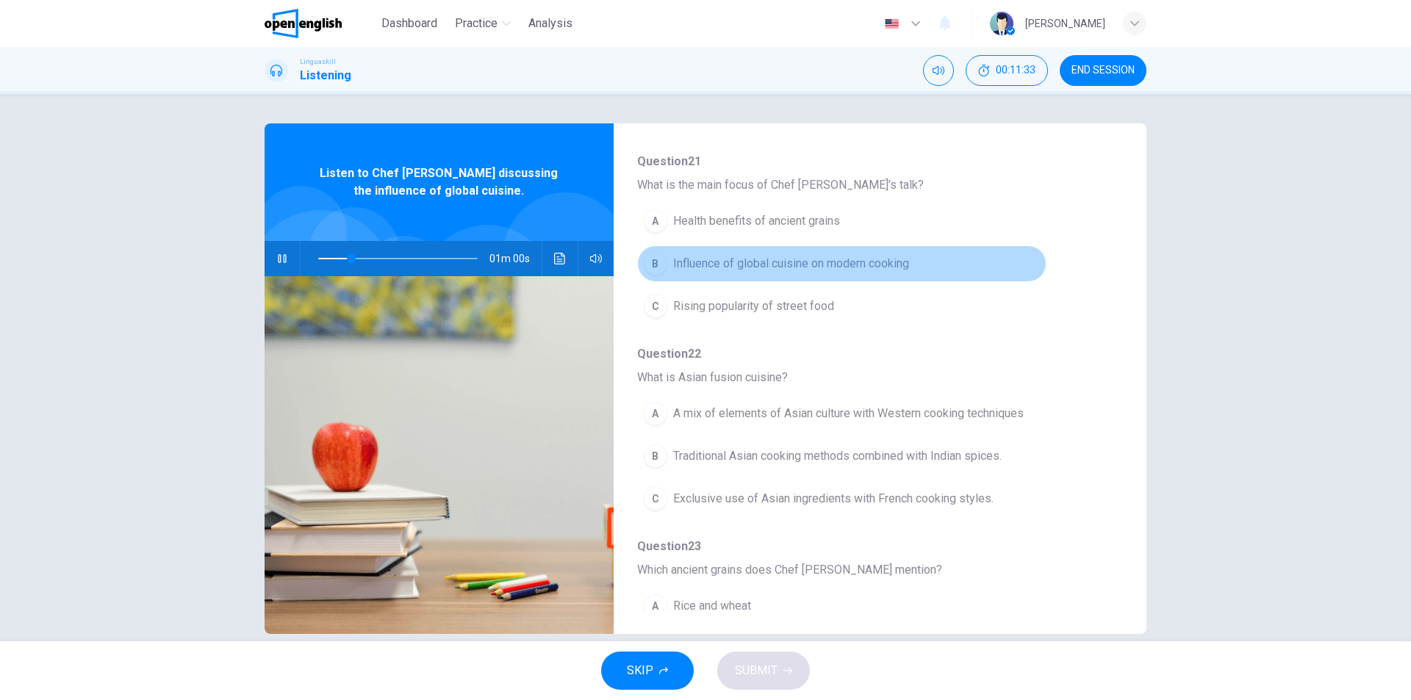
click at [860, 262] on span "Influence of global cuisine on modern cooking" at bounding box center [791, 264] width 236 height 18
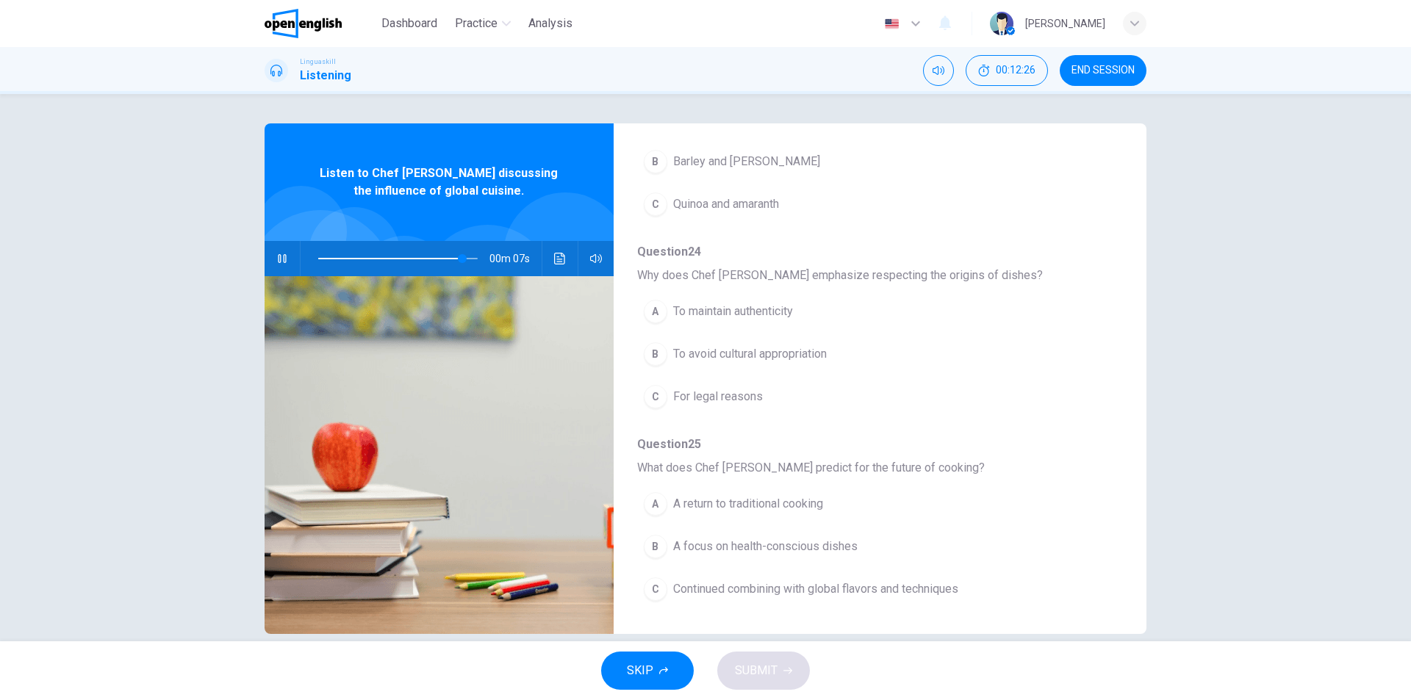
scroll to position [22, 0]
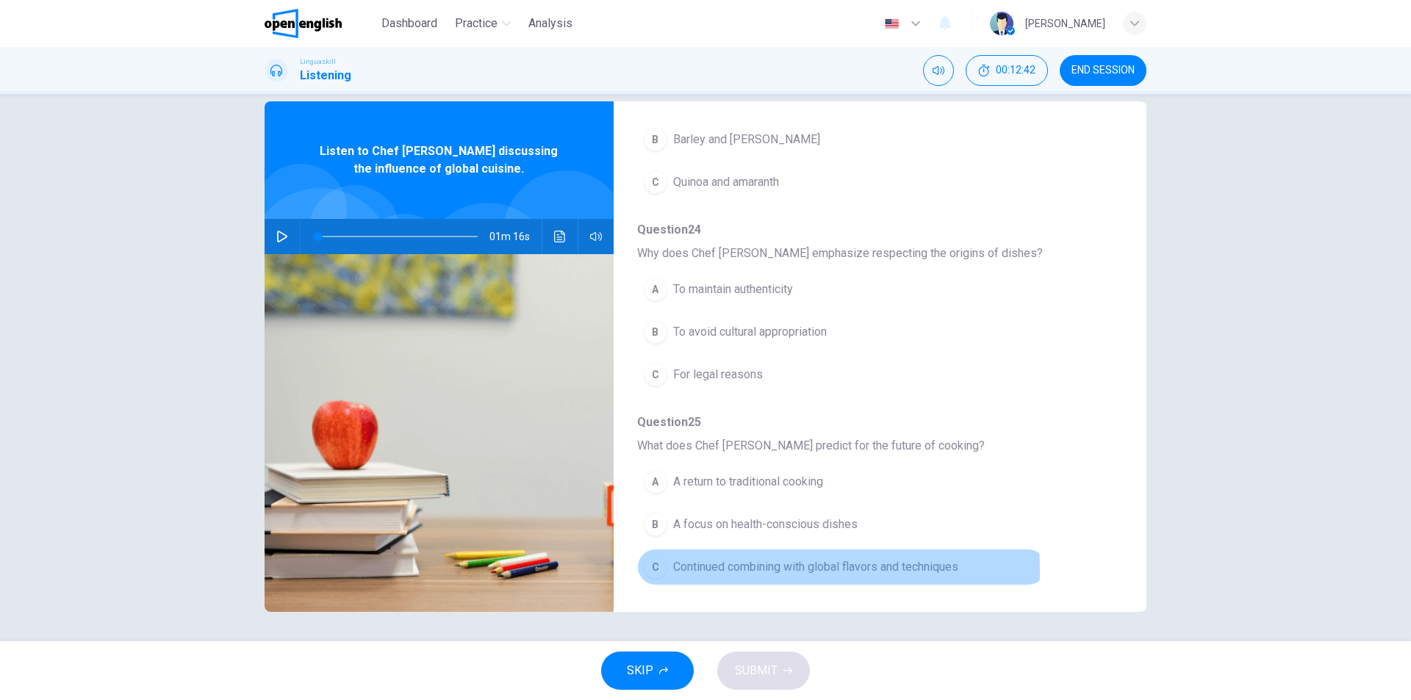
click at [736, 570] on span "Continued combining with global flavors and techniques" at bounding box center [815, 567] width 285 height 18
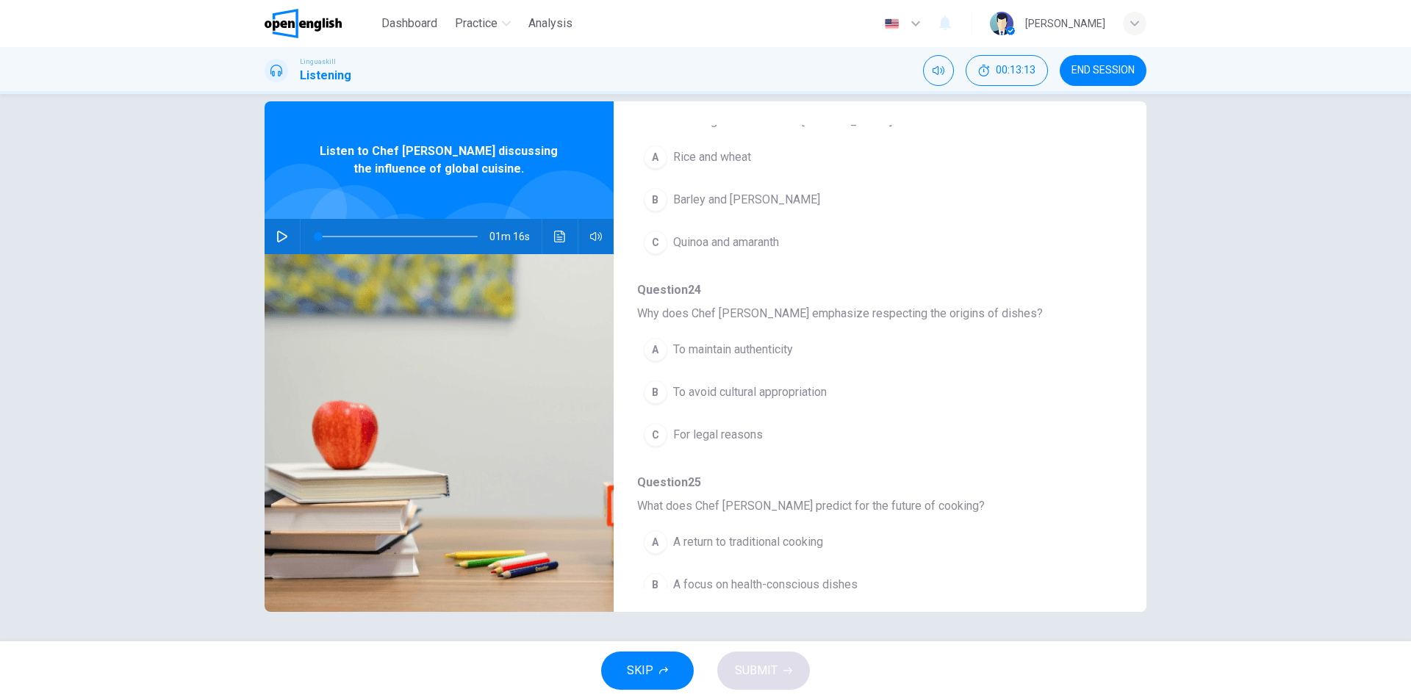
scroll to position [634, 0]
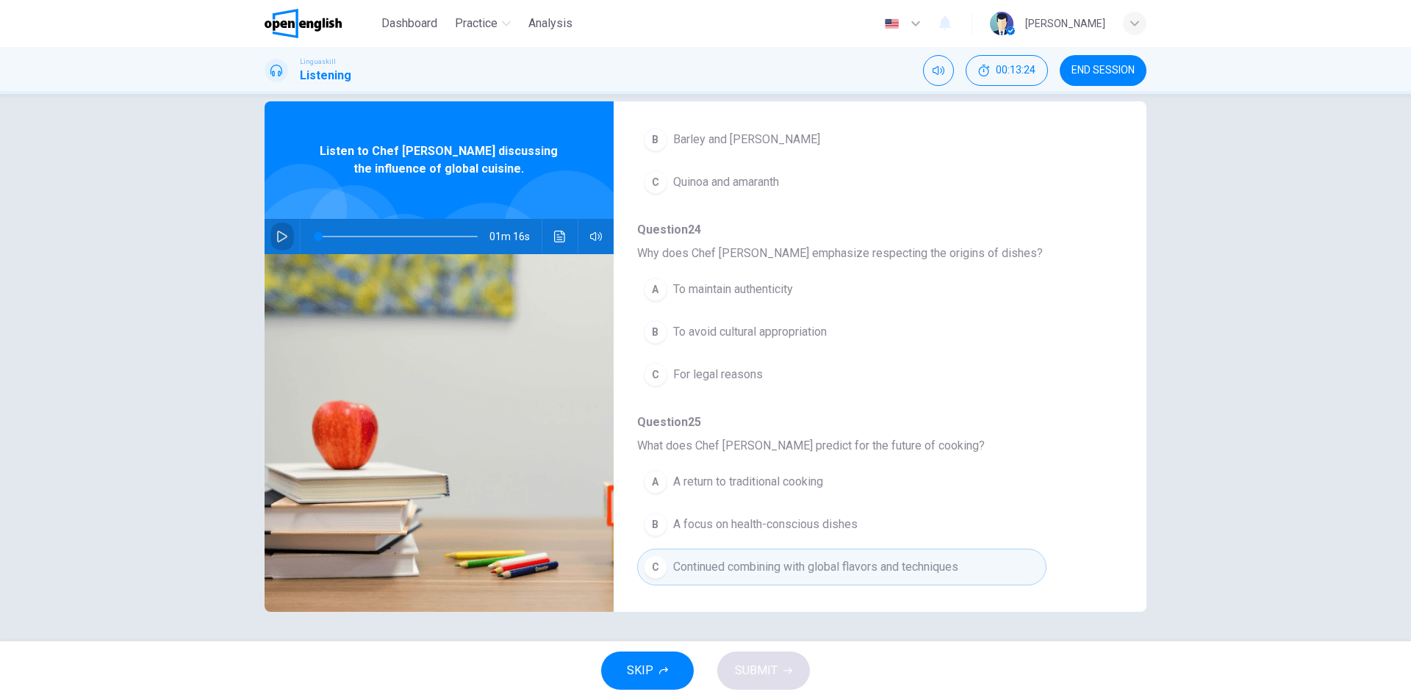
click at [277, 237] on icon "button" at bounding box center [282, 237] width 12 height 12
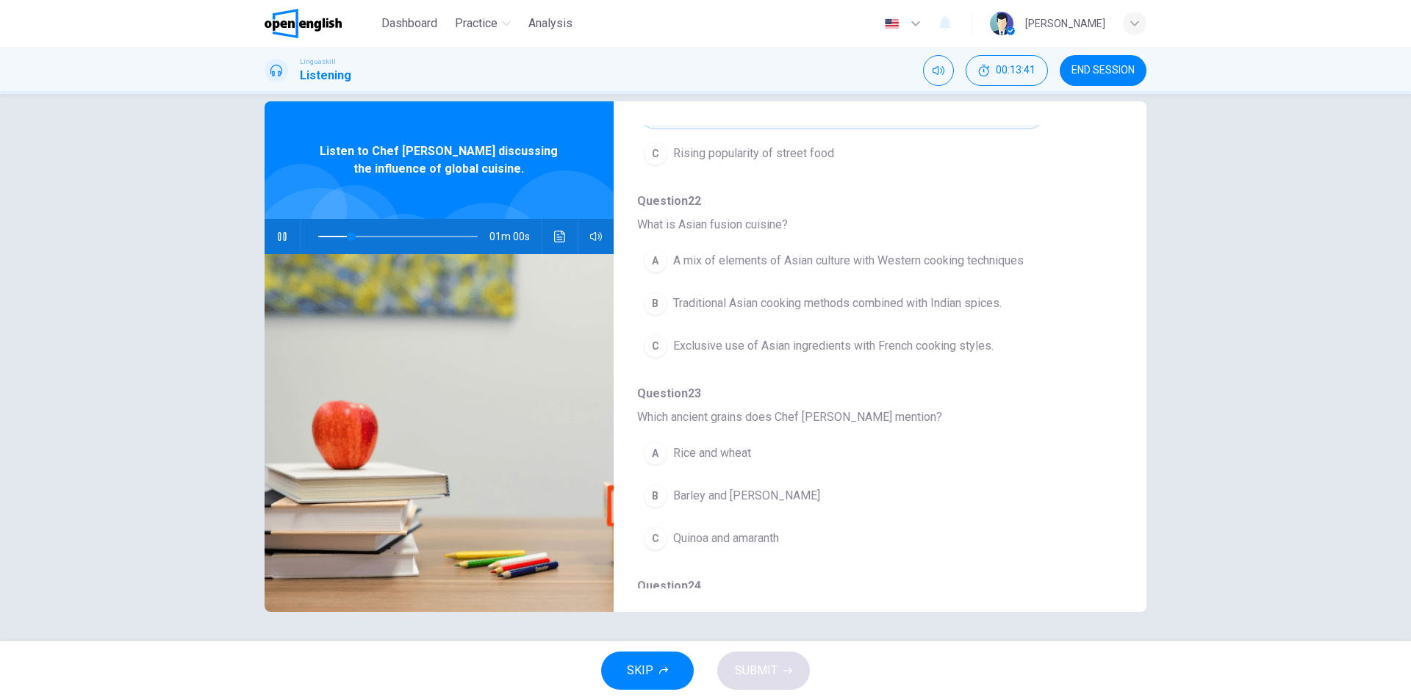
scroll to position [294, 0]
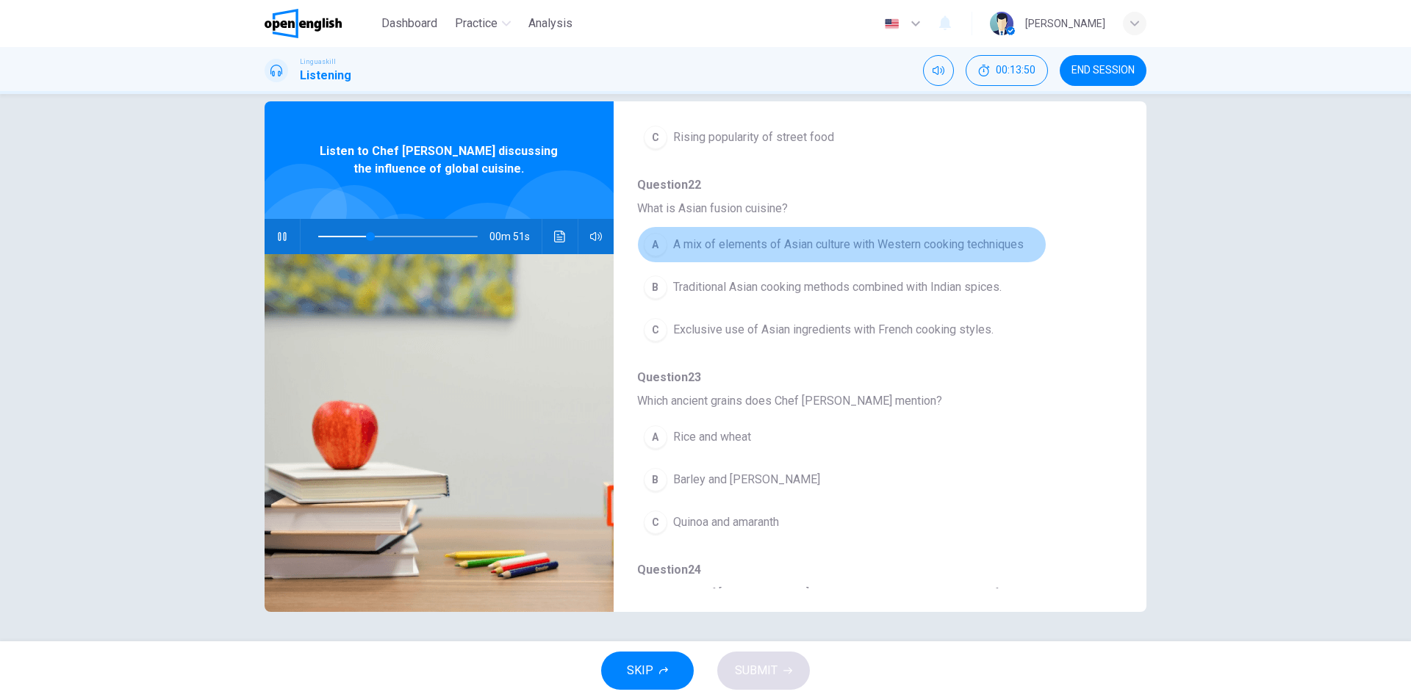
click at [910, 240] on span "A mix of elements of Asian culture with Western cooking techniques" at bounding box center [848, 245] width 351 height 18
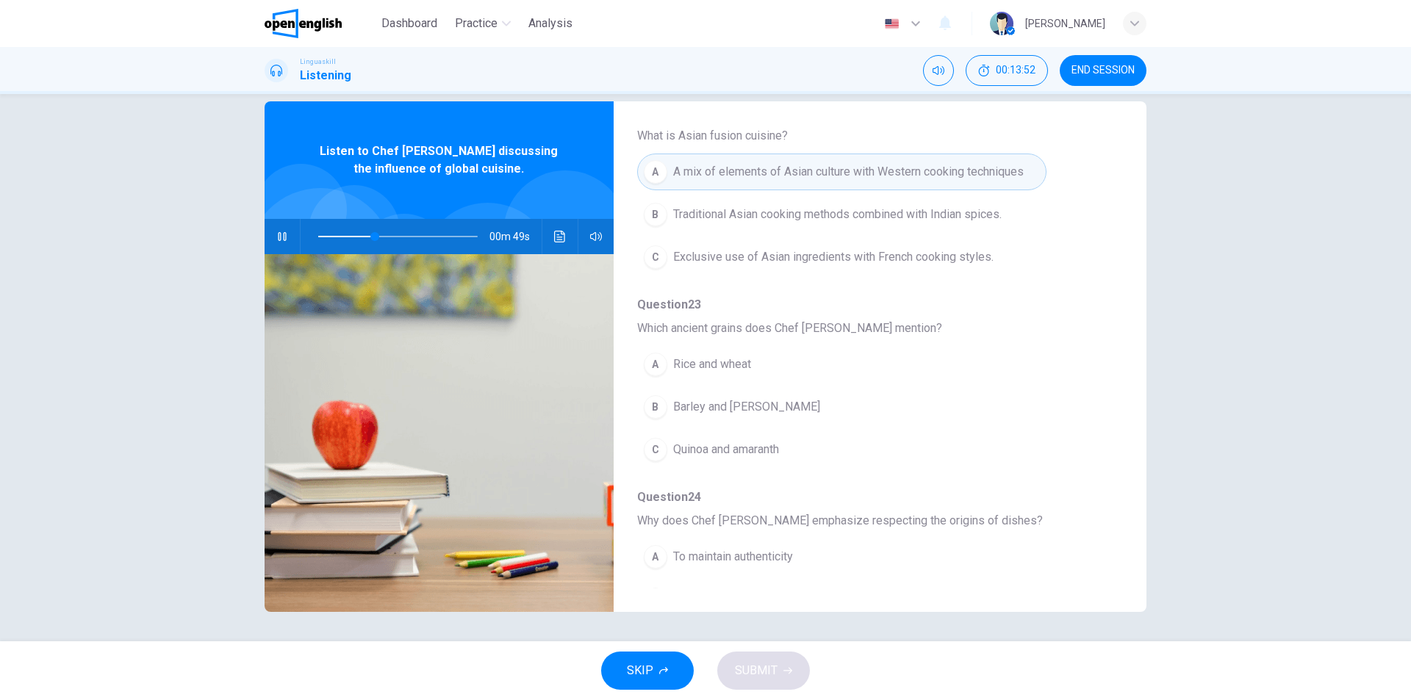
scroll to position [441, 0]
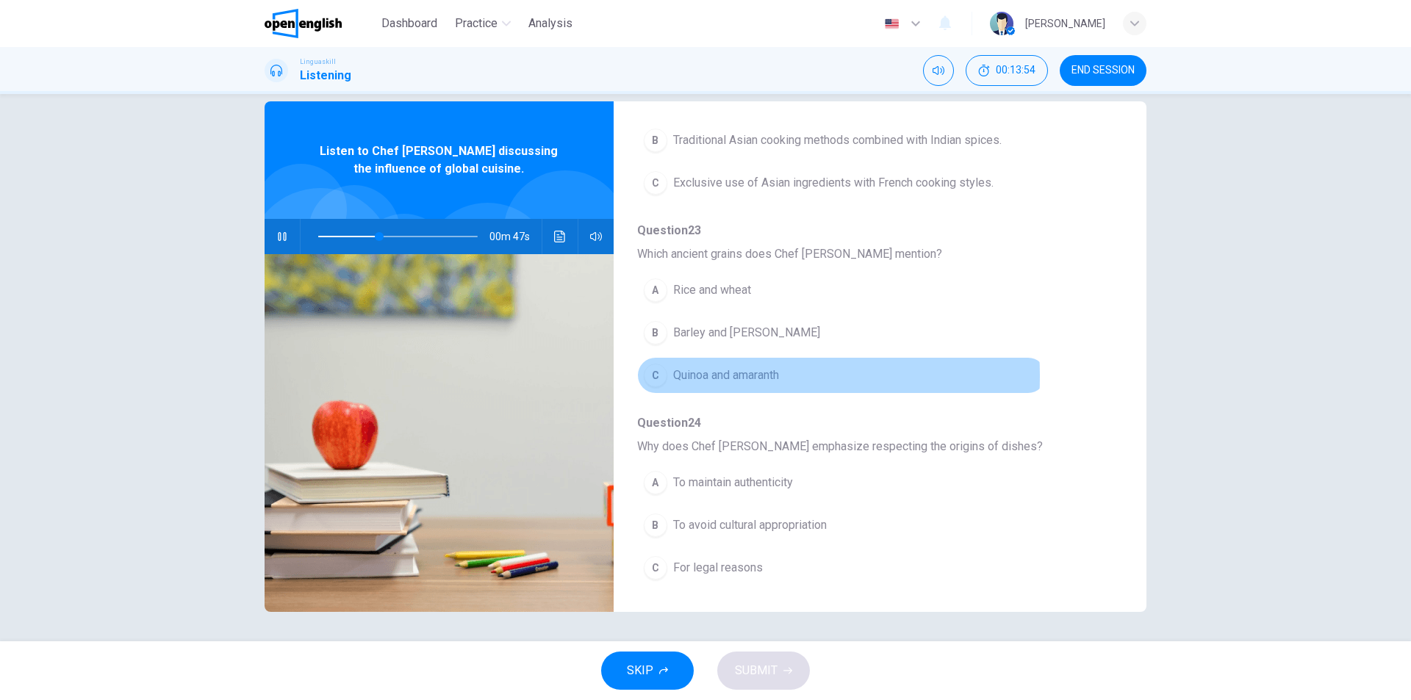
click at [687, 376] on span "Quinoa and amaranth" at bounding box center [726, 376] width 106 height 18
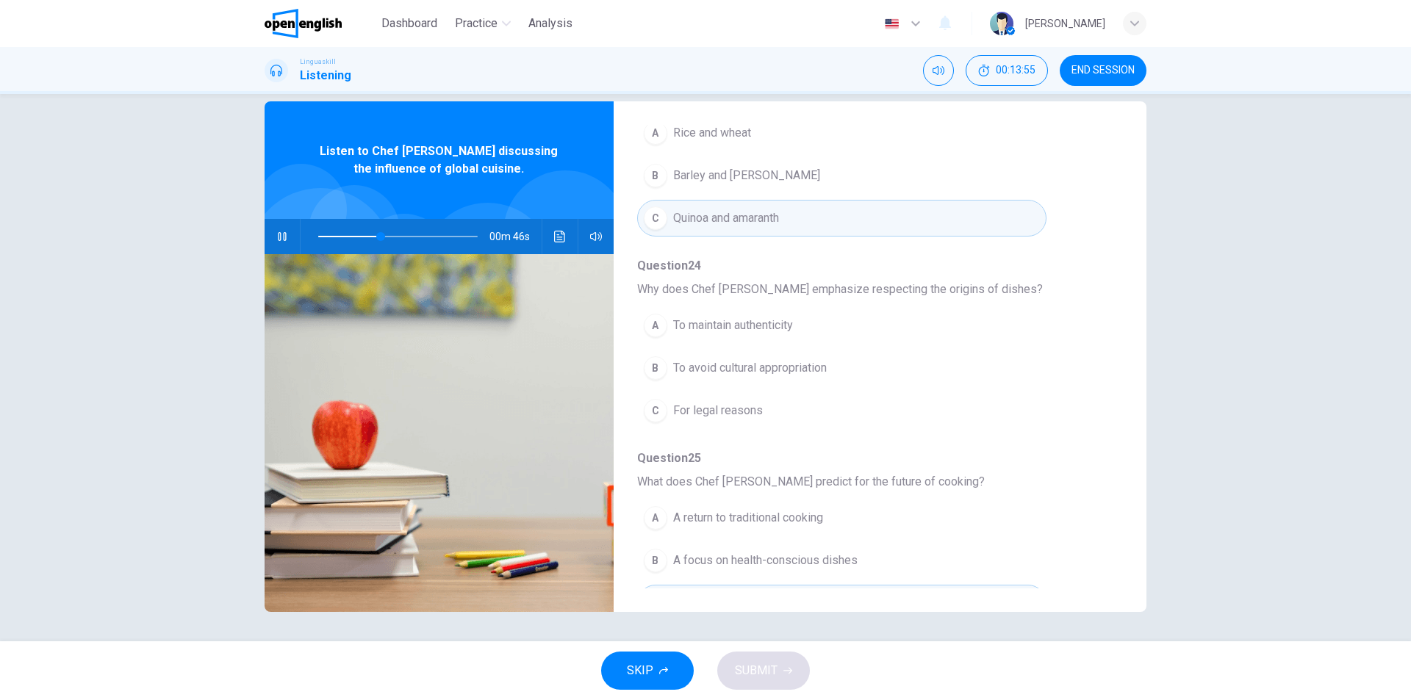
scroll to position [634, 0]
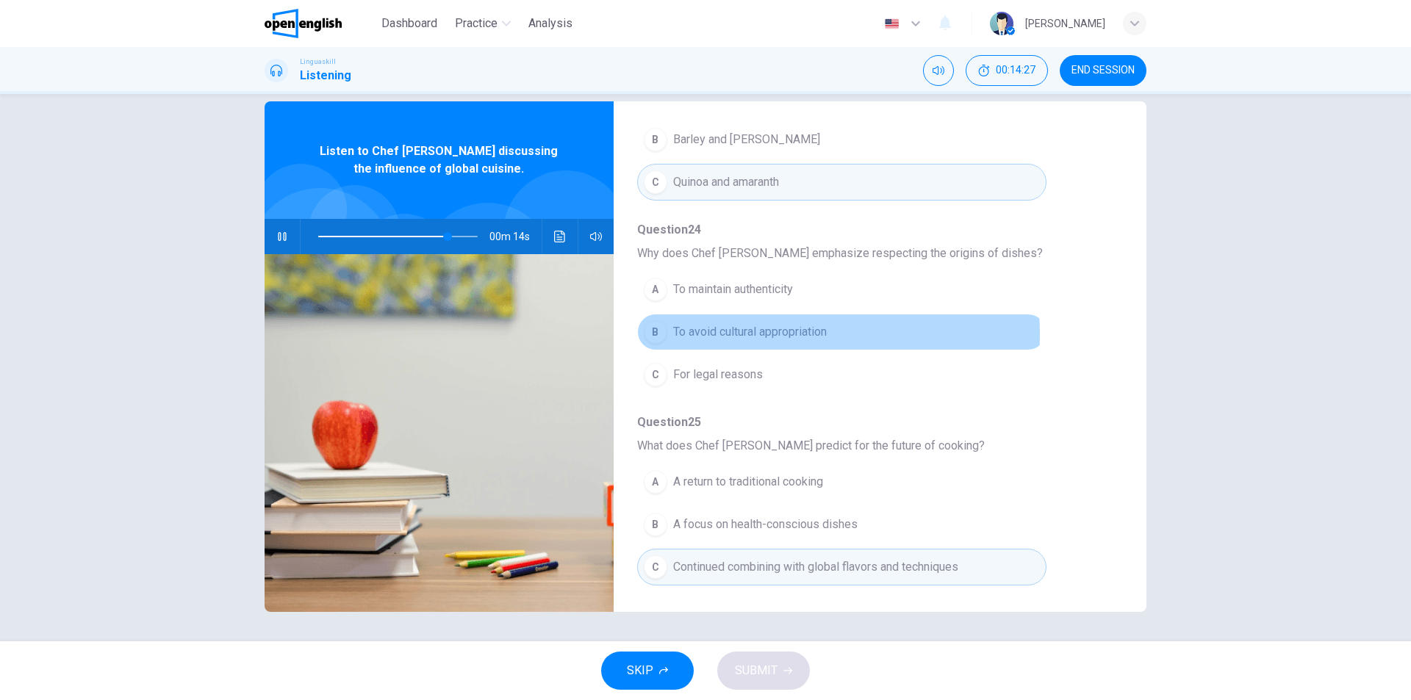
click at [722, 334] on span "To avoid cultural appropriation" at bounding box center [750, 332] width 154 height 18
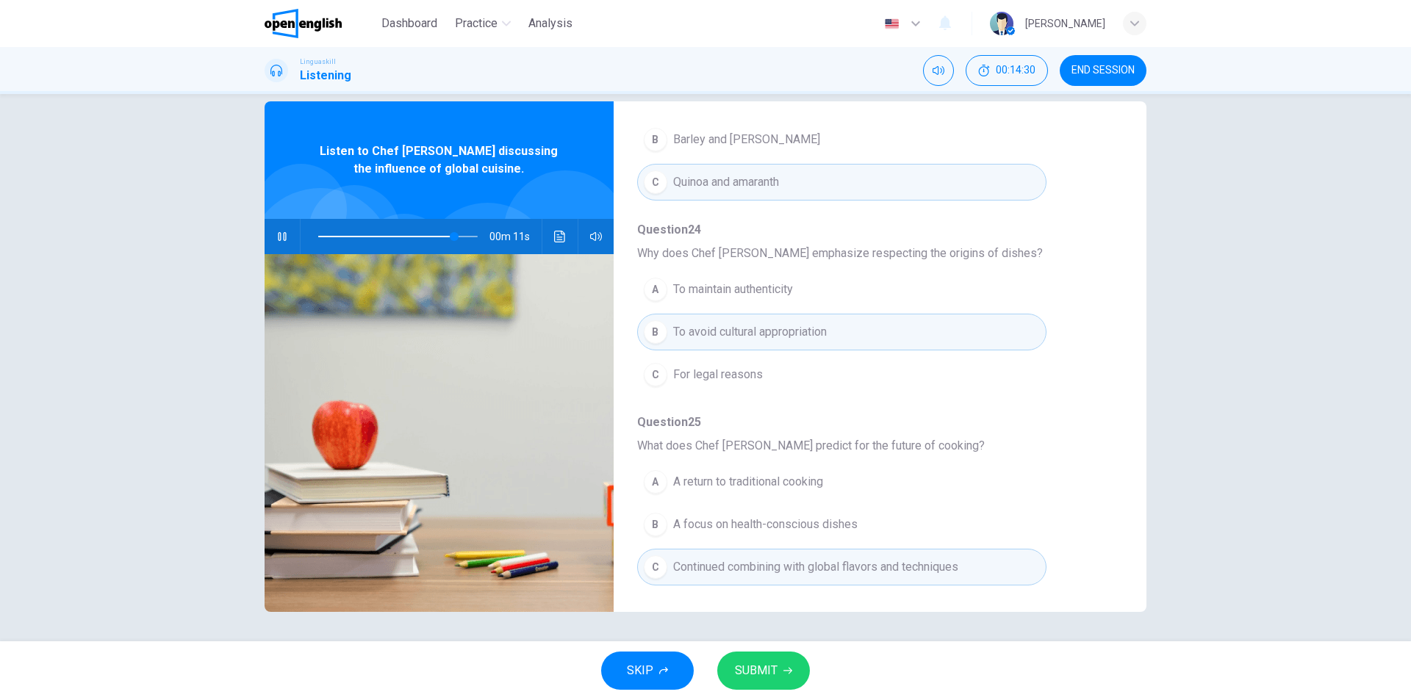
click at [765, 680] on span "SUBMIT" at bounding box center [756, 671] width 43 height 21
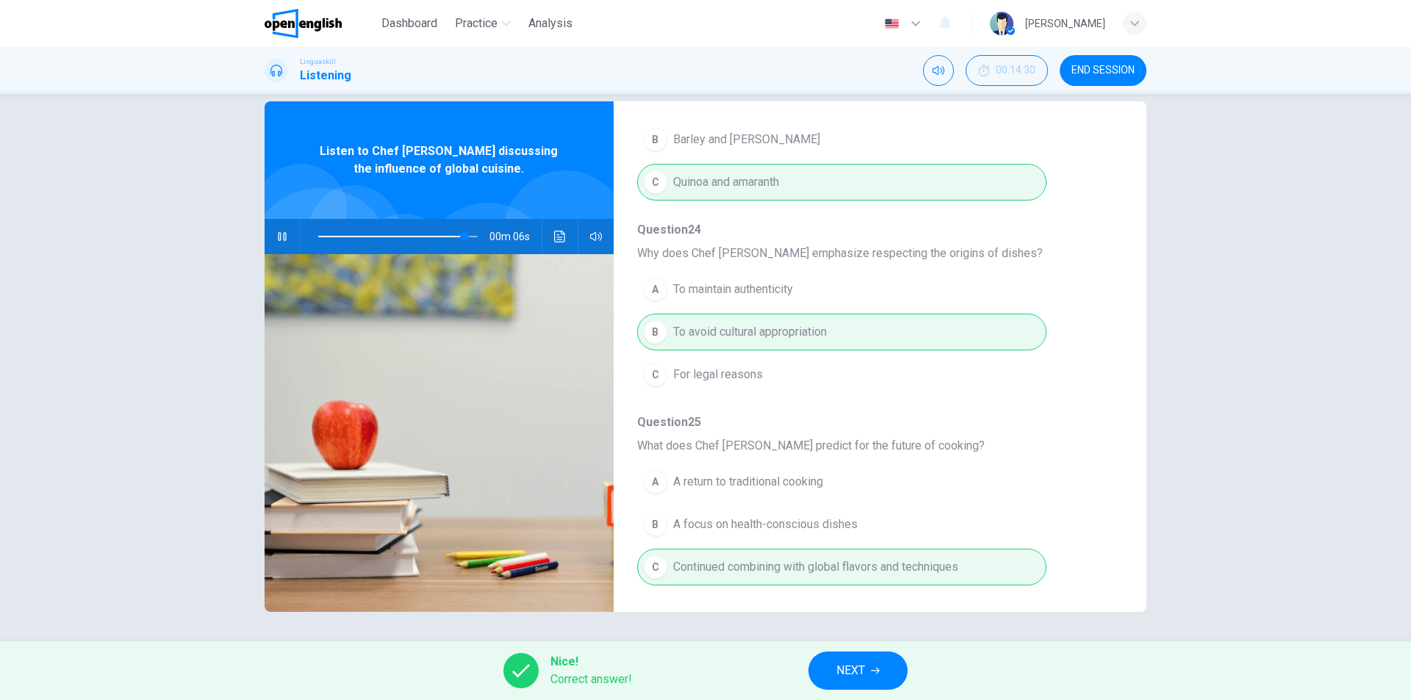
type input "**"
click at [851, 669] on span "NEXT" at bounding box center [850, 671] width 29 height 21
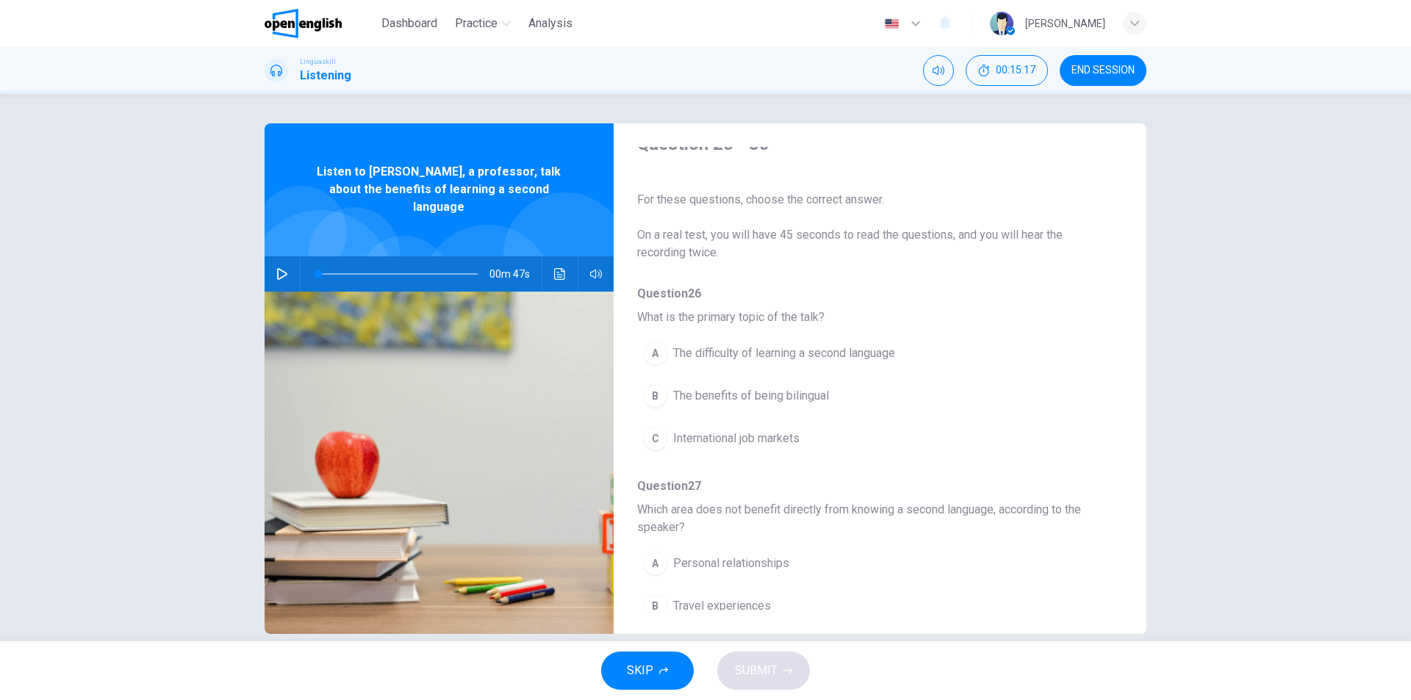
scroll to position [8, 0]
click at [276, 268] on icon "button" at bounding box center [282, 274] width 12 height 12
type input "*"
click at [786, 406] on span "The benefits of being bilingual" at bounding box center [751, 403] width 156 height 18
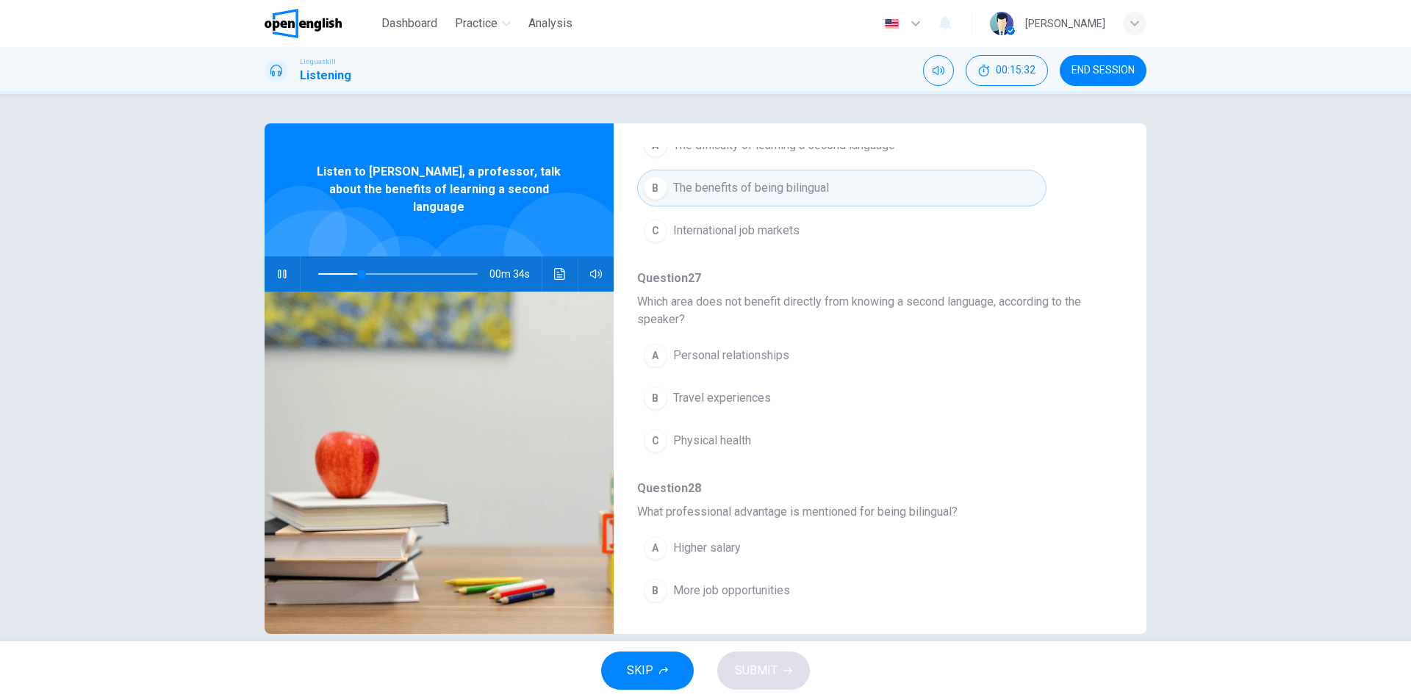
scroll to position [229, 0]
click at [741, 395] on span "Travel experiences" at bounding box center [722, 393] width 98 height 18
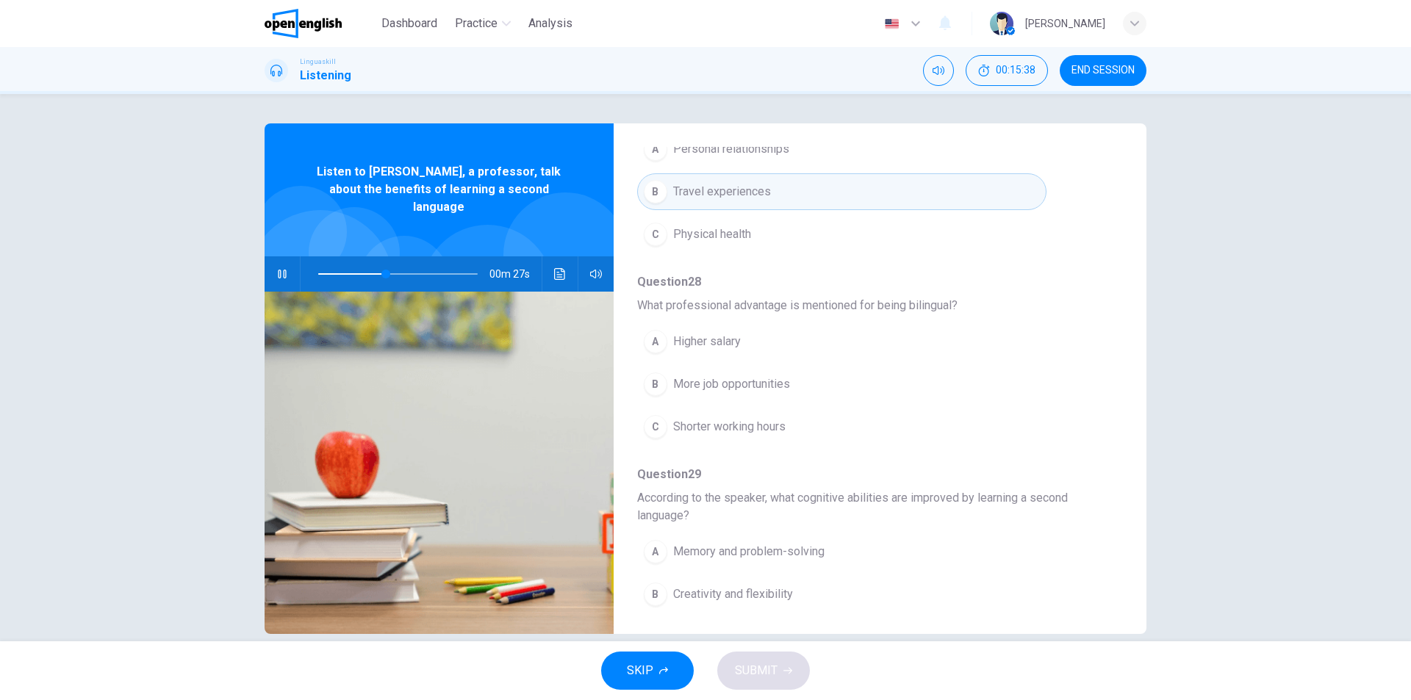
scroll to position [449, 0]
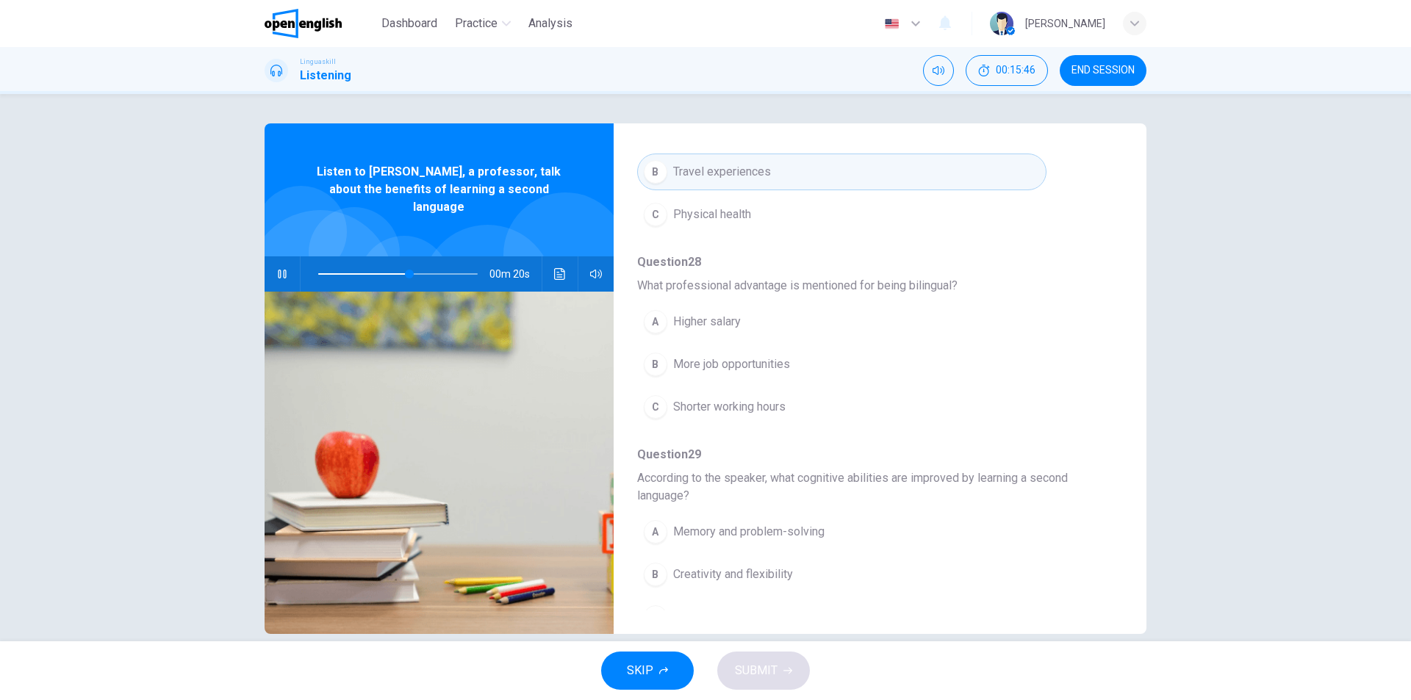
click at [734, 367] on span "More job opportunities" at bounding box center [731, 365] width 117 height 18
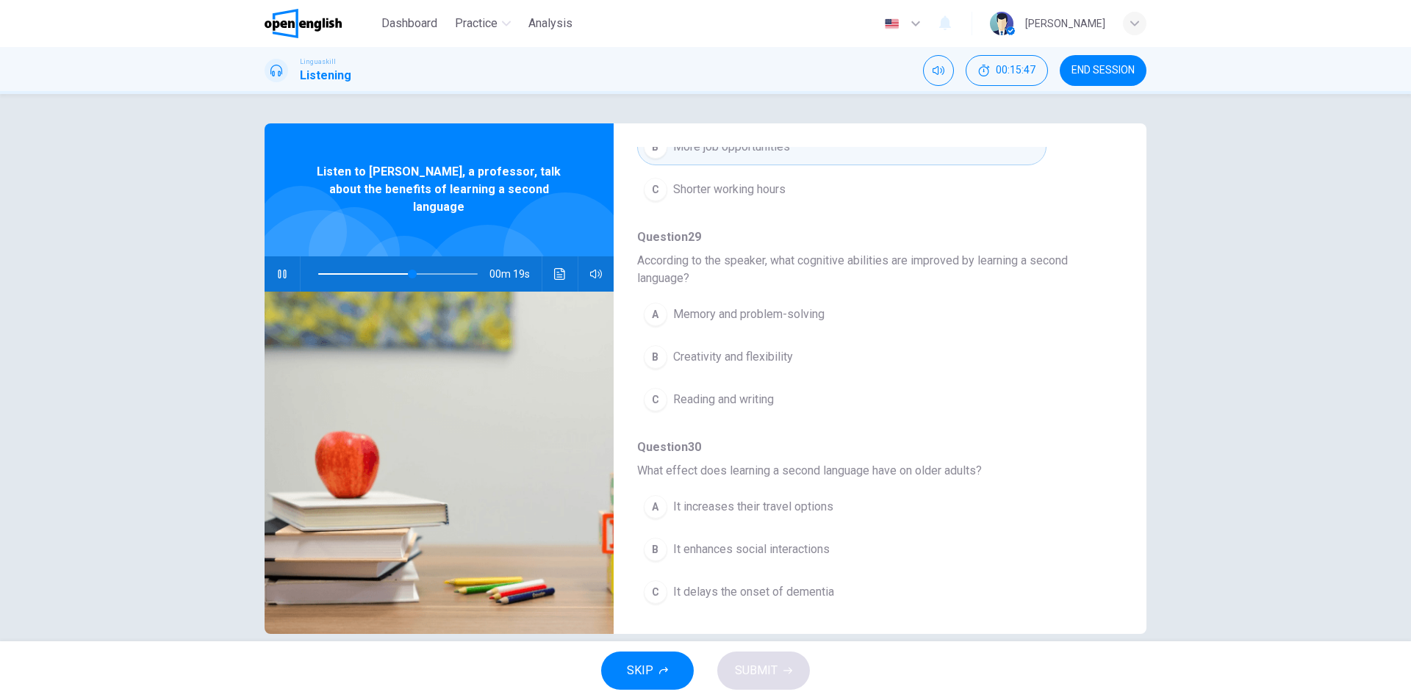
scroll to position [669, 0]
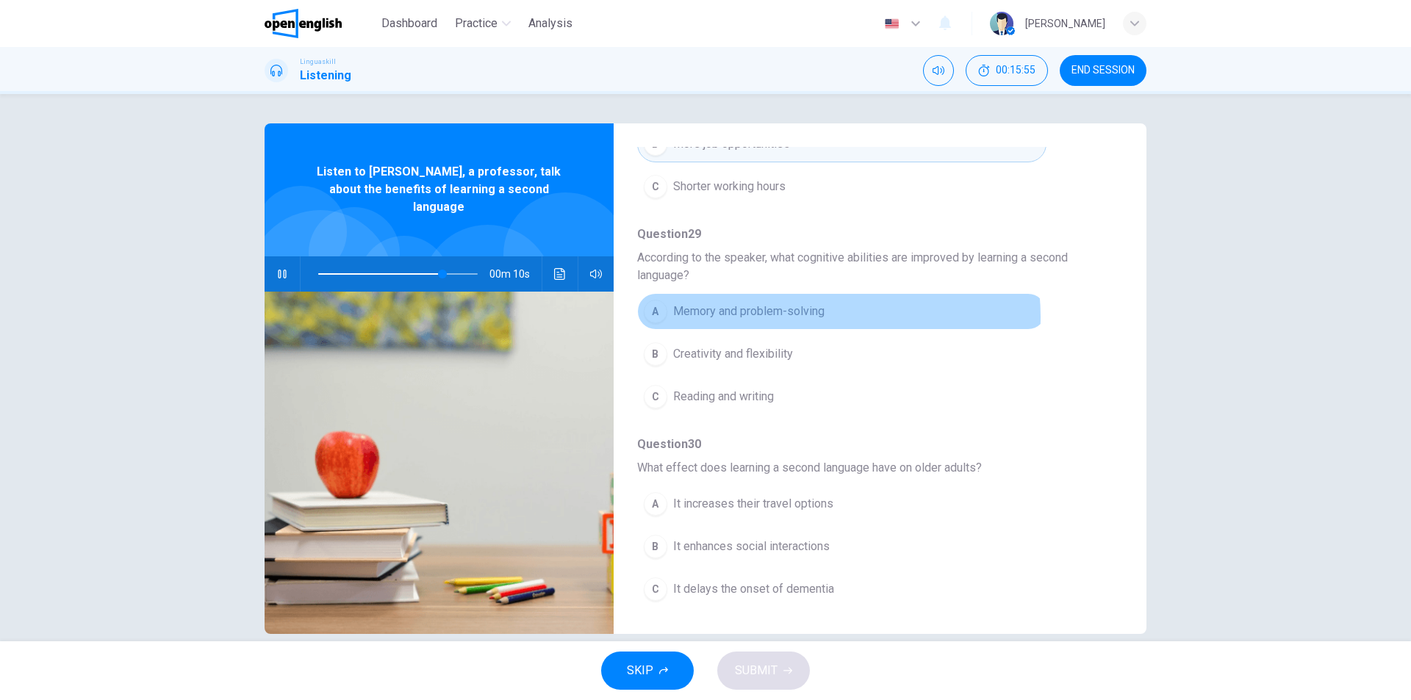
click at [819, 317] on span "Memory and problem-solving" at bounding box center [748, 312] width 151 height 18
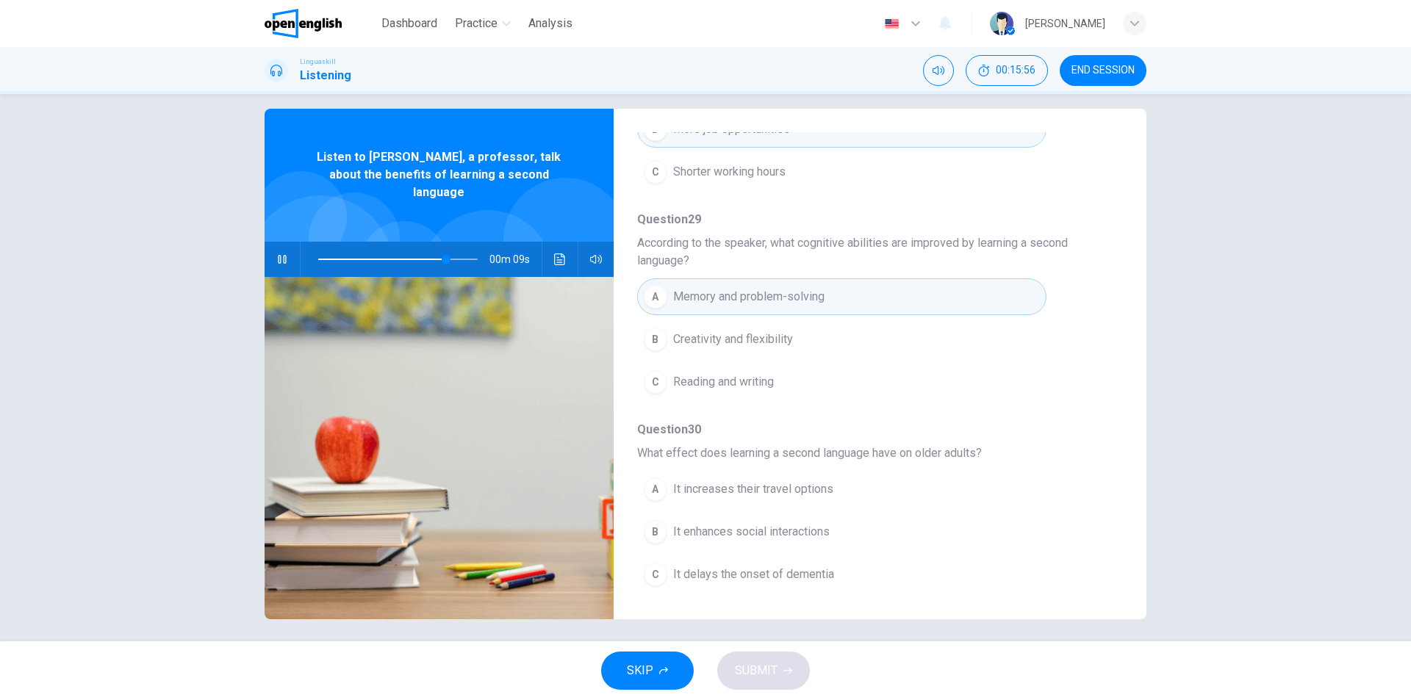
scroll to position [22, 0]
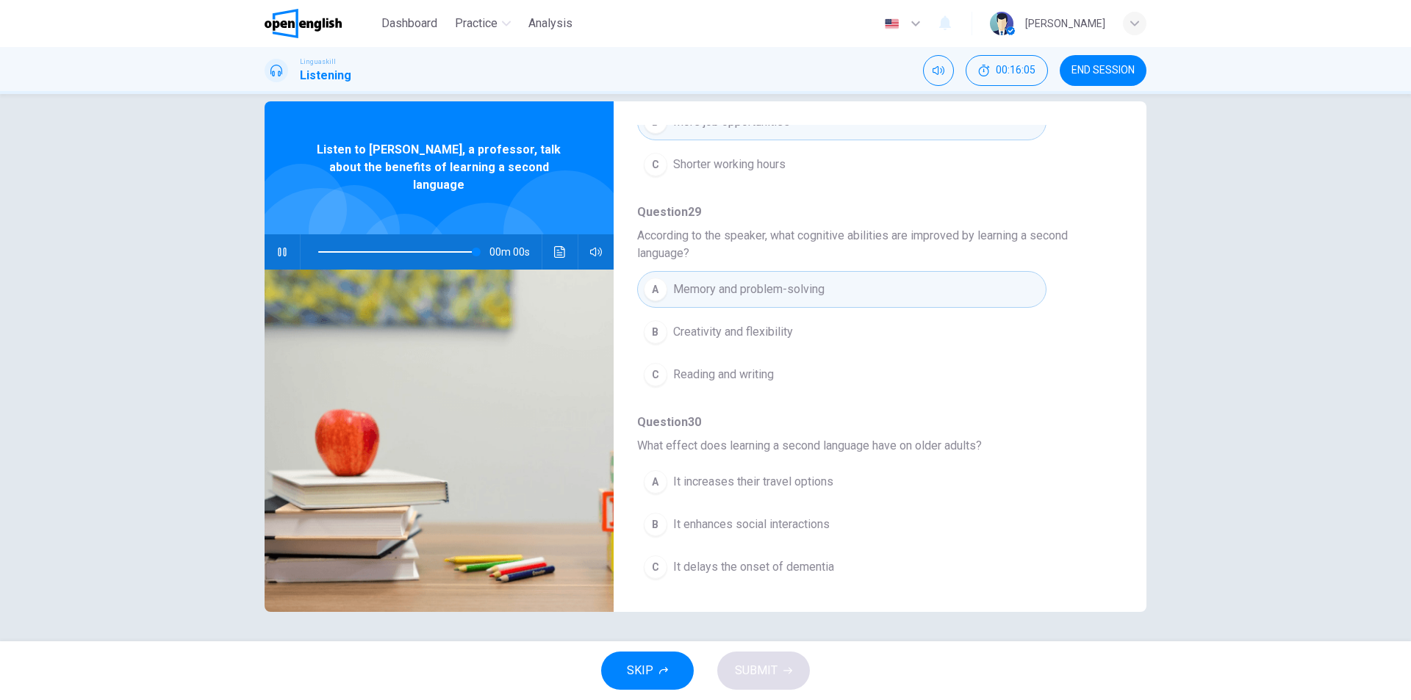
type input "*"
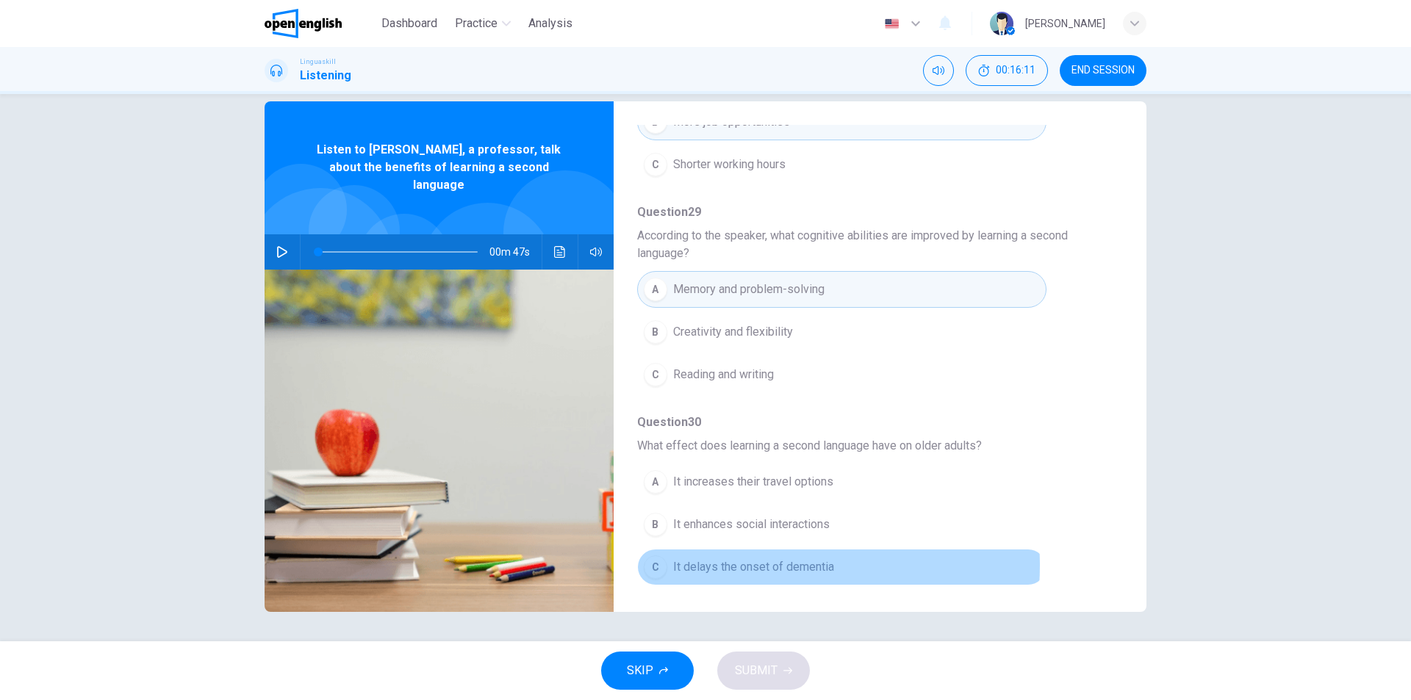
click at [742, 566] on span "It delays the onset of dementia" at bounding box center [753, 567] width 161 height 18
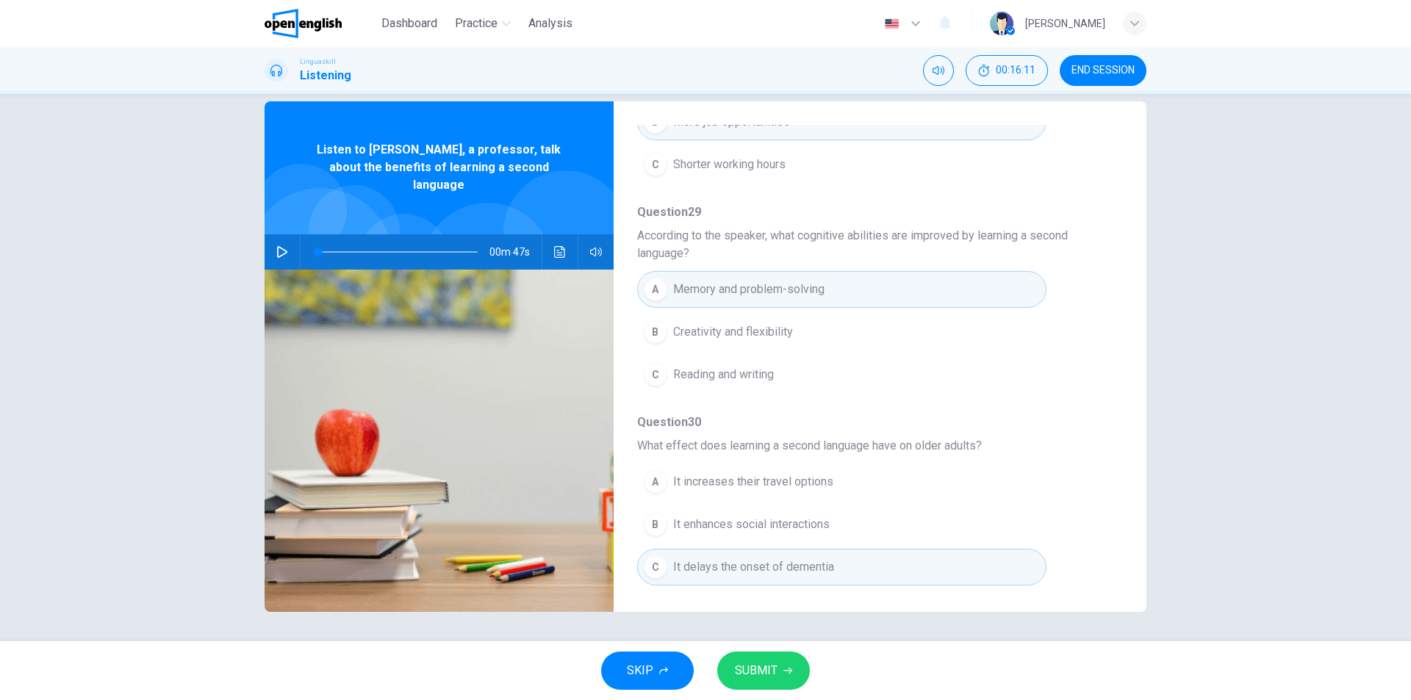
click at [764, 675] on span "SUBMIT" at bounding box center [756, 671] width 43 height 21
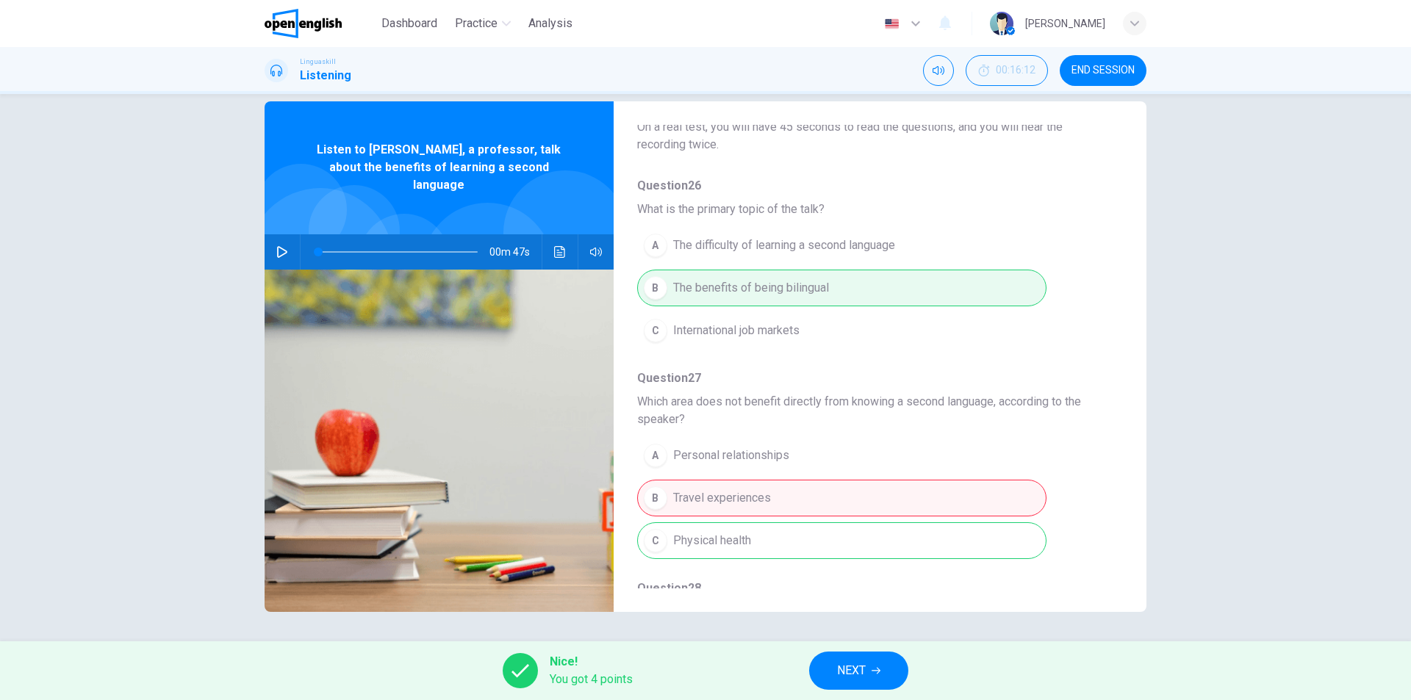
scroll to position [220, 0]
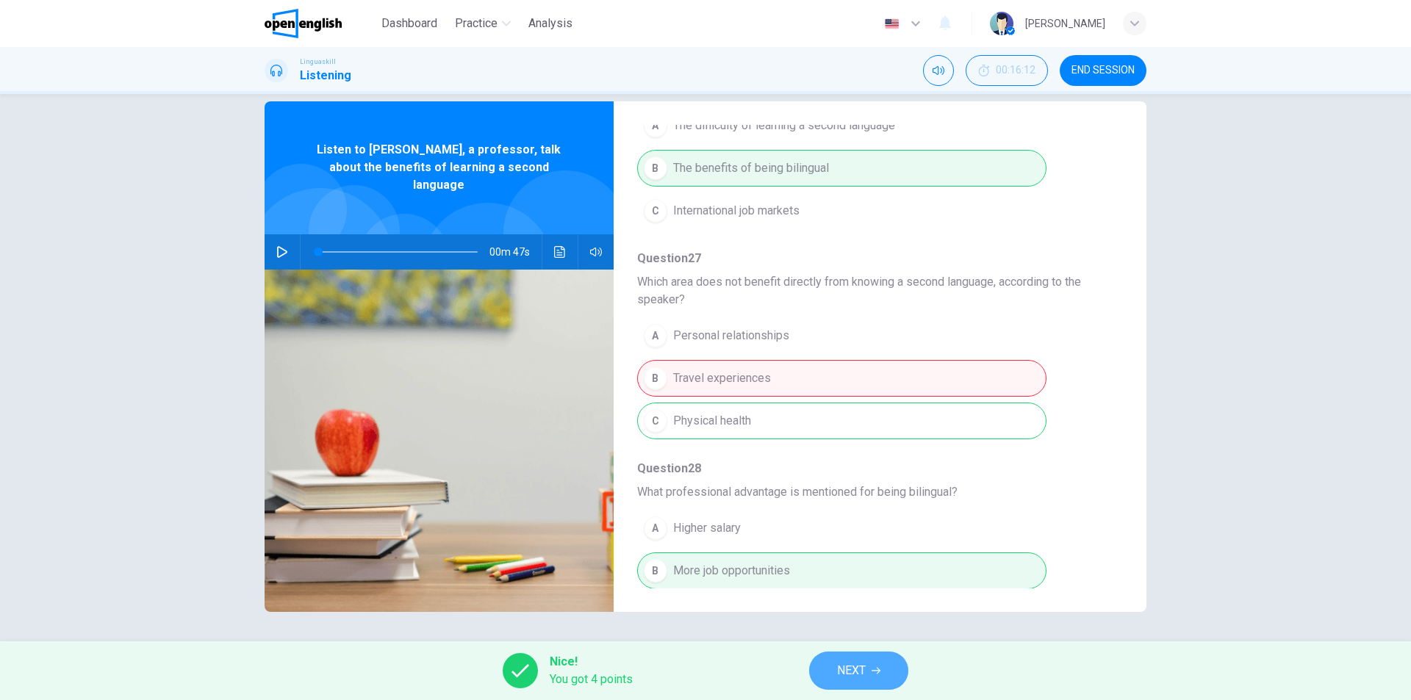
click at [865, 676] on span "NEXT" at bounding box center [851, 671] width 29 height 21
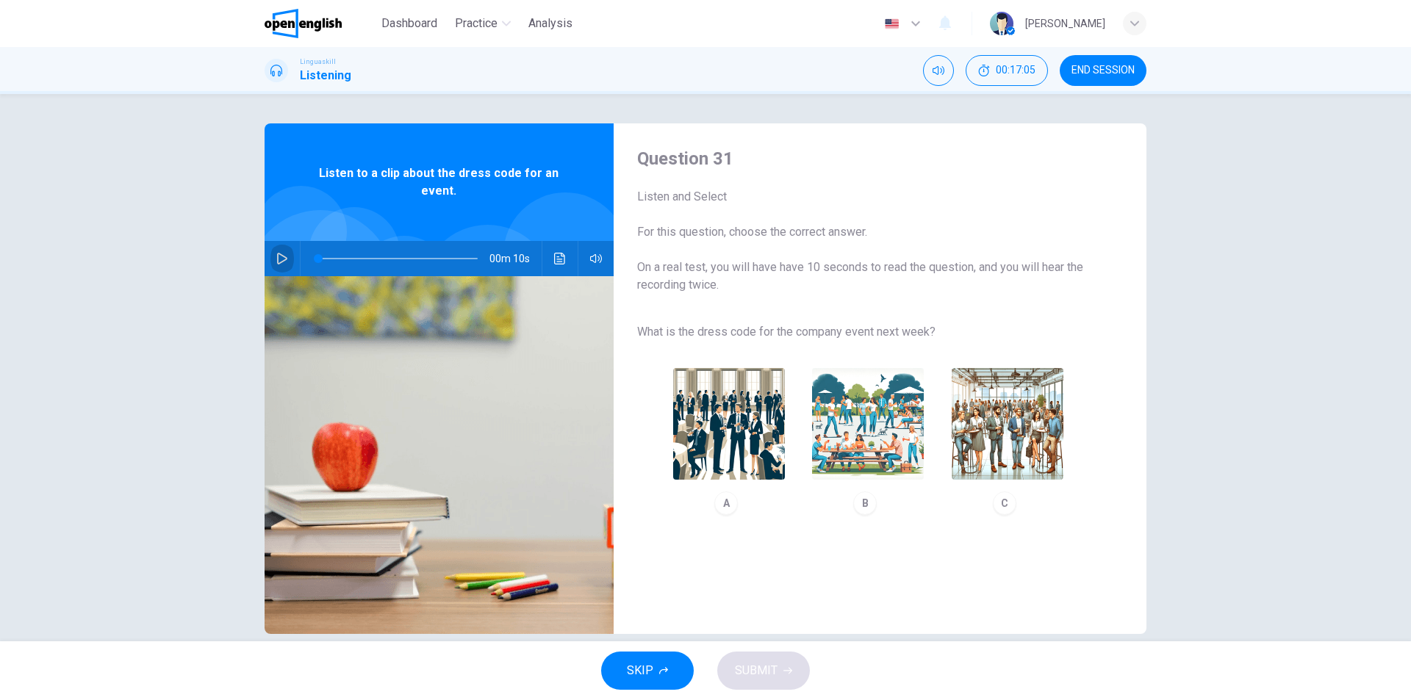
click at [281, 259] on icon "button" at bounding box center [282, 259] width 12 height 12
type input "**"
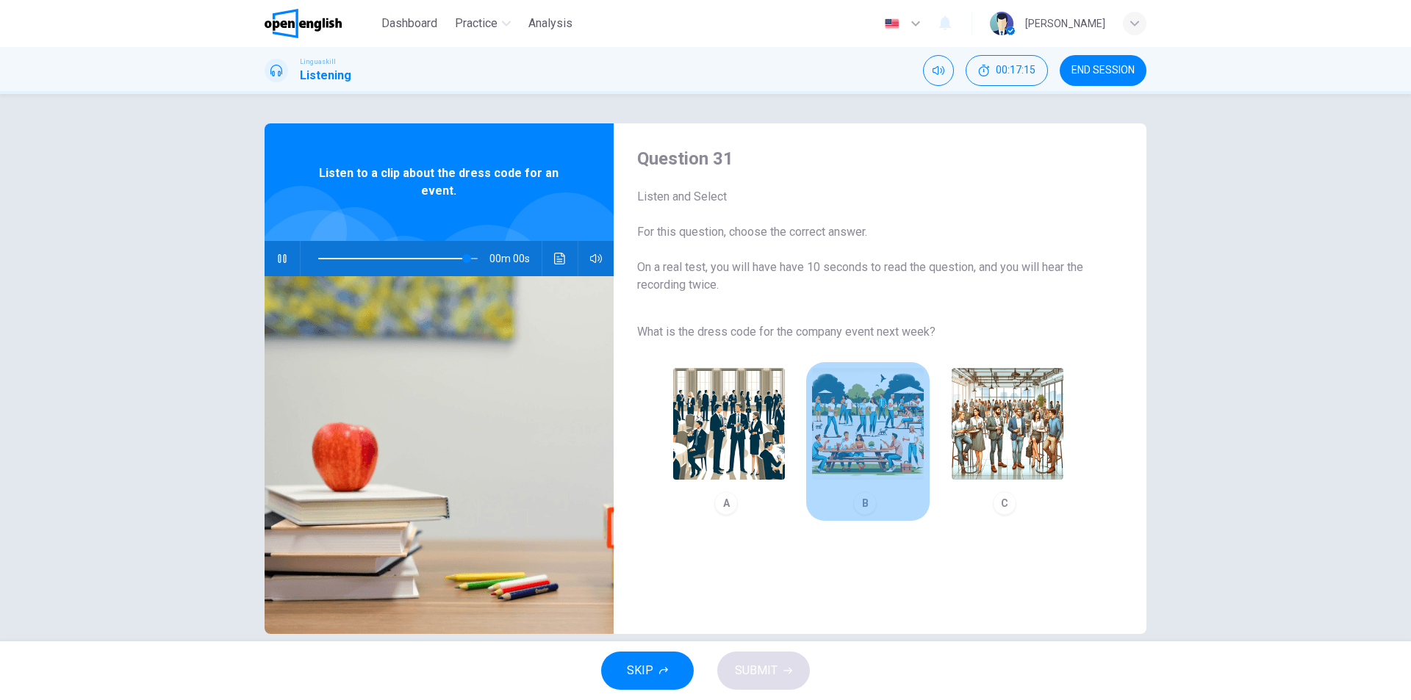
click at [866, 425] on img "button" at bounding box center [868, 424] width 112 height 112
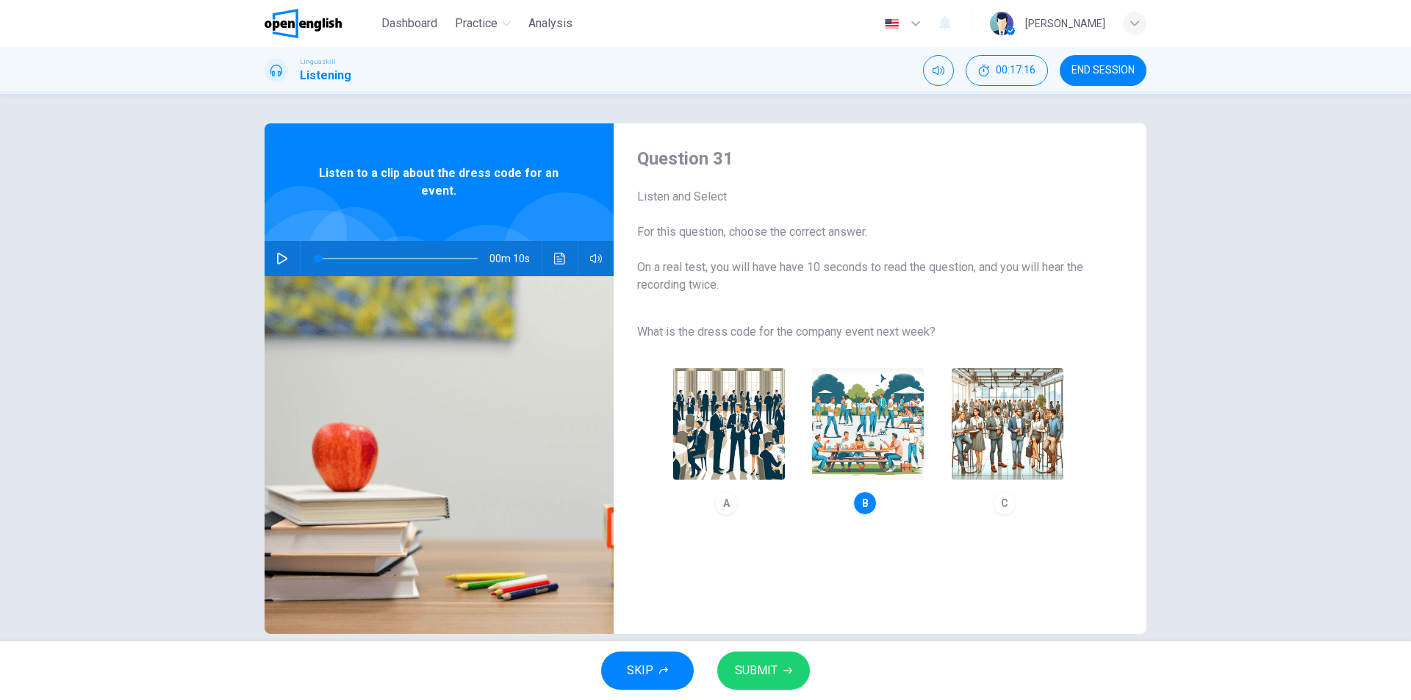
type input "*"
click at [758, 676] on span "SUBMIT" at bounding box center [756, 671] width 43 height 21
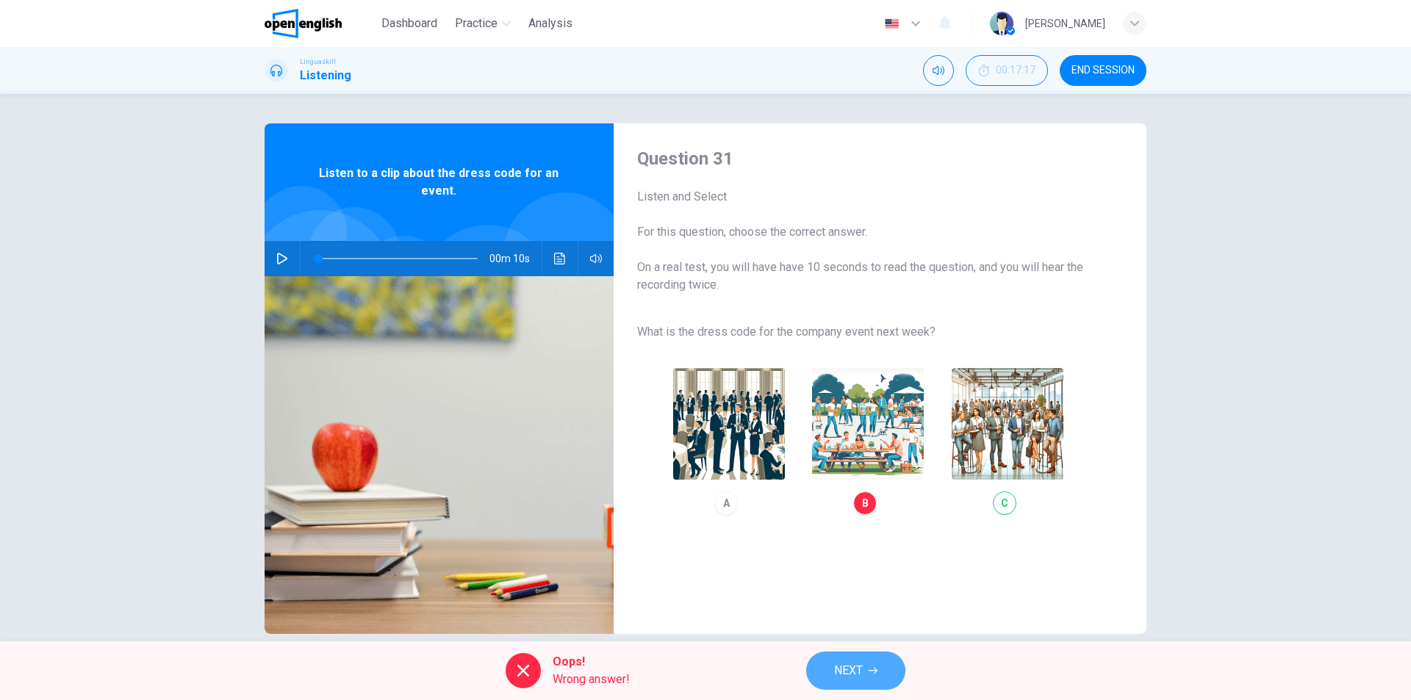
click at [891, 667] on button "NEXT" at bounding box center [855, 671] width 99 height 38
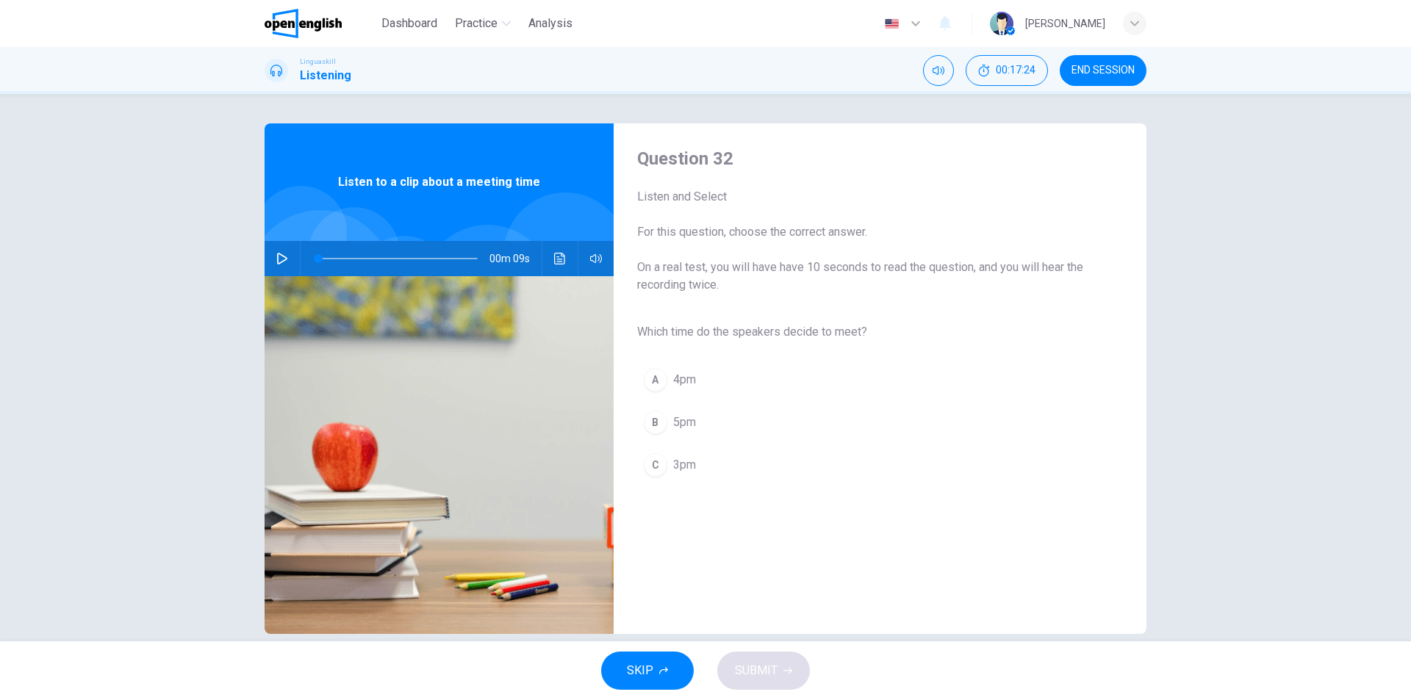
click at [280, 255] on icon "button" at bounding box center [282, 259] width 12 height 12
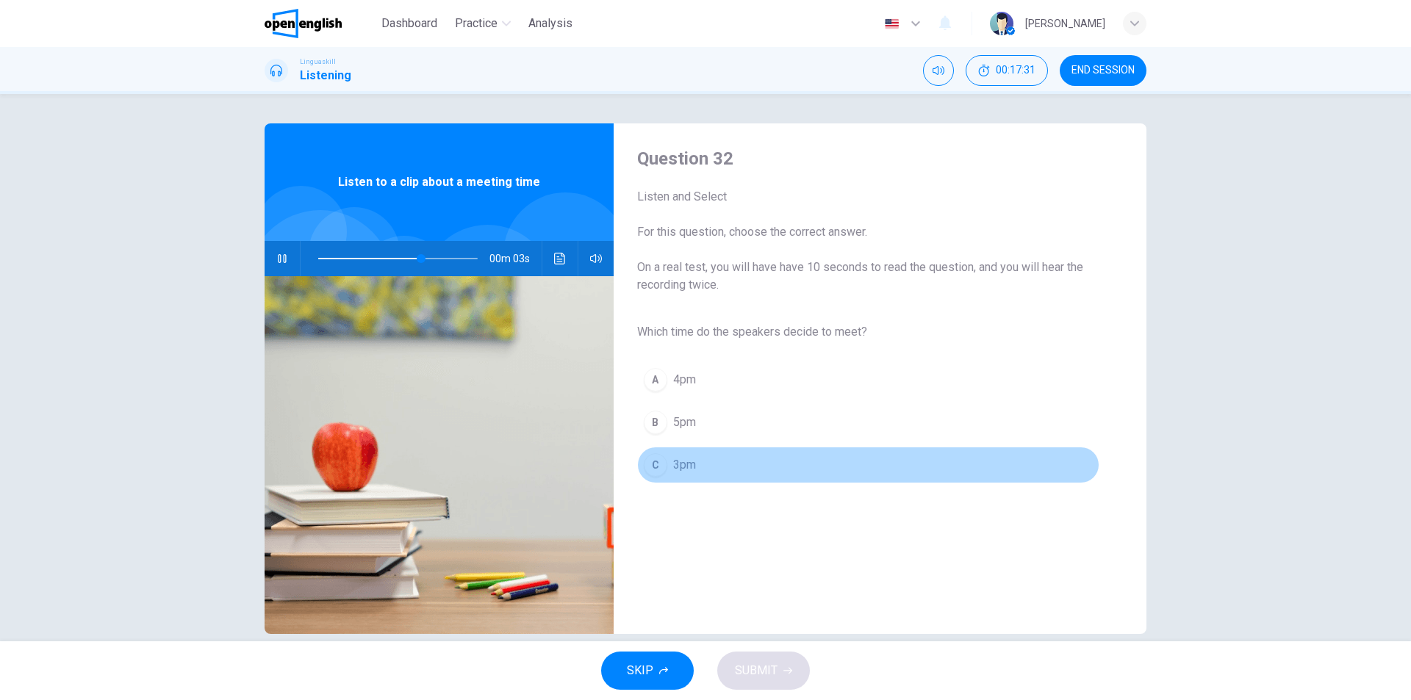
click at [685, 464] on span "3pm" at bounding box center [684, 465] width 23 height 18
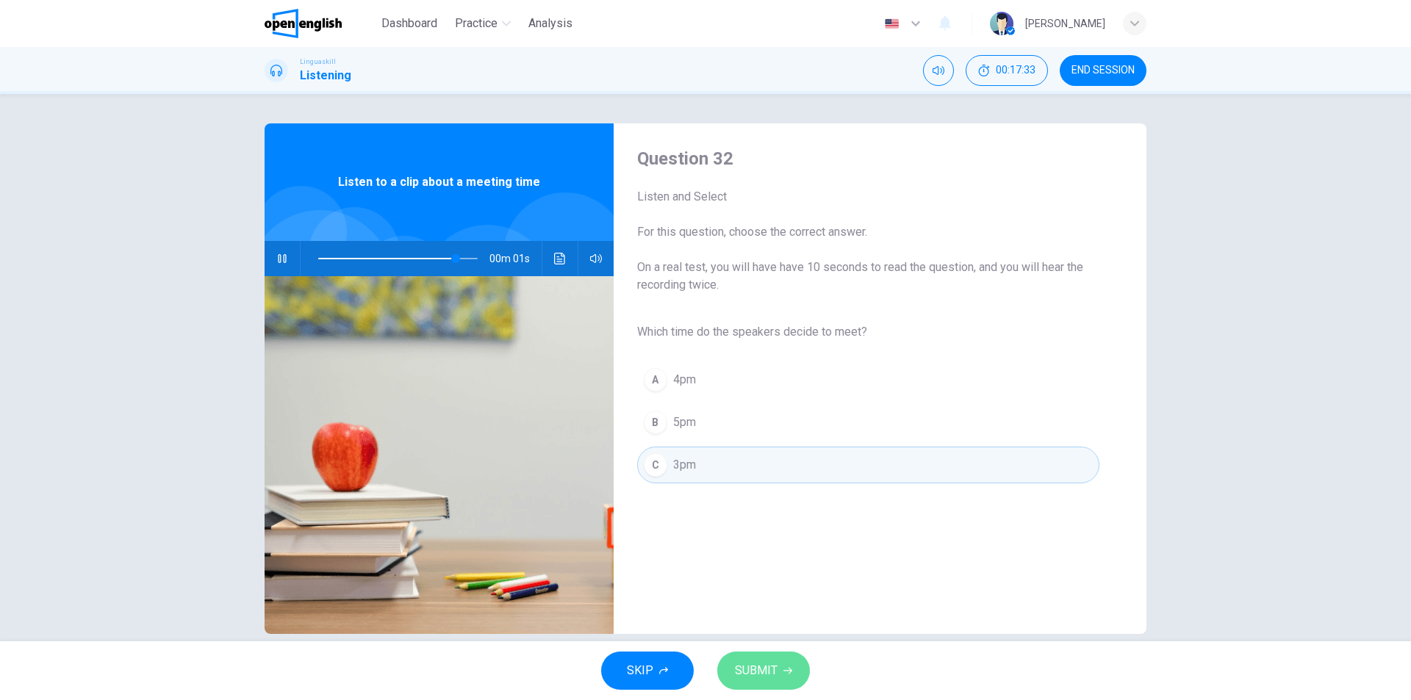
click at [769, 667] on span "SUBMIT" at bounding box center [756, 671] width 43 height 21
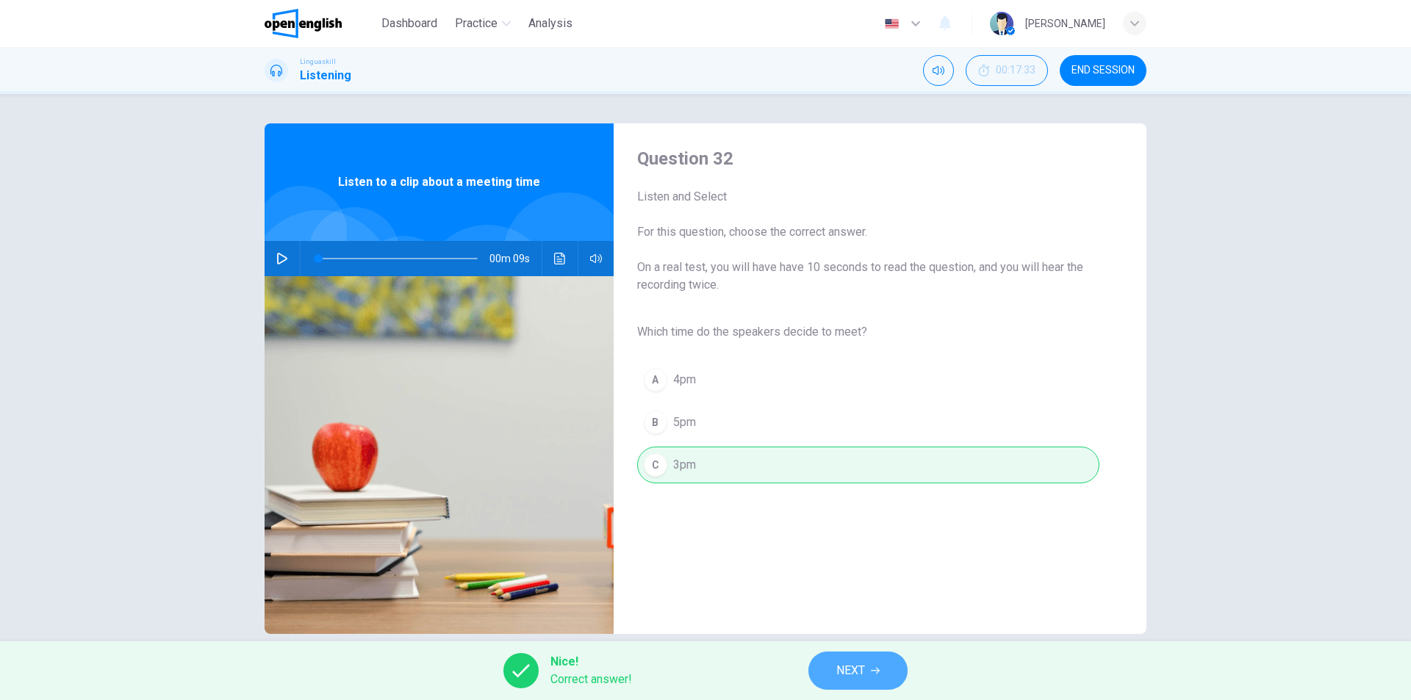
click at [862, 665] on span "NEXT" at bounding box center [850, 671] width 29 height 21
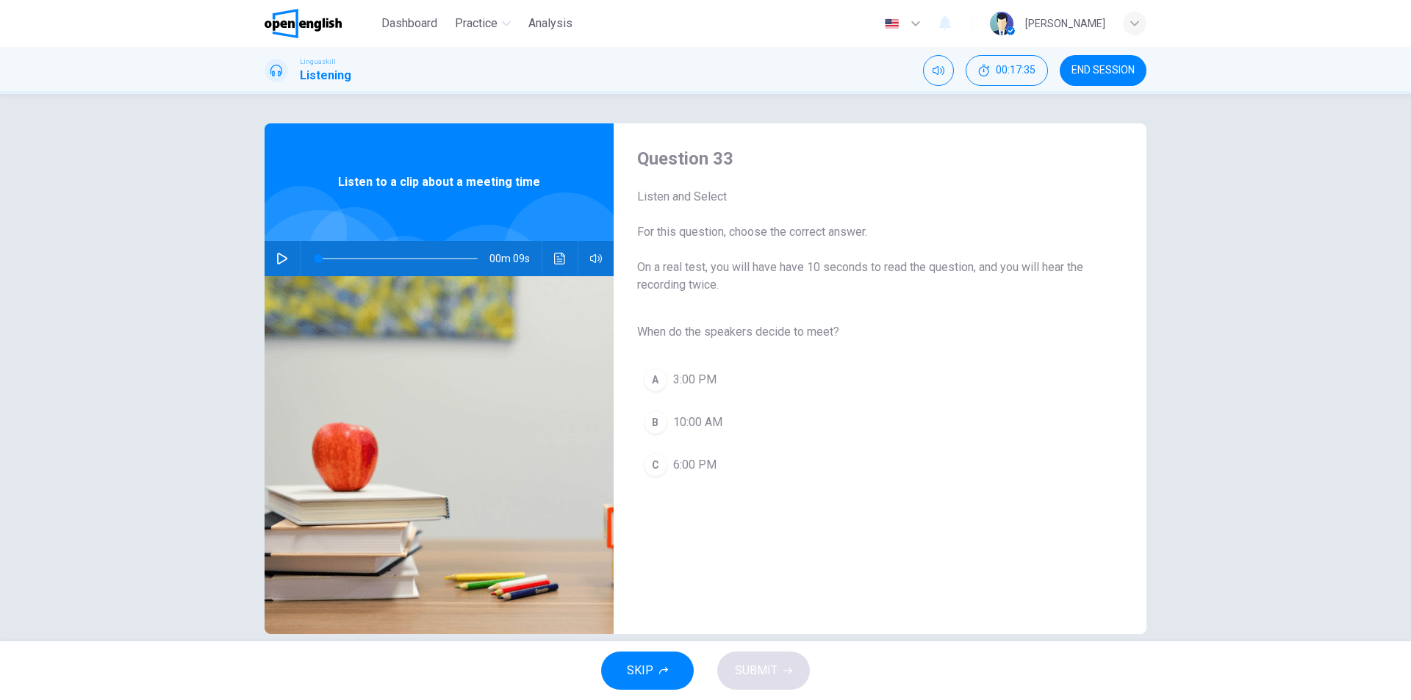
click at [276, 256] on icon "button" at bounding box center [282, 259] width 12 height 12
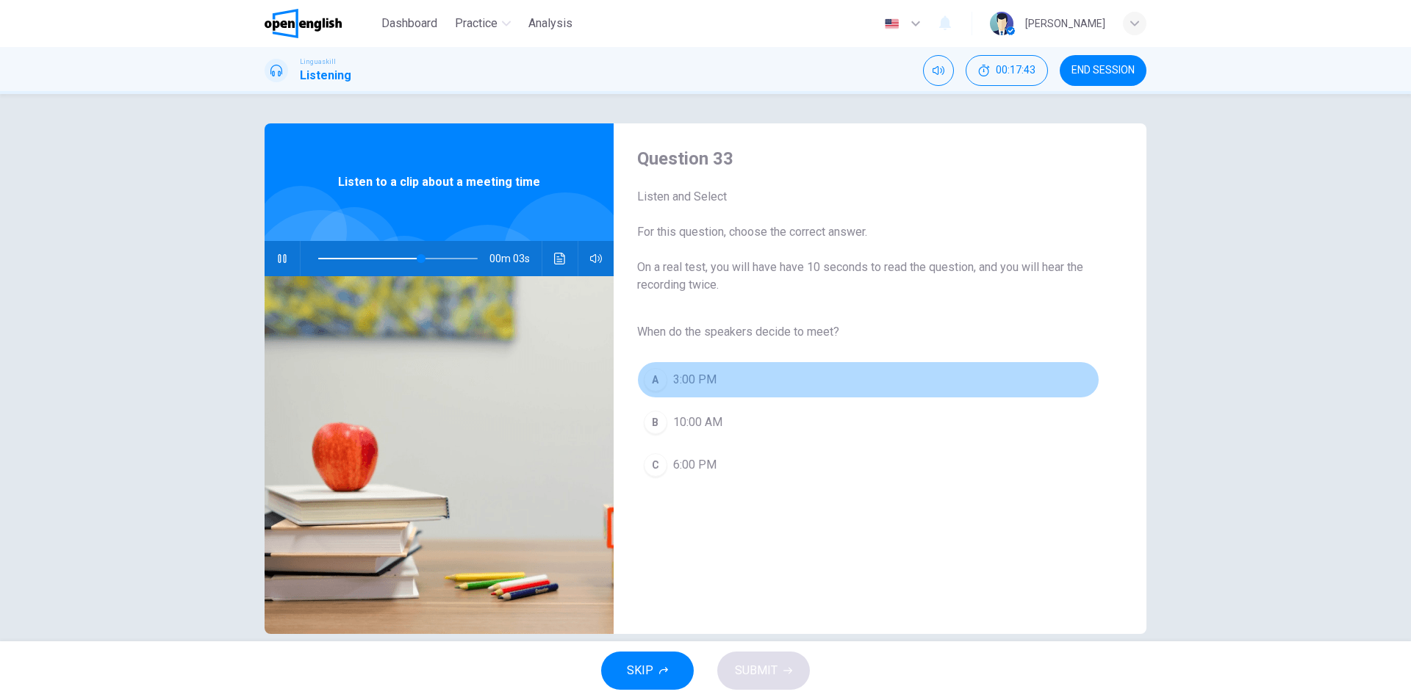
click at [674, 382] on span "3:00 PM" at bounding box center [694, 380] width 43 height 18
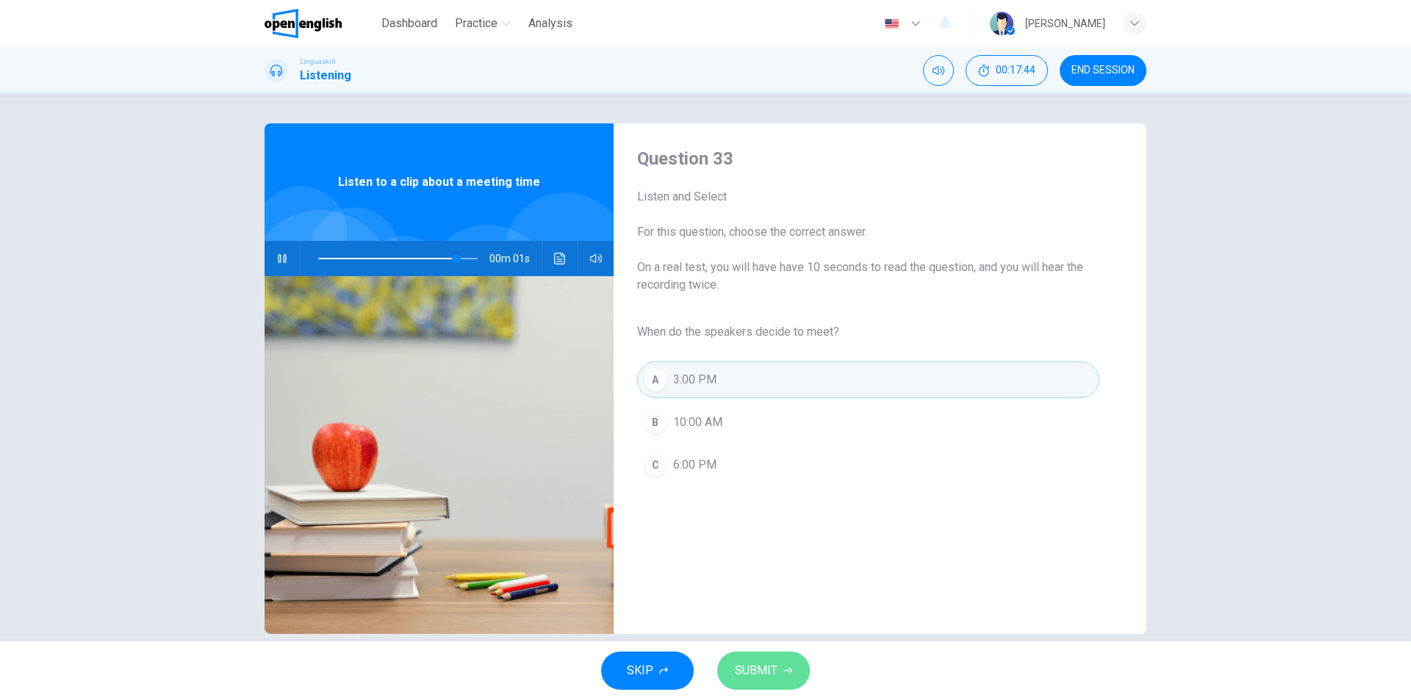
click at [764, 668] on span "SUBMIT" at bounding box center [756, 671] width 43 height 21
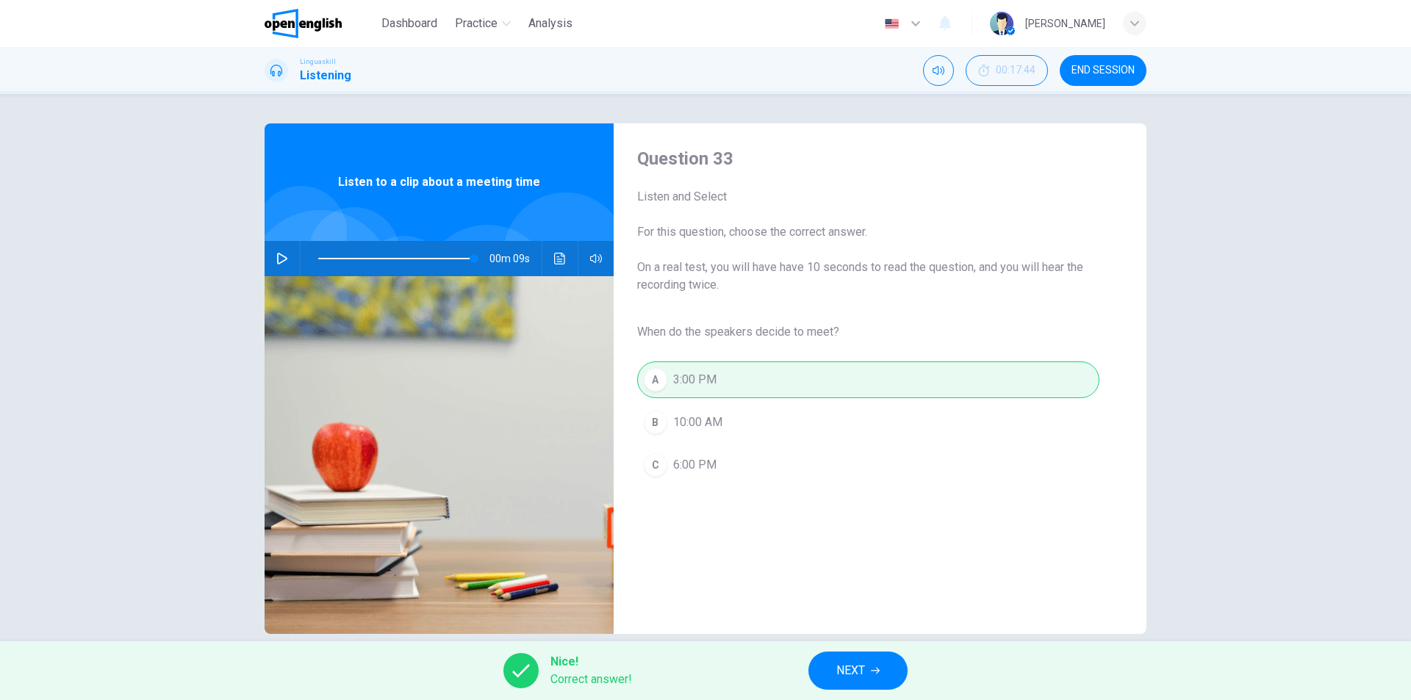
type input "*"
click at [869, 666] on button "NEXT" at bounding box center [857, 671] width 99 height 38
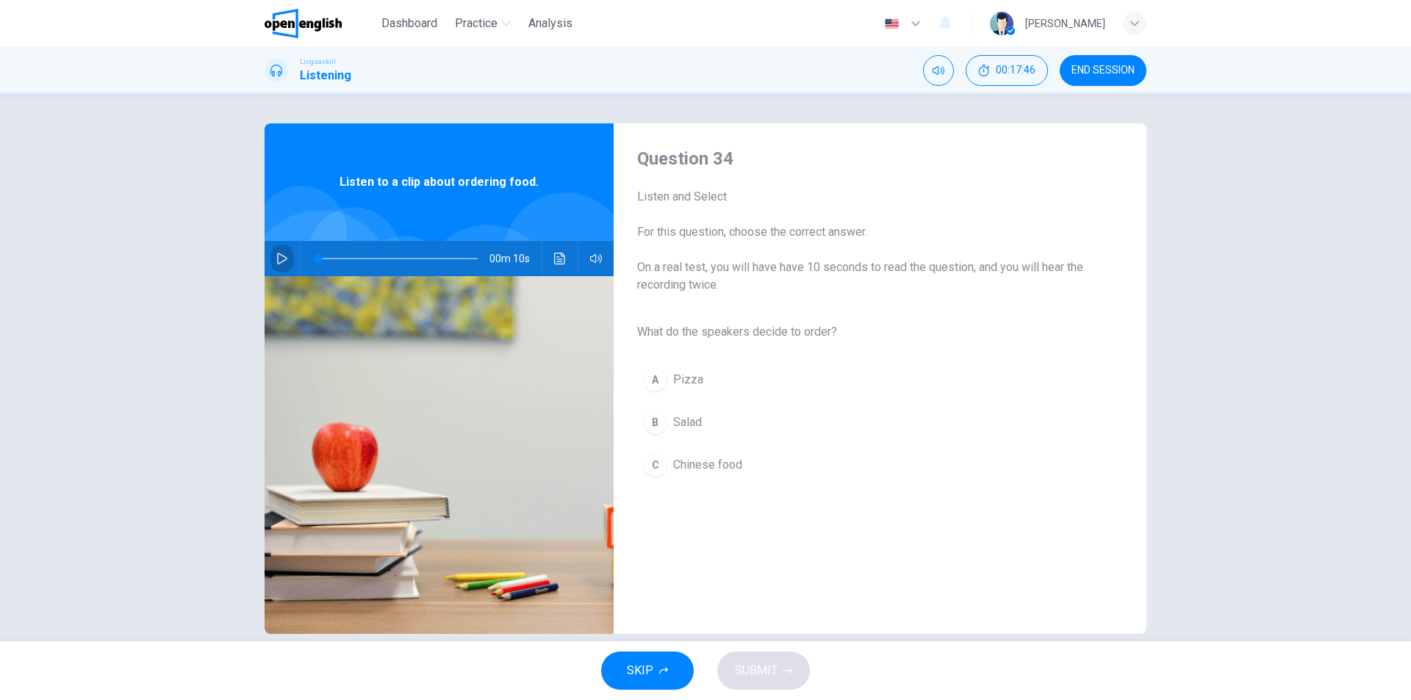
click at [279, 260] on icon "button" at bounding box center [282, 259] width 12 height 12
click at [695, 425] on span "Salad" at bounding box center [687, 423] width 29 height 18
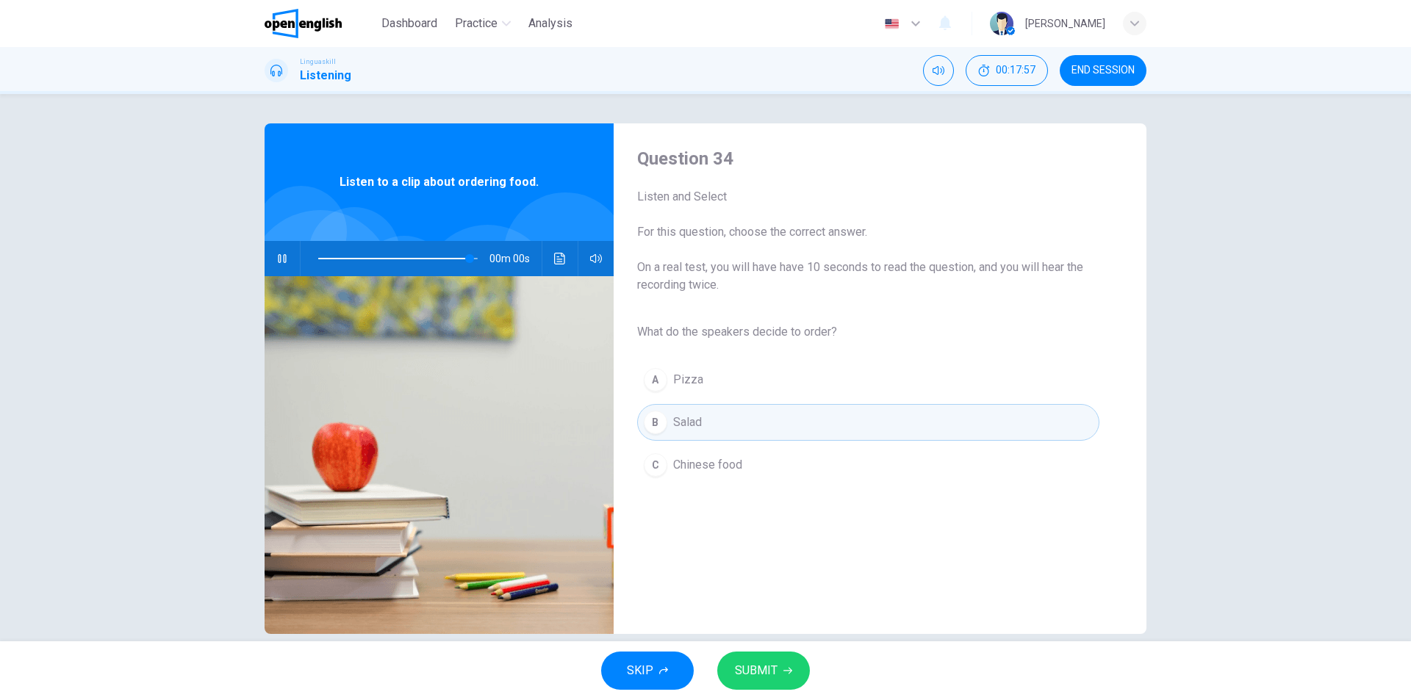
type input "*"
click at [765, 673] on span "SUBMIT" at bounding box center [756, 671] width 43 height 21
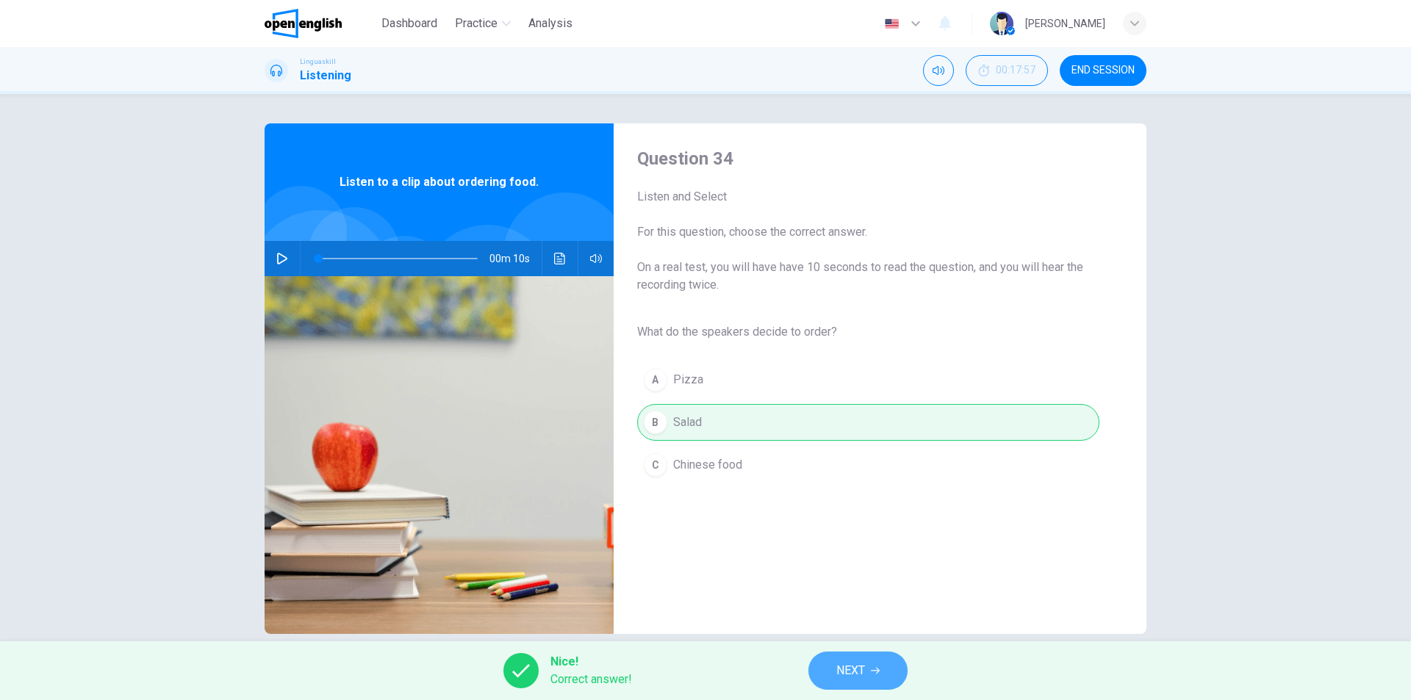
click at [891, 661] on button "NEXT" at bounding box center [857, 671] width 99 height 38
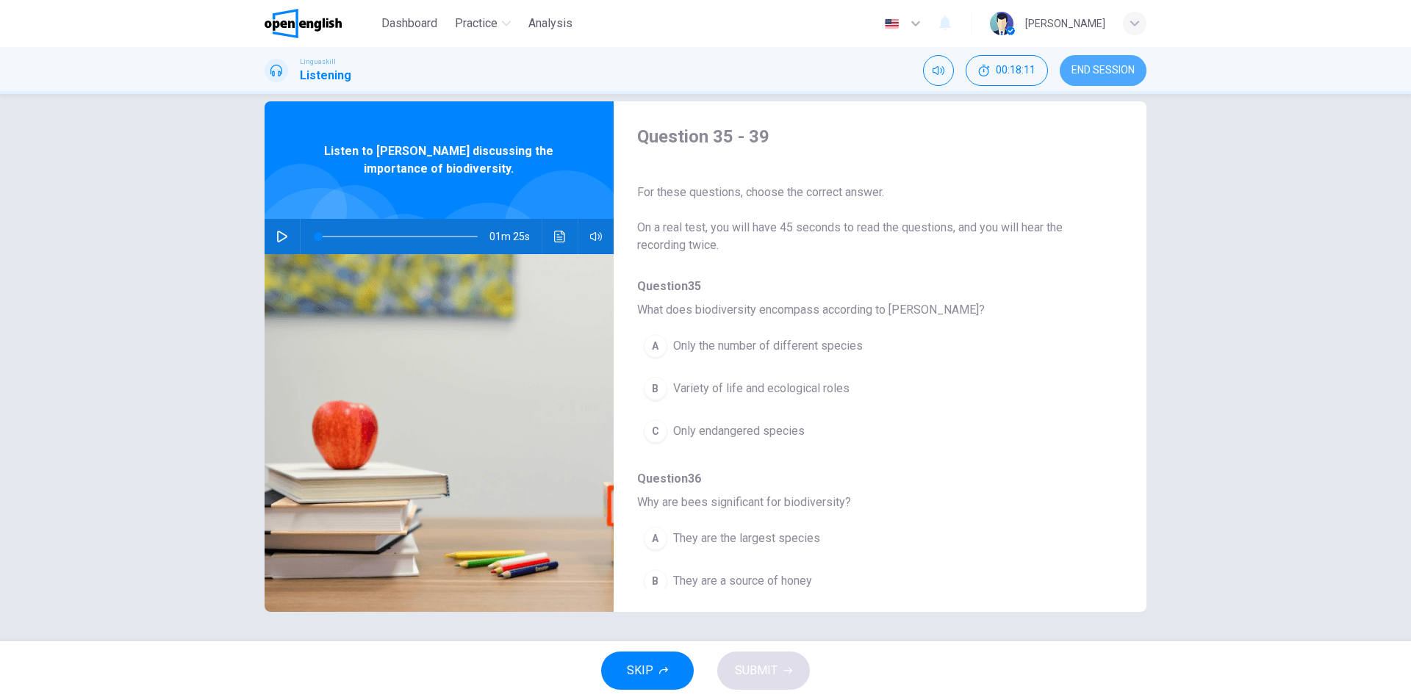
click at [1093, 68] on span "END SESSION" at bounding box center [1102, 71] width 63 height 12
